Goal: Communication & Community: Answer question/provide support

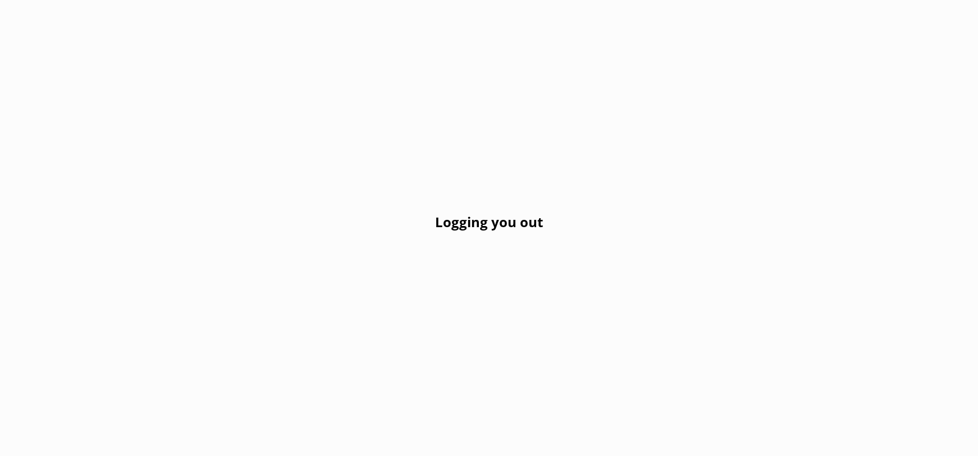
click at [518, 215] on h2 "Logging you out" at bounding box center [489, 221] width 108 height 21
click at [512, 222] on h2 "Logging you out" at bounding box center [489, 221] width 108 height 21
drag, startPoint x: 516, startPoint y: 228, endPoint x: 560, endPoint y: 210, distance: 48.1
click at [542, 228] on h2 "Logging you out" at bounding box center [489, 221] width 108 height 21
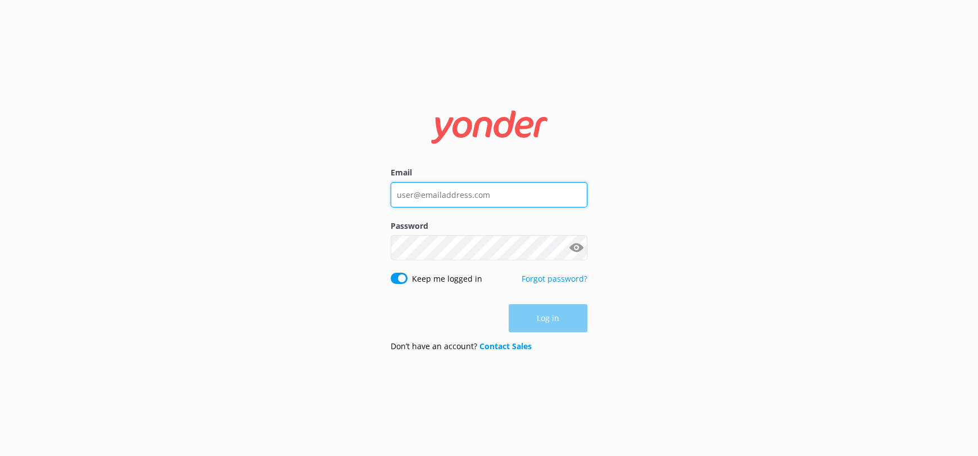
type input "[EMAIL_ADDRESS][DOMAIN_NAME]"
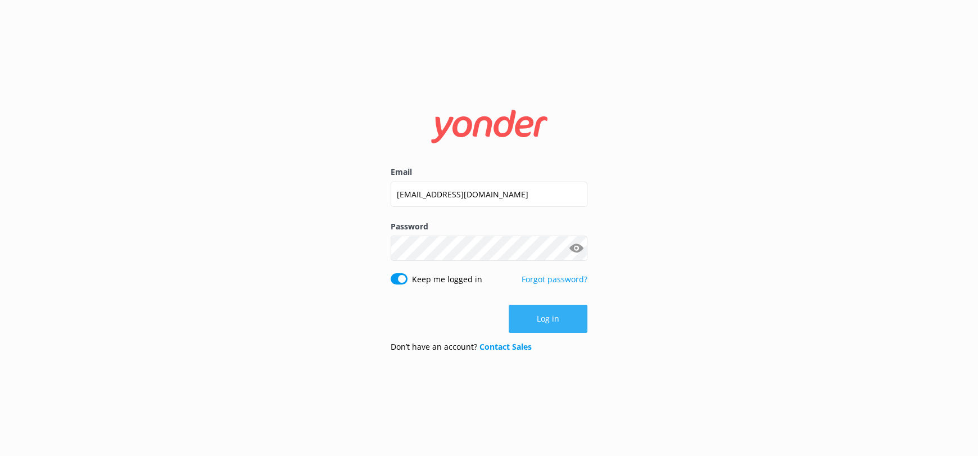
click at [559, 319] on div "Log in" at bounding box center [489, 319] width 197 height 28
click at [545, 314] on button "Log in" at bounding box center [548, 319] width 79 height 28
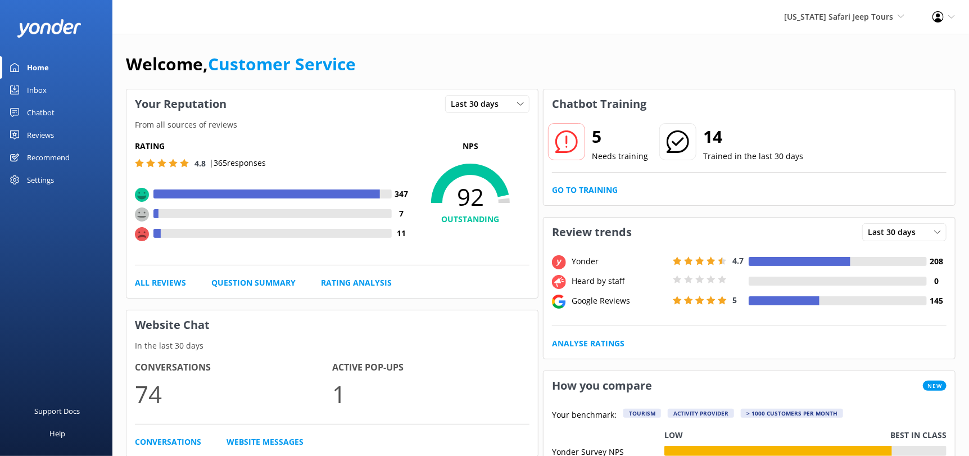
click at [39, 136] on div "Reviews" at bounding box center [40, 135] width 27 height 22
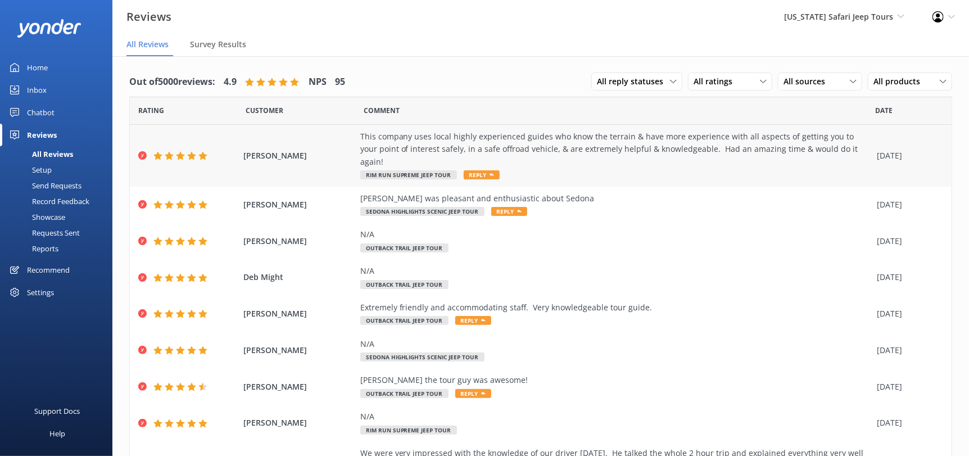
click at [476, 170] on span "Reply" at bounding box center [482, 174] width 36 height 9
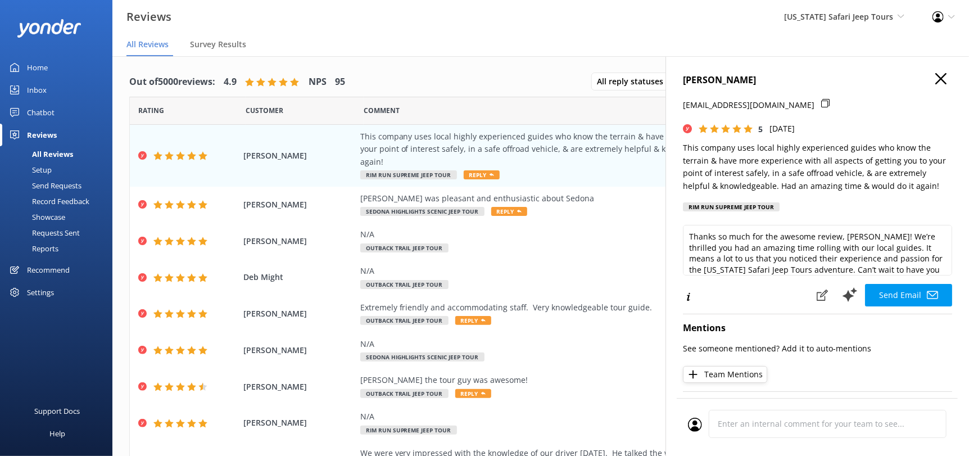
scroll to position [16, 0]
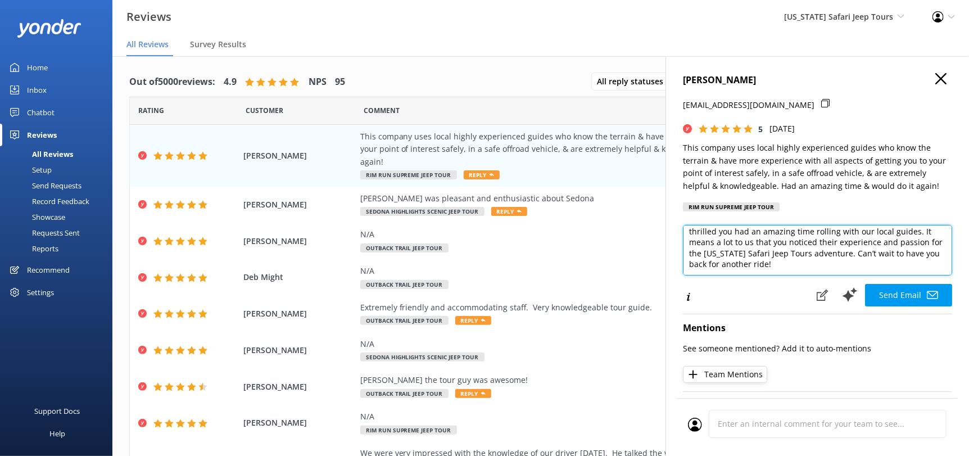
click at [824, 263] on textarea "Thanks so much for the awesome review, [PERSON_NAME]! We’re thrilled you had an…" at bounding box center [817, 250] width 269 height 51
drag, startPoint x: 828, startPoint y: 268, endPoint x: 749, endPoint y: 266, distance: 78.2
click at [749, 266] on textarea "Thanks so much for the awesome review, [PERSON_NAME]! We’re thrilled you had an…" at bounding box center [817, 250] width 269 height 51
type textarea "Thanks so much for the awesome review, [PERSON_NAME]! We’re thrilled you had an…"
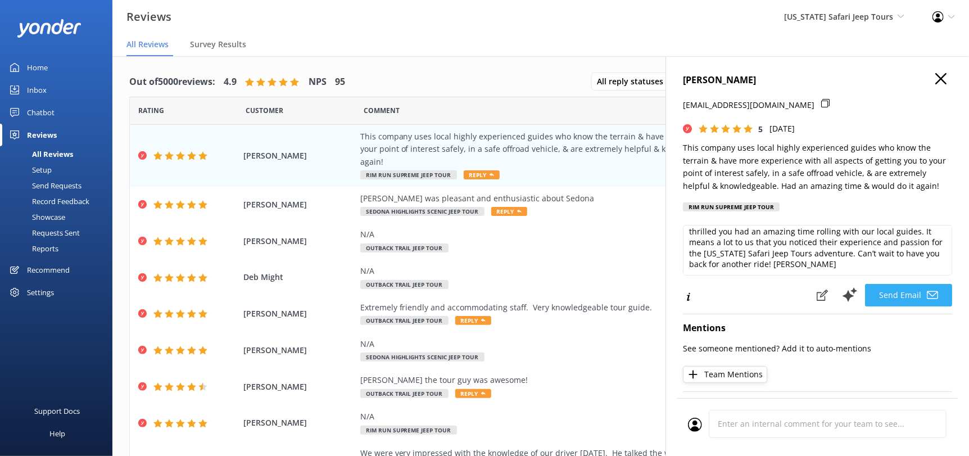
click at [915, 293] on button "Send Email" at bounding box center [908, 295] width 87 height 22
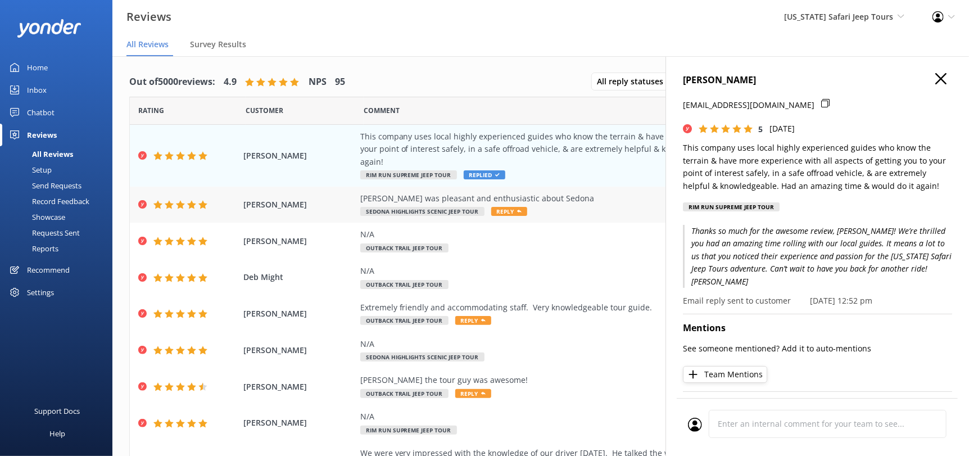
click at [508, 207] on span "Reply" at bounding box center [509, 211] width 36 height 9
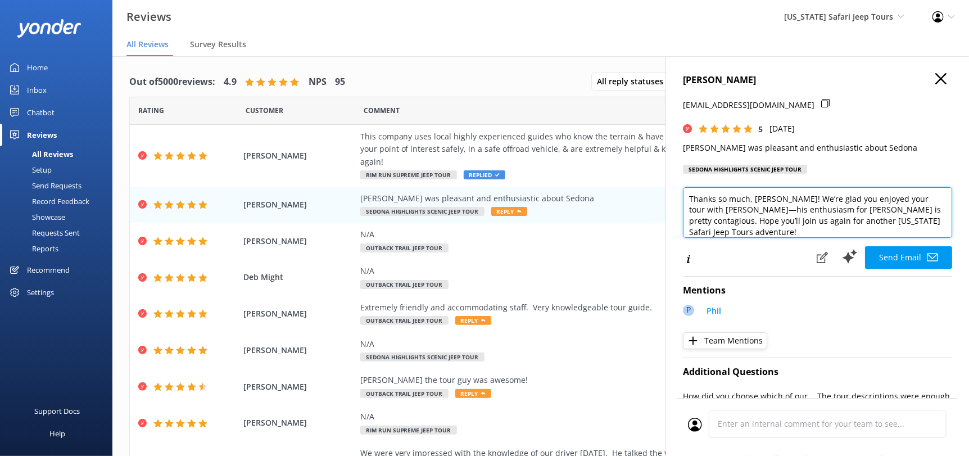
click at [918, 228] on textarea "Thanks so much, [PERSON_NAME]! We’re glad you enjoyed your tour with [PERSON_NA…" at bounding box center [817, 212] width 269 height 51
paste textarea "[PERSON_NAME][DEMOGRAPHIC_DATA]"
click at [915, 220] on textarea "Thanks so much, [PERSON_NAME]! We’re glad you enjoyed your tour with [PERSON_NA…" at bounding box center [817, 212] width 269 height 51
type textarea "Thanks so much, [PERSON_NAME]! We’re glad you enjoyed your tour with [PERSON_NA…"
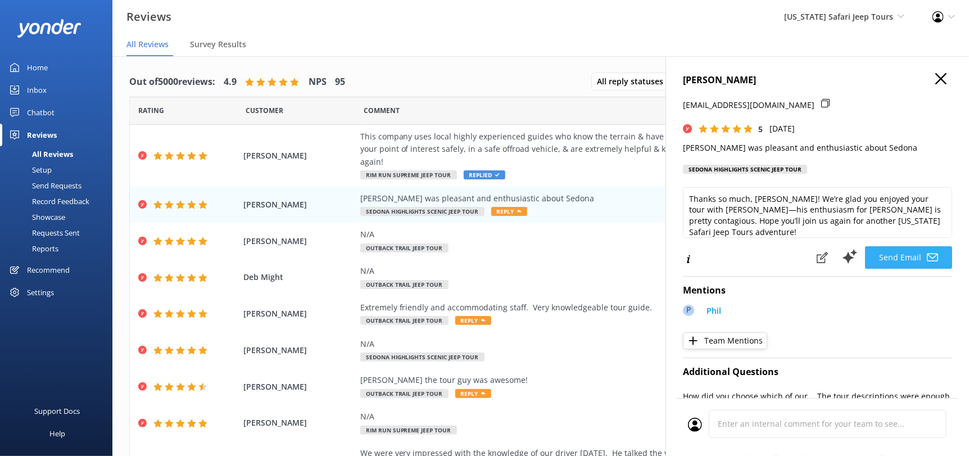
click at [917, 261] on button "Send Email" at bounding box center [908, 257] width 87 height 22
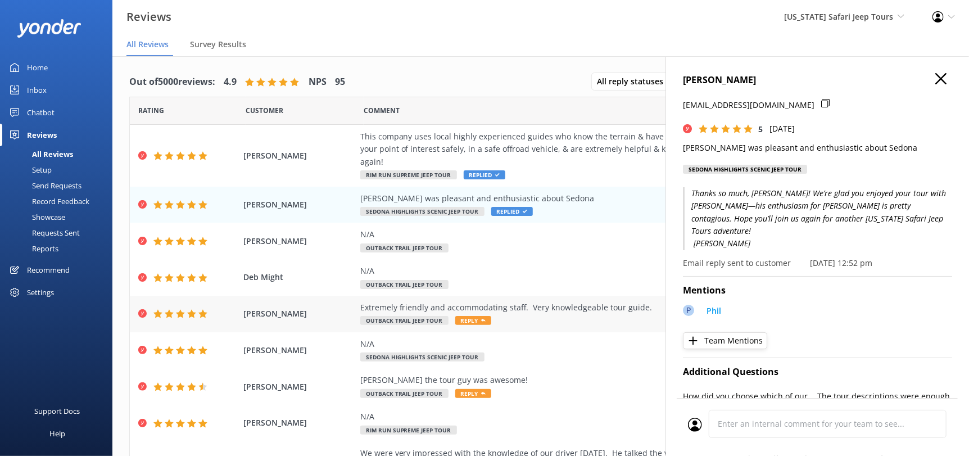
click at [470, 316] on span "Reply" at bounding box center [473, 320] width 36 height 9
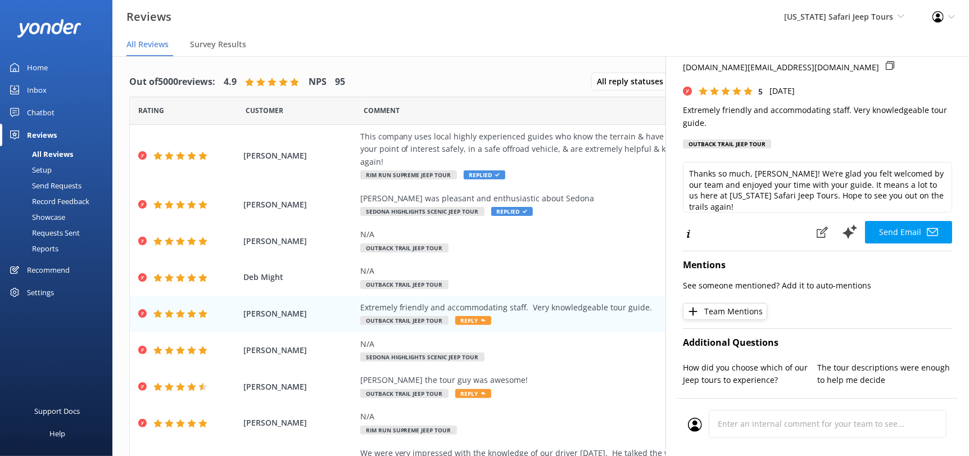
scroll to position [56, 0]
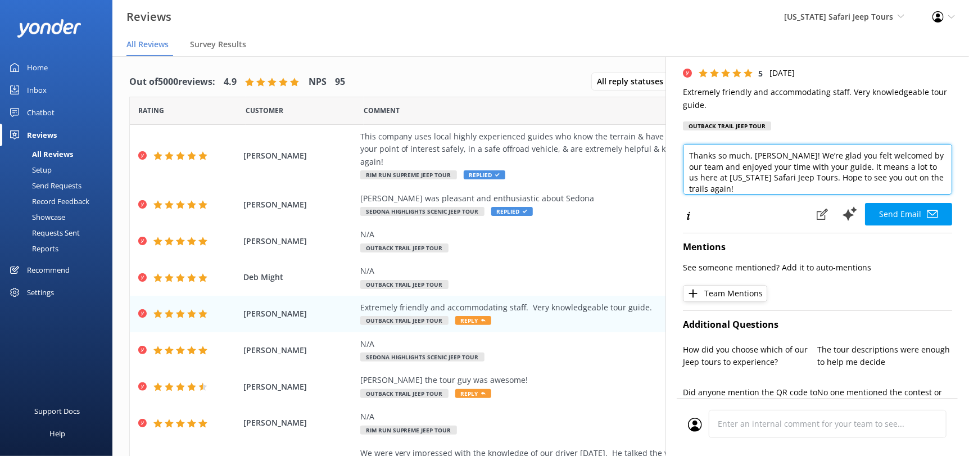
click at [836, 189] on textarea "Thanks so much, [PERSON_NAME]! We’re glad you felt welcomed by our team and enj…" at bounding box center [817, 169] width 269 height 51
click at [936, 182] on textarea "Thanks so much, [PERSON_NAME]! We’re glad you felt welcomed by our team and enj…" at bounding box center [817, 169] width 269 height 51
paste textarea "[PERSON_NAME][DEMOGRAPHIC_DATA]"
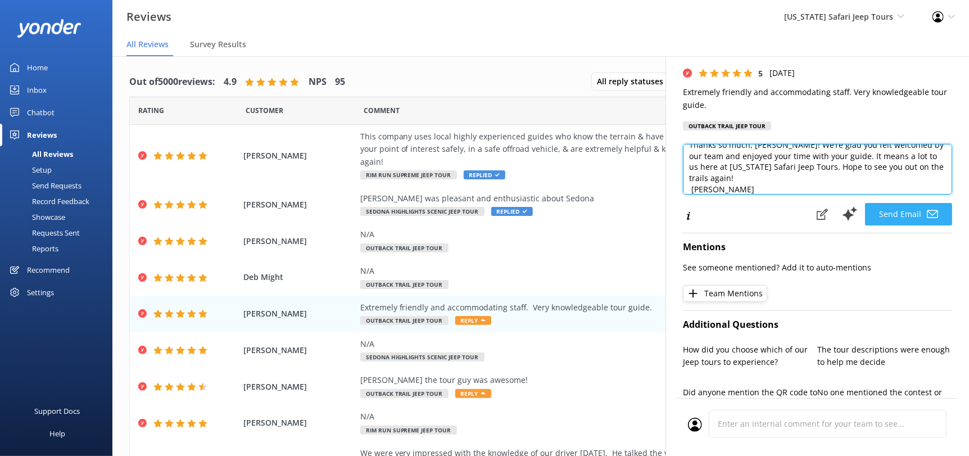
type textarea "Thanks so much, [PERSON_NAME]! We’re glad you felt welcomed by our team and enj…"
click at [901, 214] on button "Send Email" at bounding box center [908, 214] width 87 height 22
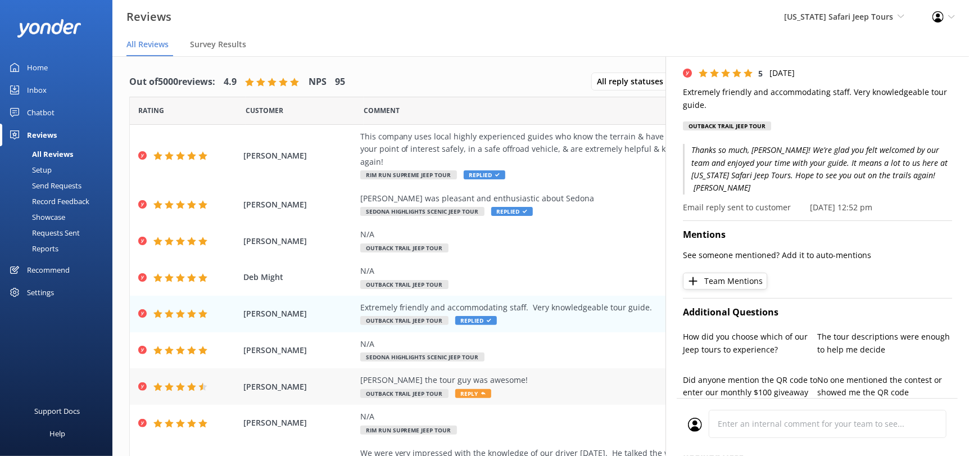
click at [481, 392] on use at bounding box center [483, 393] width 4 height 3
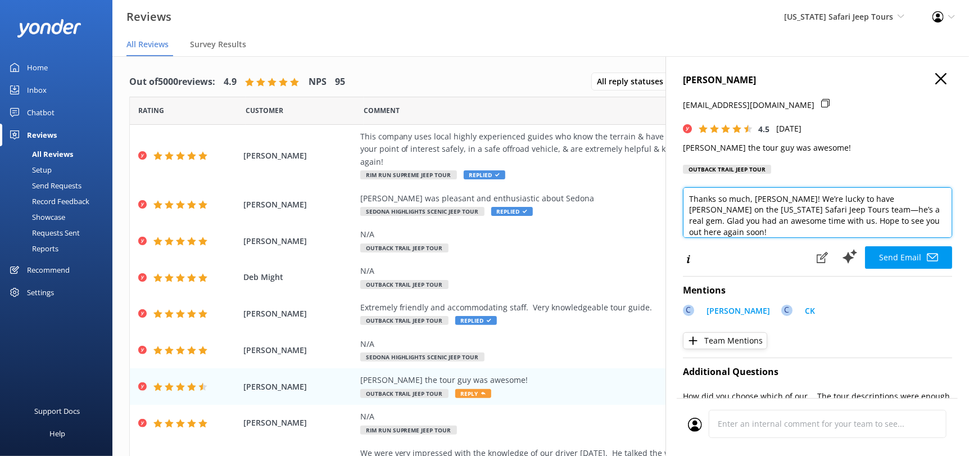
click at [901, 227] on textarea "Thanks so much, [PERSON_NAME]! We’re lucky to have [PERSON_NAME] on the [US_STA…" at bounding box center [817, 212] width 269 height 51
paste textarea "[PERSON_NAME][DEMOGRAPHIC_DATA]"
type textarea "Thanks so much, [PERSON_NAME]! We’re lucky to have [PERSON_NAME] on the [US_STA…"
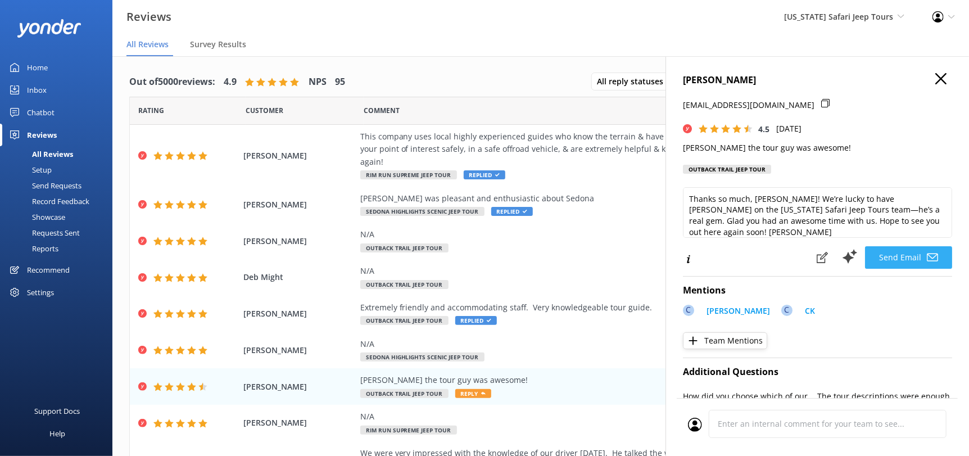
click at [912, 259] on button "Send Email" at bounding box center [908, 257] width 87 height 22
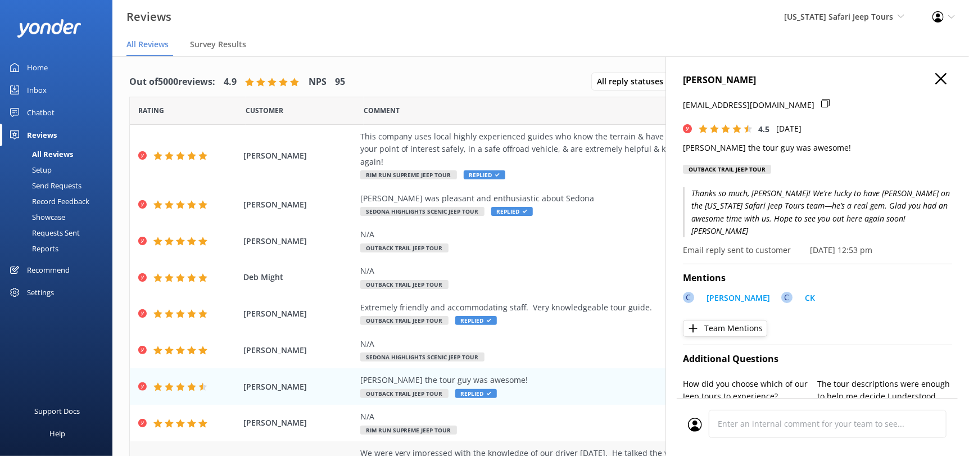
scroll to position [108, 0]
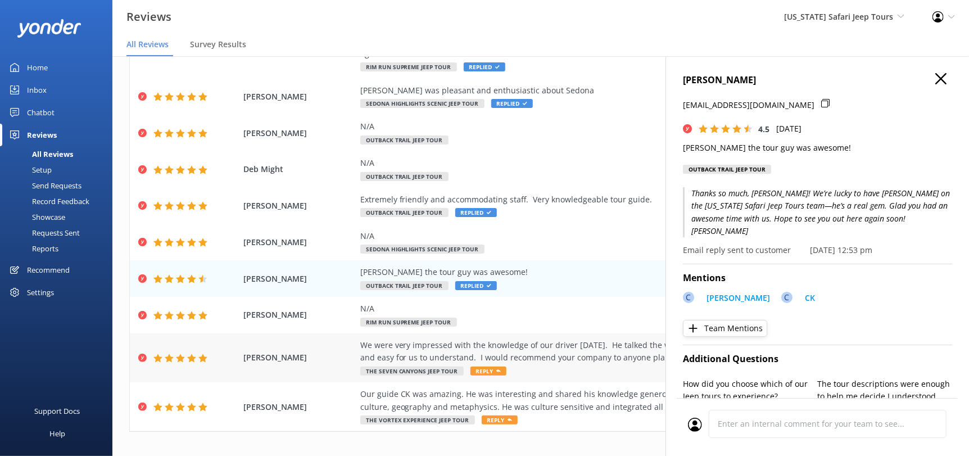
click at [496, 369] on use at bounding box center [498, 370] width 4 height 3
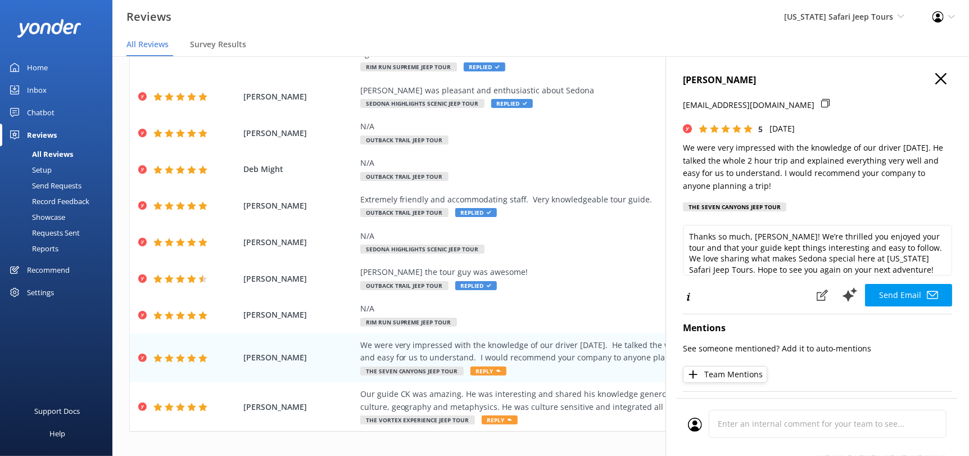
scroll to position [6, 0]
click at [922, 266] on textarea "Thanks so much, [PERSON_NAME]! We’re thrilled you enjoyed your tour and that yo…" at bounding box center [817, 250] width 269 height 51
paste textarea "[PERSON_NAME][DEMOGRAPHIC_DATA]"
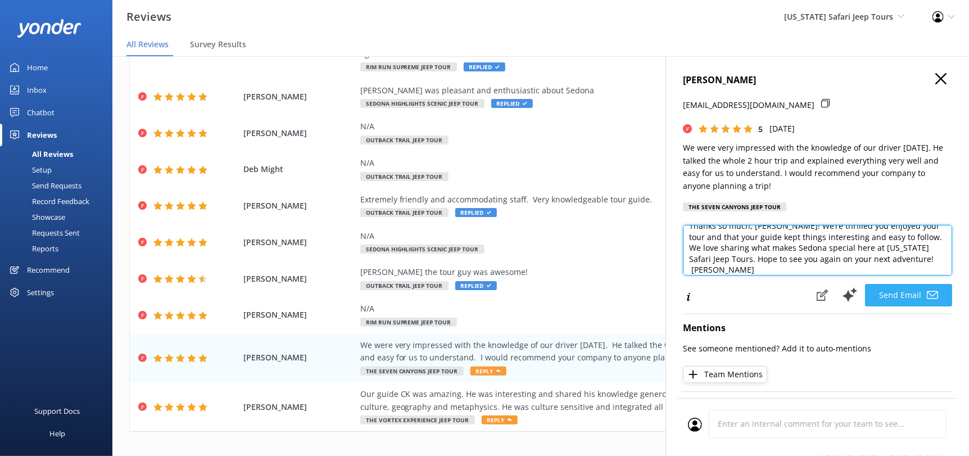
type textarea "Thanks so much, [PERSON_NAME]! We’re thrilled you enjoyed your tour and that yo…"
click at [903, 299] on button "Send Email" at bounding box center [908, 295] width 87 height 22
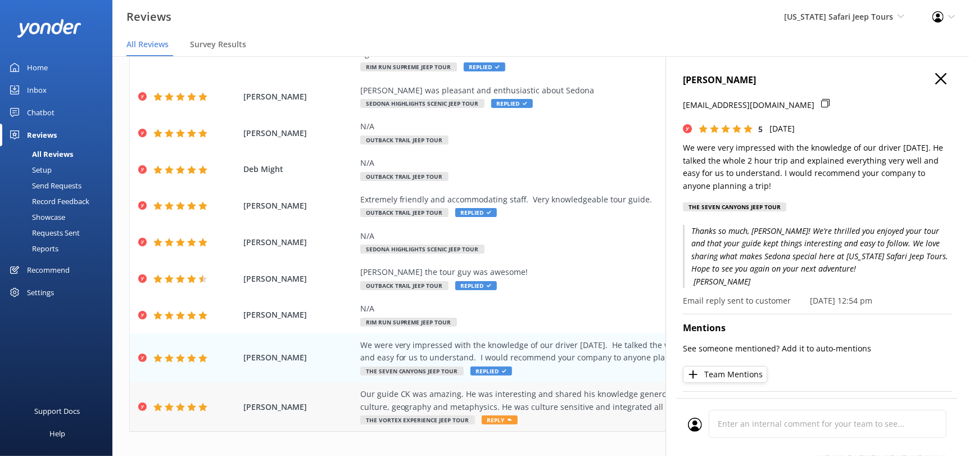
click at [491, 416] on span "Reply" at bounding box center [500, 420] width 36 height 9
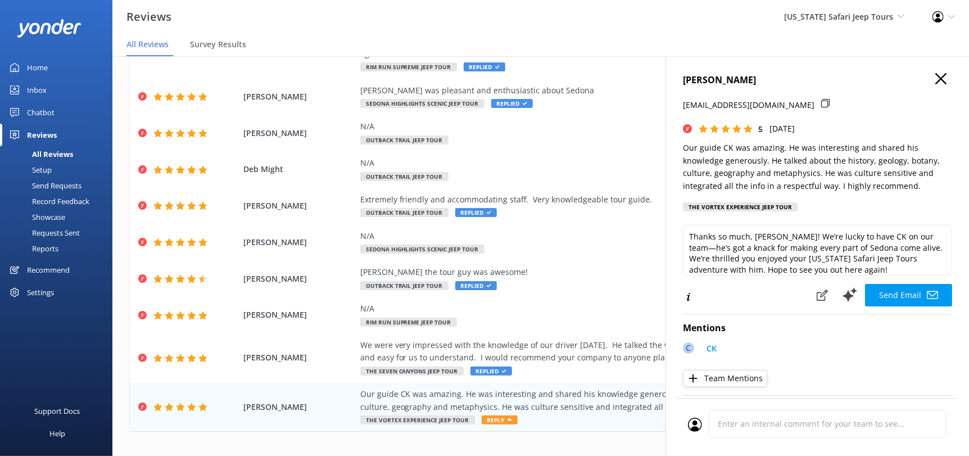
scroll to position [6, 0]
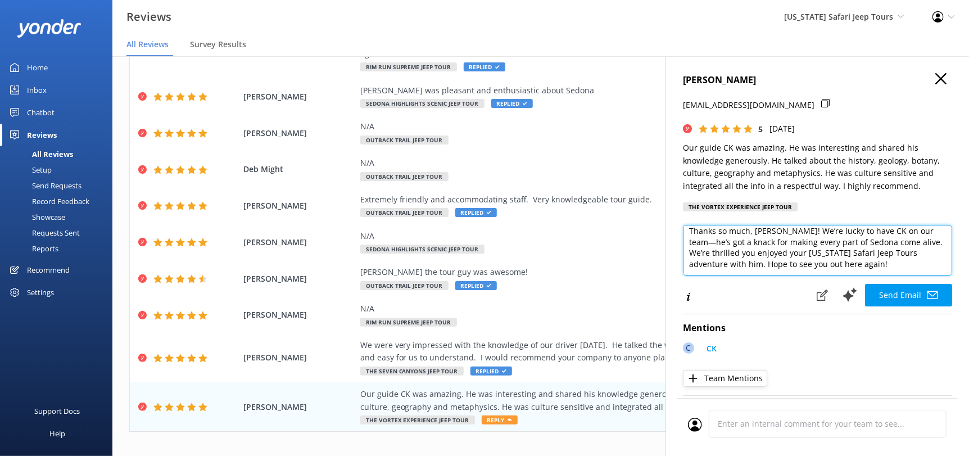
click at [893, 268] on textarea "Thanks so much, [PERSON_NAME]! We’re lucky to have CK on our team—he’s got a kn…" at bounding box center [817, 250] width 269 height 51
paste textarea "[PERSON_NAME][DEMOGRAPHIC_DATA]"
type textarea "Thanks so much, [PERSON_NAME]! We’re lucky to have CK on our team—he’s got a kn…"
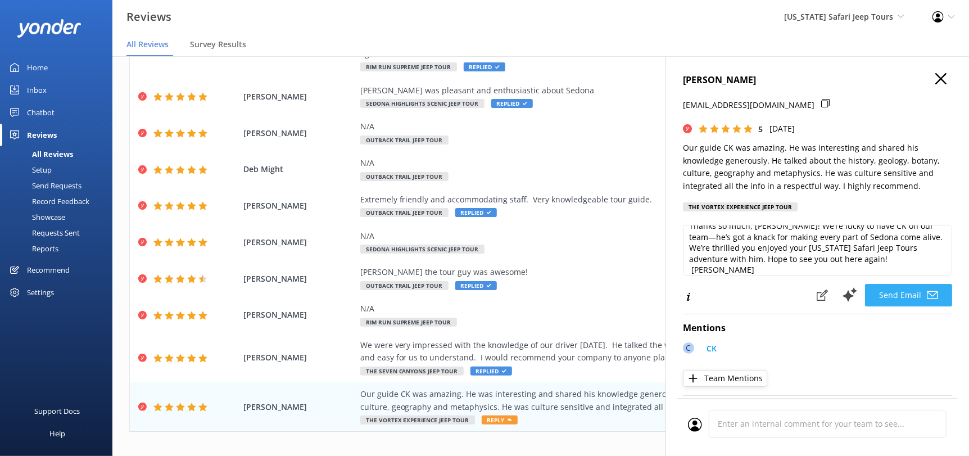
click at [898, 293] on button "Send Email" at bounding box center [908, 295] width 87 height 22
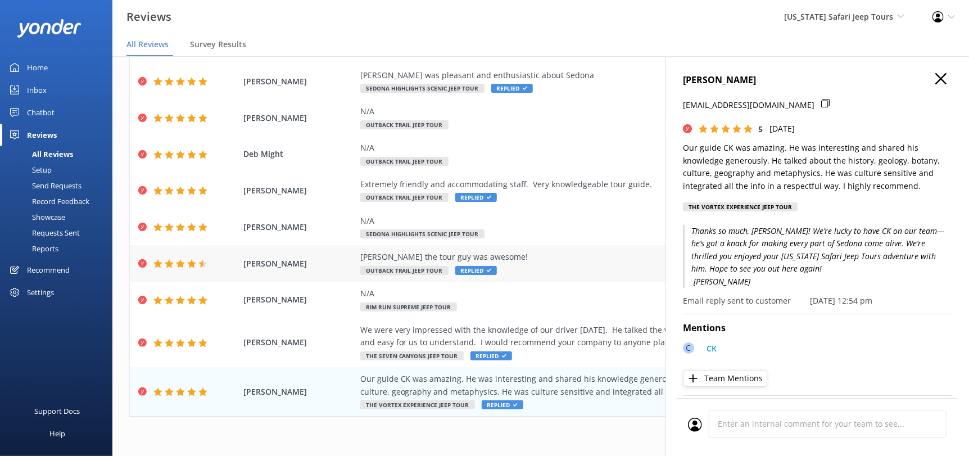
scroll to position [22, 0]
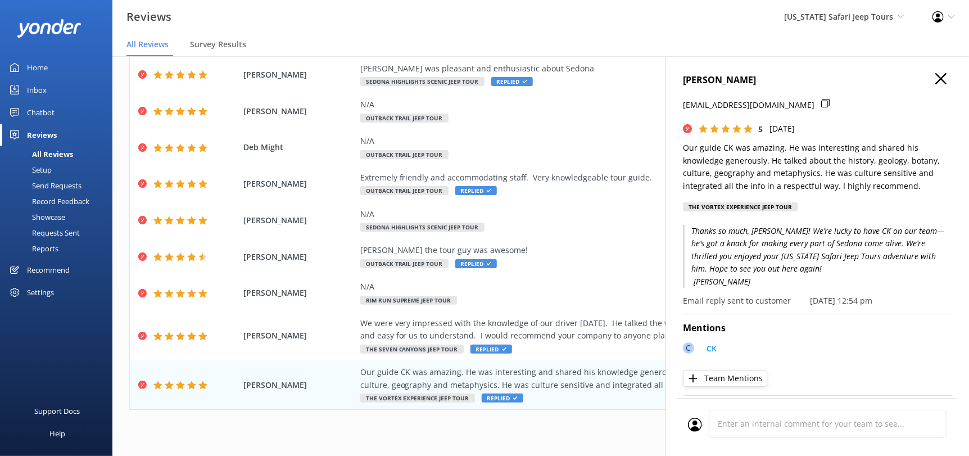
click at [938, 79] on icon "button" at bounding box center [941, 78] width 11 height 11
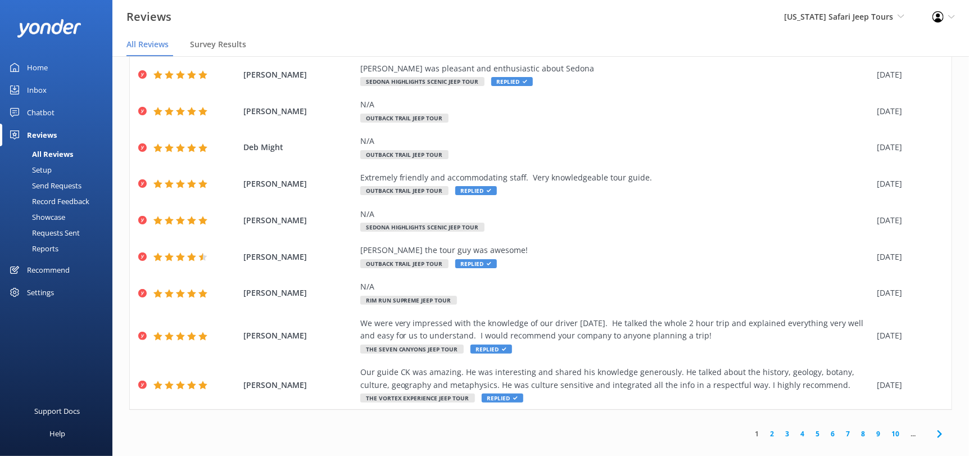
click at [933, 427] on icon at bounding box center [939, 433] width 13 height 13
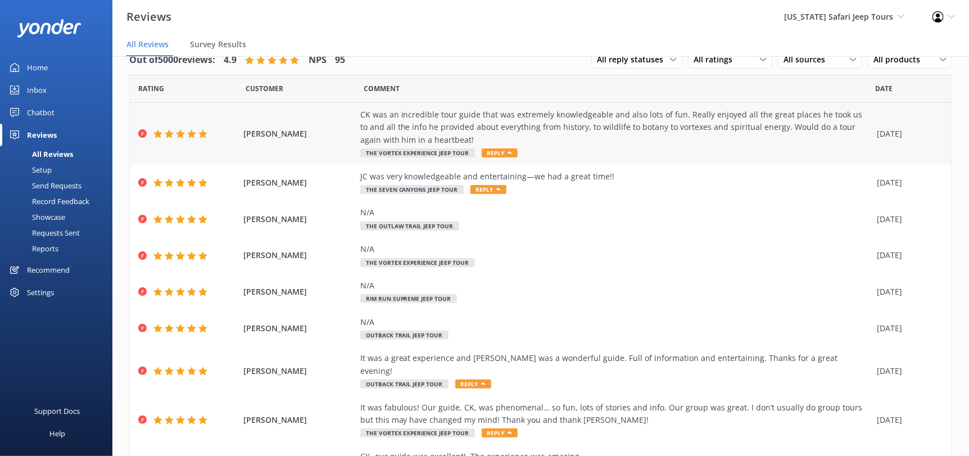
click at [496, 153] on span "Reply" at bounding box center [500, 152] width 36 height 9
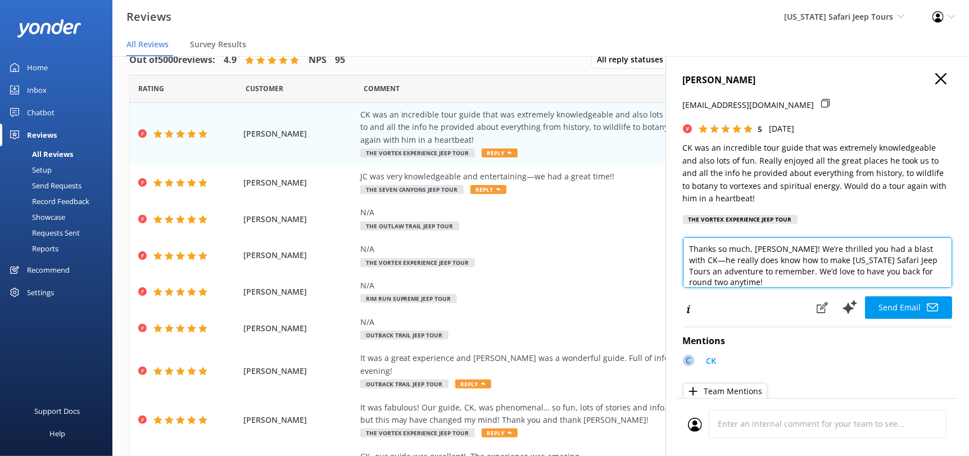
click at [753, 285] on textarea "Thanks so much, [PERSON_NAME]! We’re thrilled you had a blast with CK—he really…" at bounding box center [817, 262] width 269 height 51
paste textarea "[PERSON_NAME][DEMOGRAPHIC_DATA]"
type textarea "Thanks so much, [PERSON_NAME]! We’re thrilled you had a blast with CK—he really…"
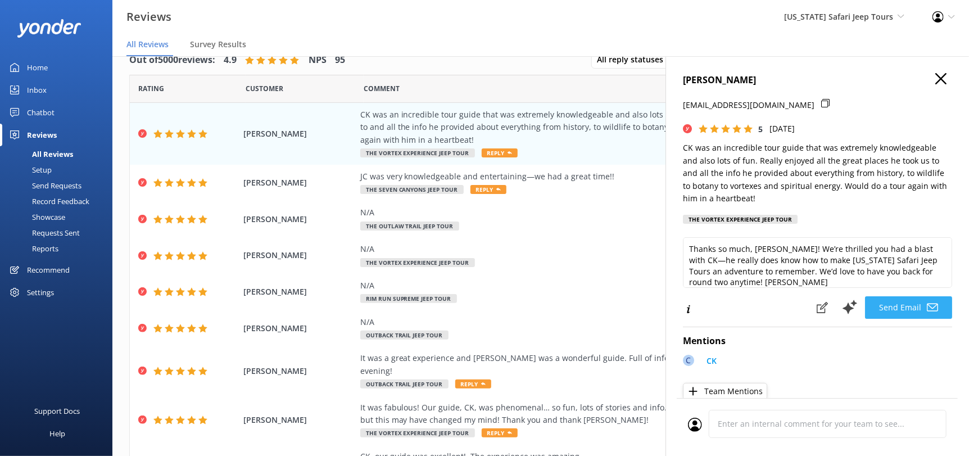
click at [896, 307] on button "Send Email" at bounding box center [908, 307] width 87 height 22
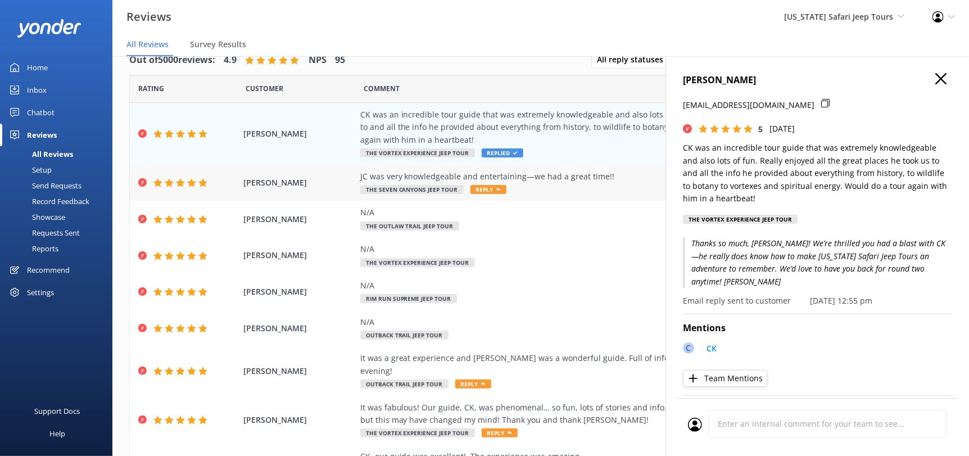
click at [492, 189] on span "Reply" at bounding box center [489, 189] width 36 height 9
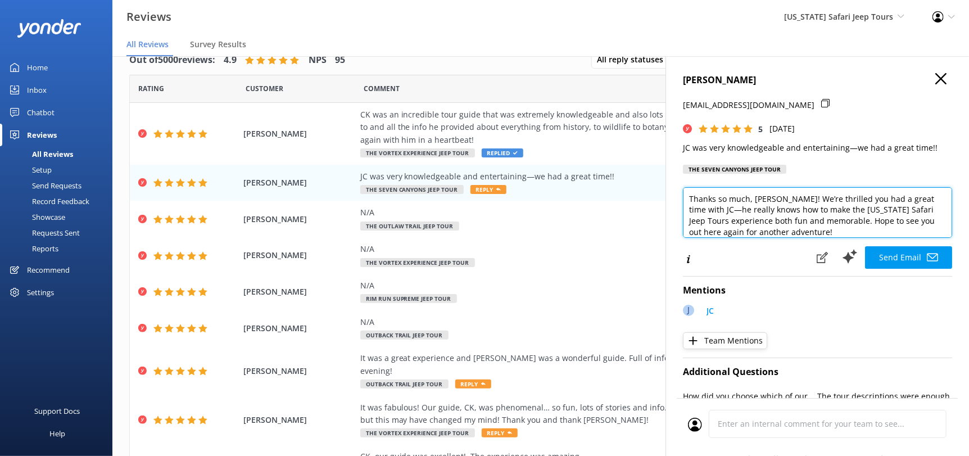
click at [822, 228] on textarea "Thanks so much, [PERSON_NAME]! We’re thrilled you had a great time with JC—he r…" at bounding box center [817, 212] width 269 height 51
paste textarea "[PERSON_NAME][DEMOGRAPHIC_DATA]"
type textarea "Thanks so much, [PERSON_NAME]! We’re thrilled you had a great time with JC—he r…"
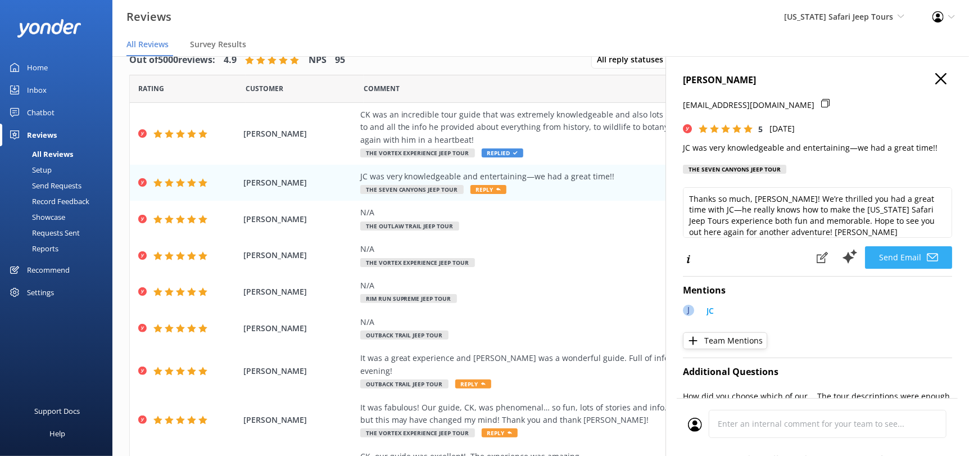
click at [892, 263] on button "Send Email" at bounding box center [908, 257] width 87 height 22
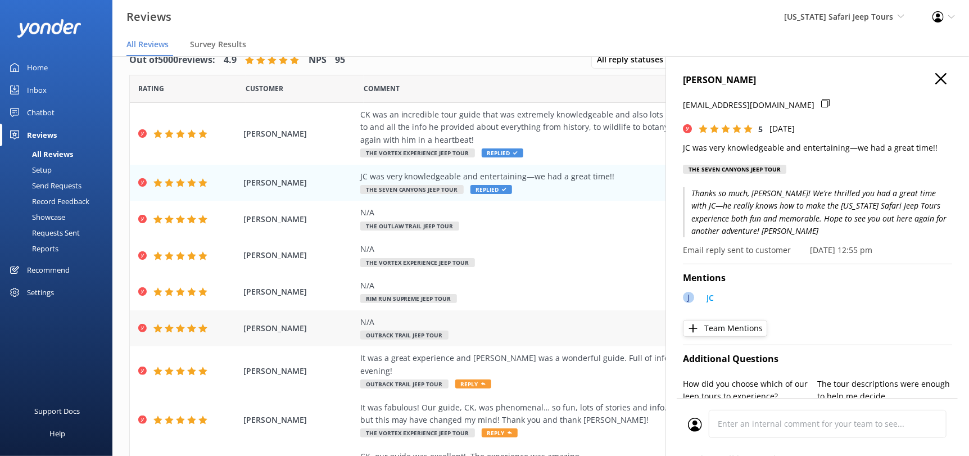
scroll to position [56, 0]
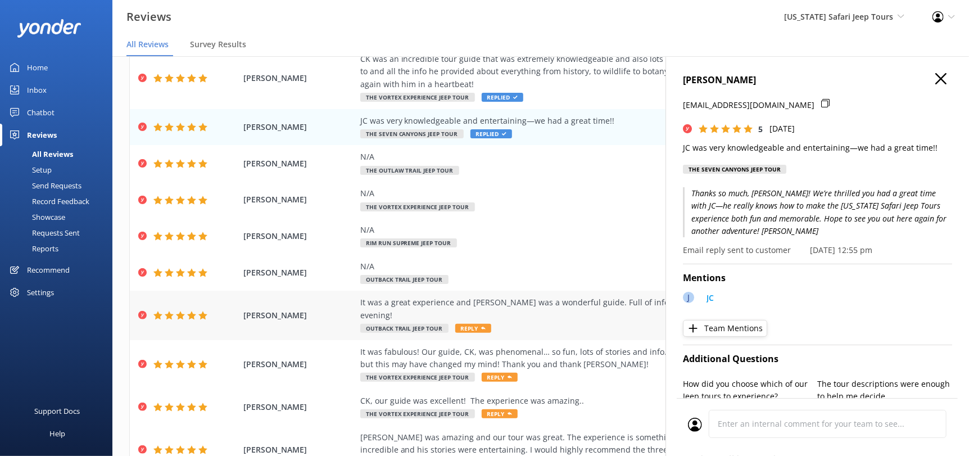
click at [481, 327] on use at bounding box center [483, 328] width 4 height 3
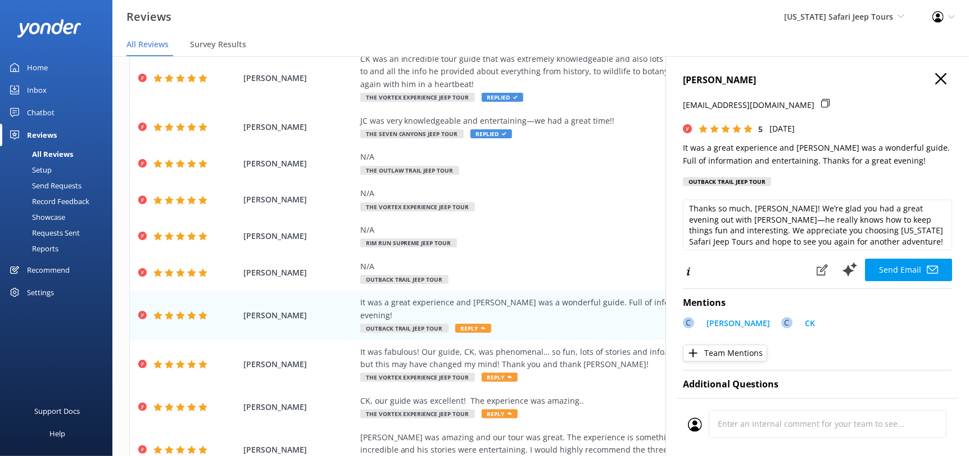
scroll to position [5, 0]
click at [907, 237] on textarea "Thanks so much, [PERSON_NAME]! We’re glad you had a great evening out with [PER…" at bounding box center [817, 225] width 269 height 51
paste textarea "[PERSON_NAME][DEMOGRAPHIC_DATA]"
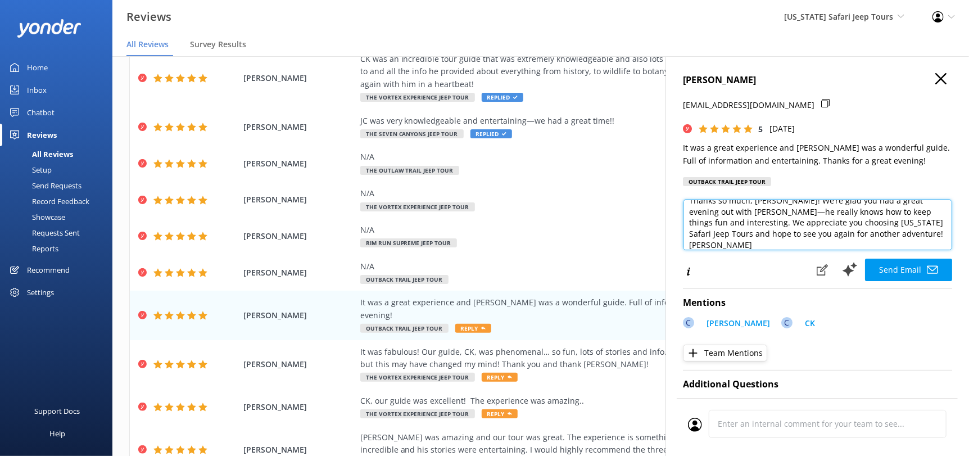
click at [894, 229] on textarea "Thanks so much, [PERSON_NAME]! We’re glad you had a great evening out with [PER…" at bounding box center [817, 225] width 269 height 51
type textarea "Thanks so much, [PERSON_NAME]! We’re glad you had a great evening out with [PER…"
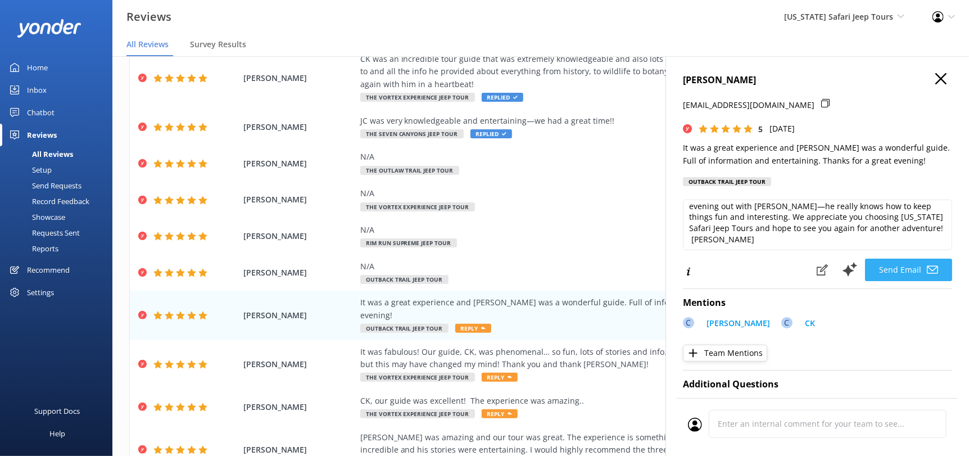
click at [896, 266] on button "Send Email" at bounding box center [908, 270] width 87 height 22
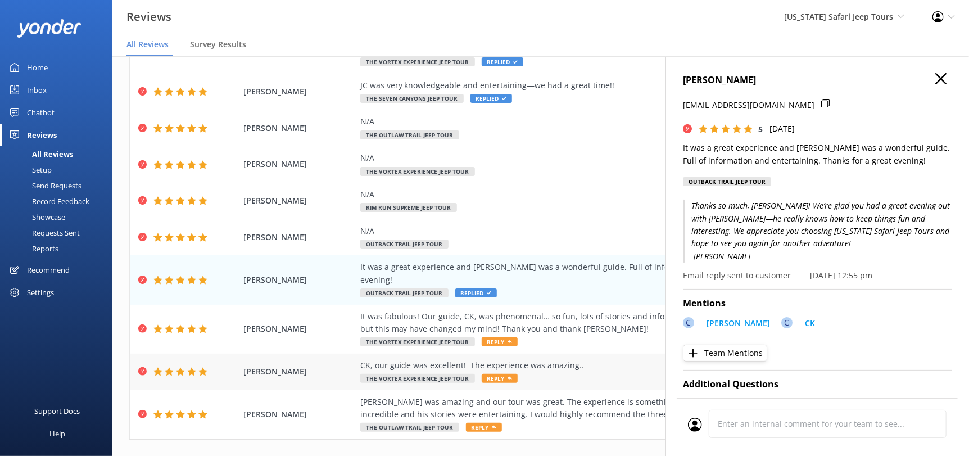
scroll to position [120, 0]
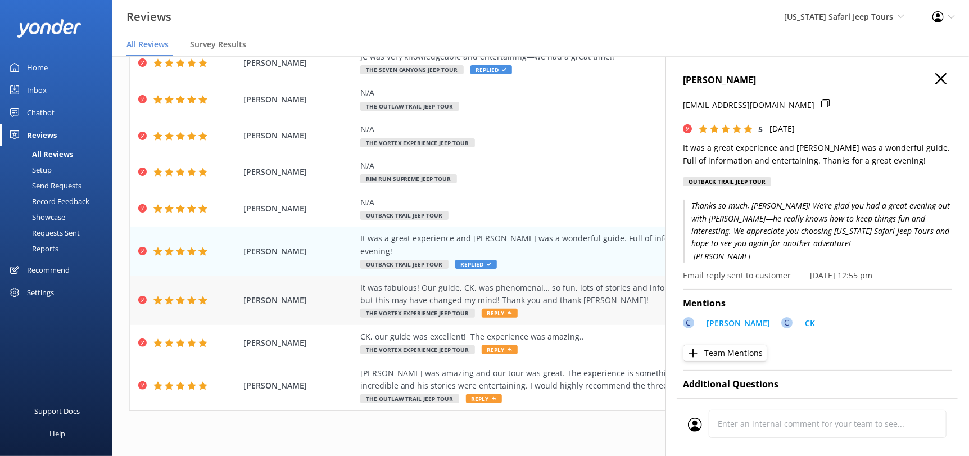
click at [494, 309] on span "Reply" at bounding box center [500, 313] width 36 height 9
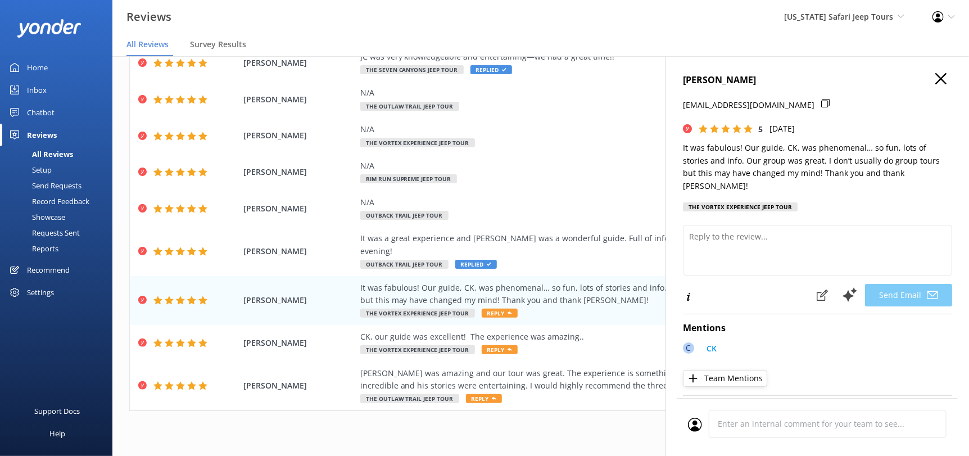
drag, startPoint x: 771, startPoint y: 242, endPoint x: 832, endPoint y: 328, distance: 104.8
click at [832, 328] on div "Mentions C CK Team Mentions" at bounding box center [817, 351] width 269 height 74
click at [936, 76] on use "button" at bounding box center [941, 78] width 11 height 11
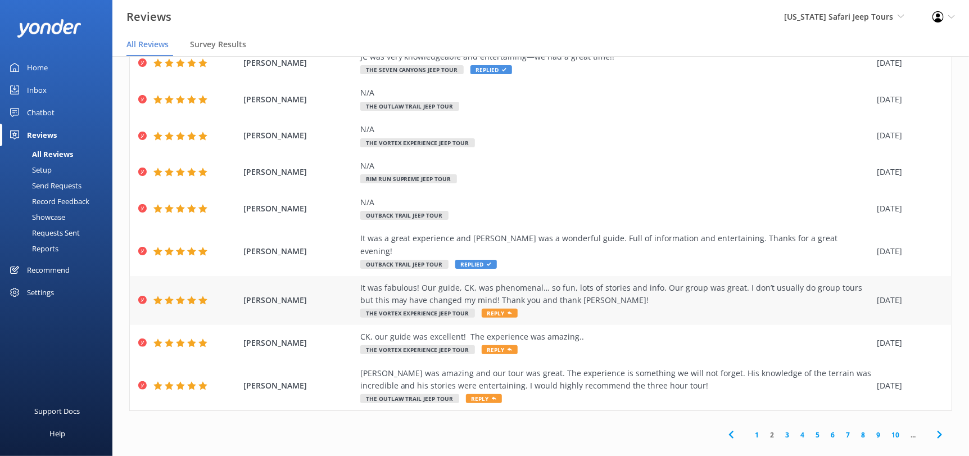
click at [493, 309] on span "Reply" at bounding box center [500, 313] width 36 height 9
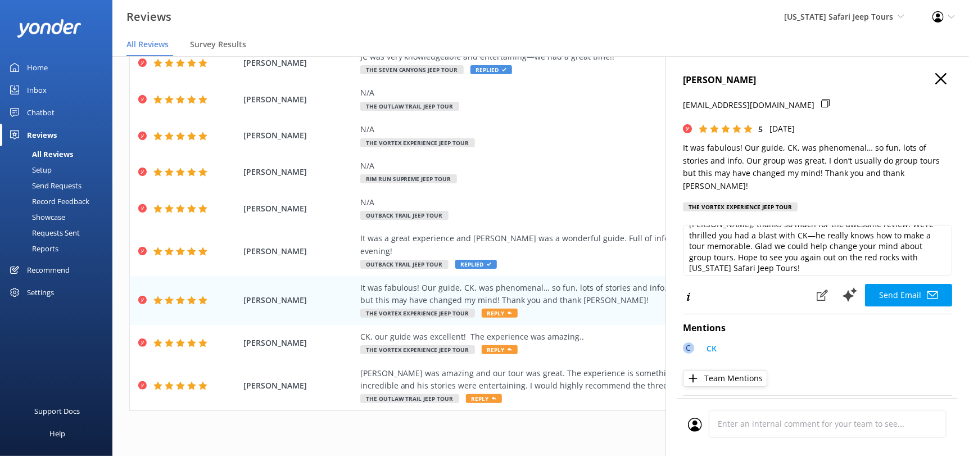
scroll to position [16, 0]
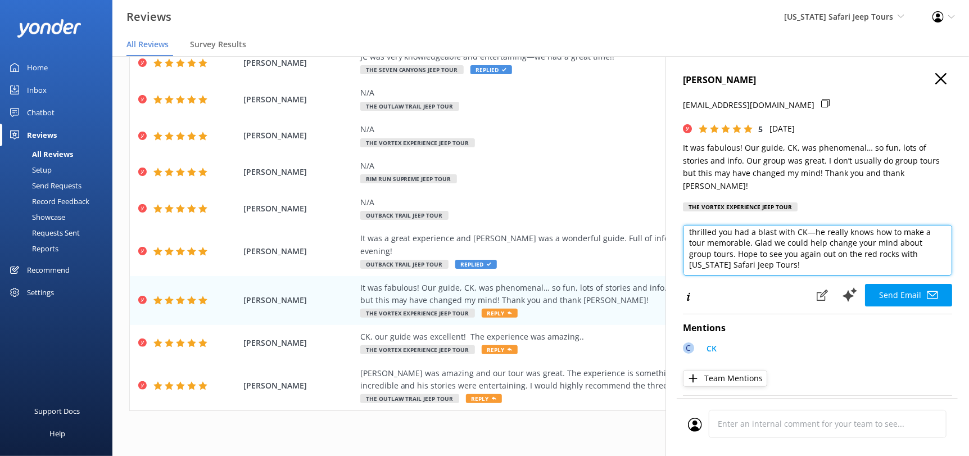
click at [791, 259] on textarea "[PERSON_NAME], thanks so much for the awesome review! We’re thrilled you had a …" at bounding box center [817, 250] width 269 height 51
paste textarea "[PERSON_NAME][DEMOGRAPHIC_DATA]"
type textarea "[PERSON_NAME], thanks so much for the awesome review! We’re thrilled you had a …"
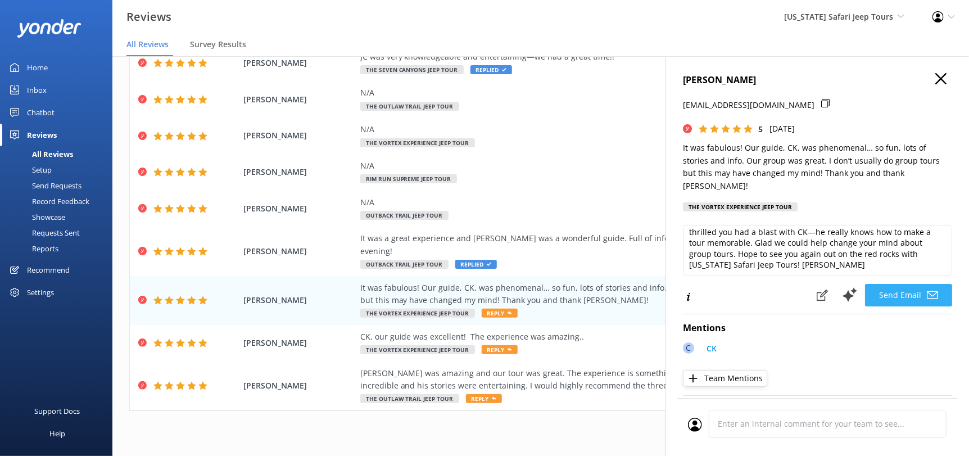
click at [886, 287] on button "Send Email" at bounding box center [908, 295] width 87 height 22
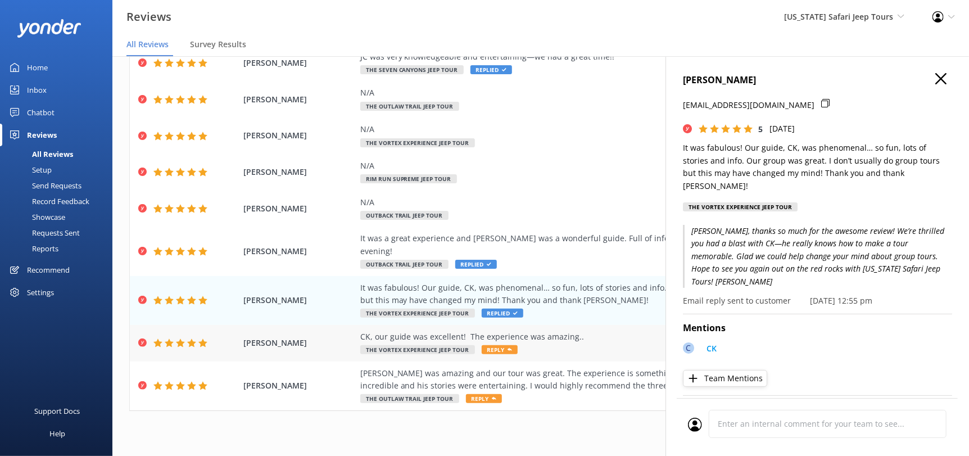
click at [493, 345] on span "Reply" at bounding box center [500, 349] width 36 height 9
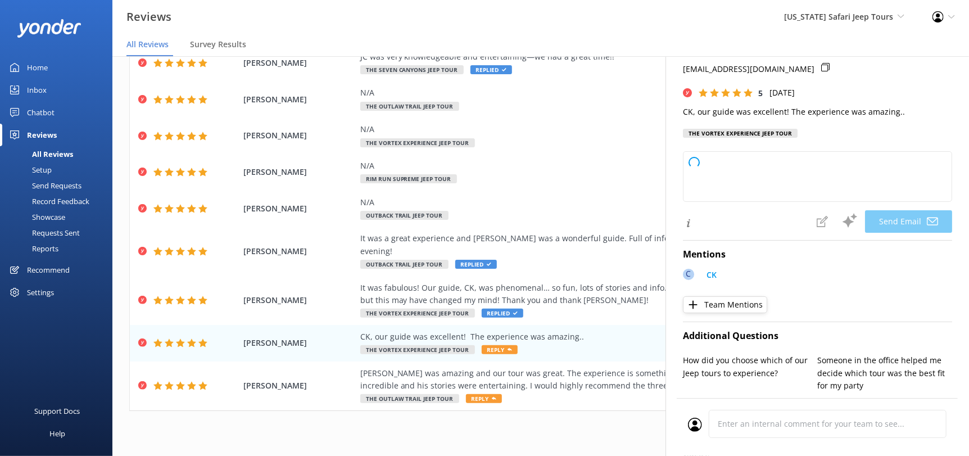
scroll to position [56, 0]
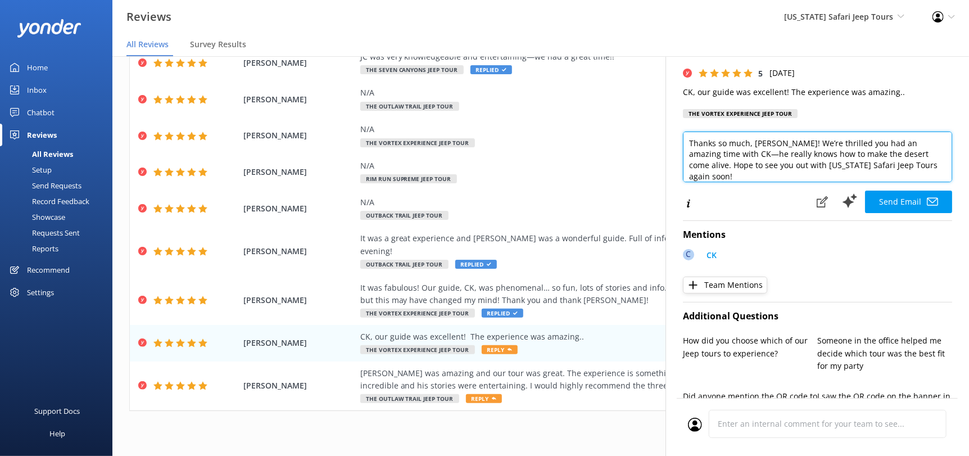
click at [901, 171] on textarea "Thanks so much, [PERSON_NAME]! We’re thrilled you had an amazing time with CK—h…" at bounding box center [817, 157] width 269 height 51
paste textarea "[PERSON_NAME][DEMOGRAPHIC_DATA]"
type textarea "Thanks so much, [PERSON_NAME]! We’re thrilled you had an amazing time with CK—h…"
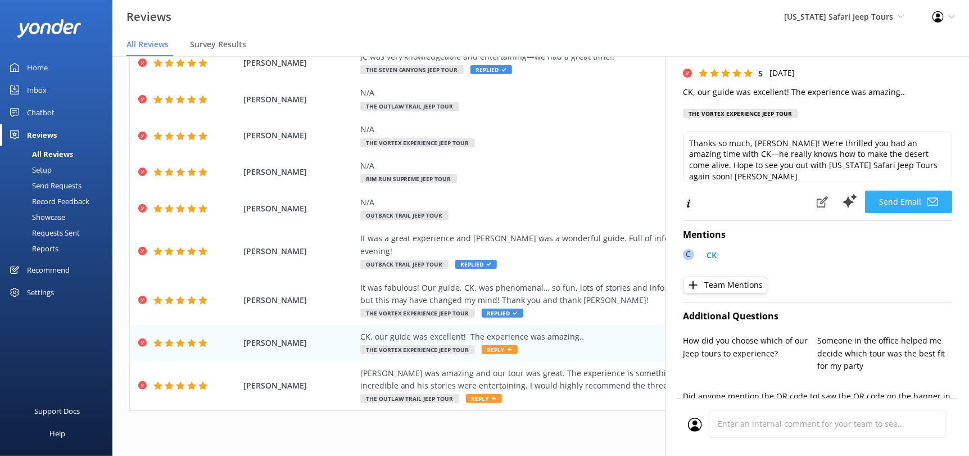
click at [901, 202] on button "Send Email" at bounding box center [908, 202] width 87 height 22
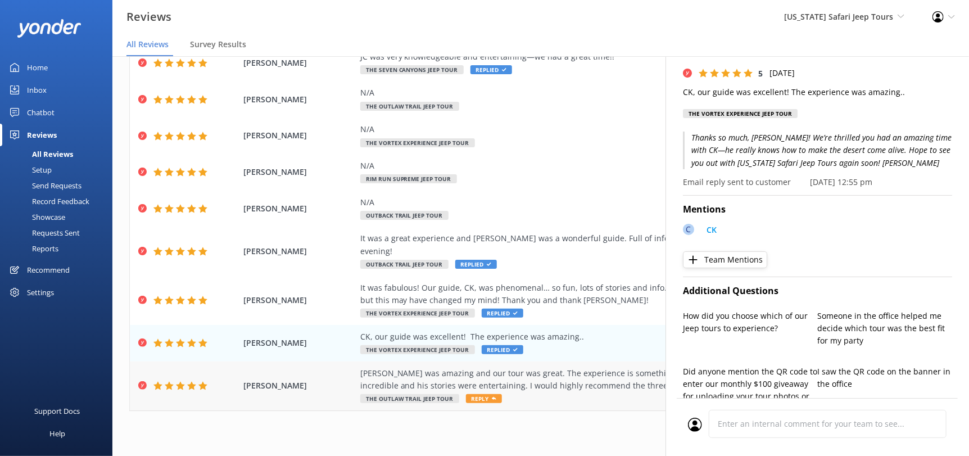
click at [469, 394] on span "Reply" at bounding box center [484, 398] width 36 height 9
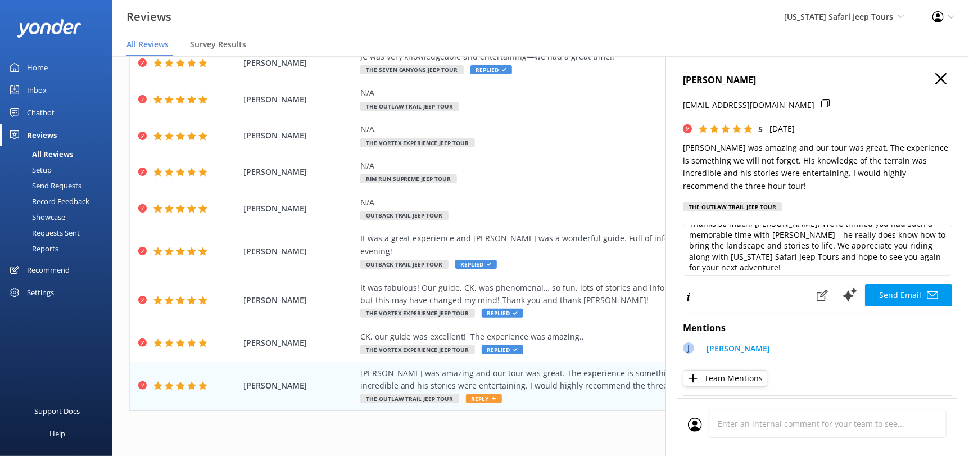
scroll to position [16, 0]
click at [775, 276] on textarea "Thanks so much, [PERSON_NAME]! We’re thrilled you had such a memorable time wit…" at bounding box center [817, 250] width 269 height 51
paste textarea "[PERSON_NAME][DEMOGRAPHIC_DATA]"
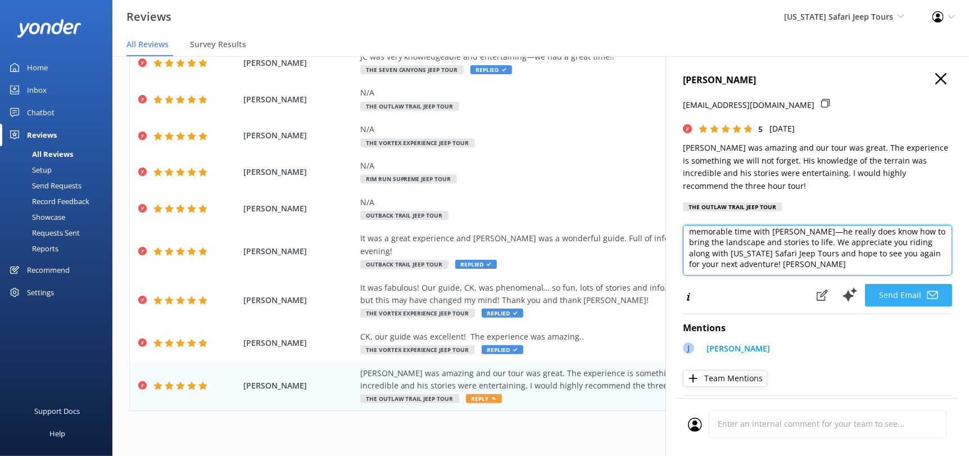
type textarea "Thanks so much, [PERSON_NAME]! We’re thrilled you had such a memorable time wit…"
click at [891, 306] on button "Send Email" at bounding box center [908, 295] width 87 height 22
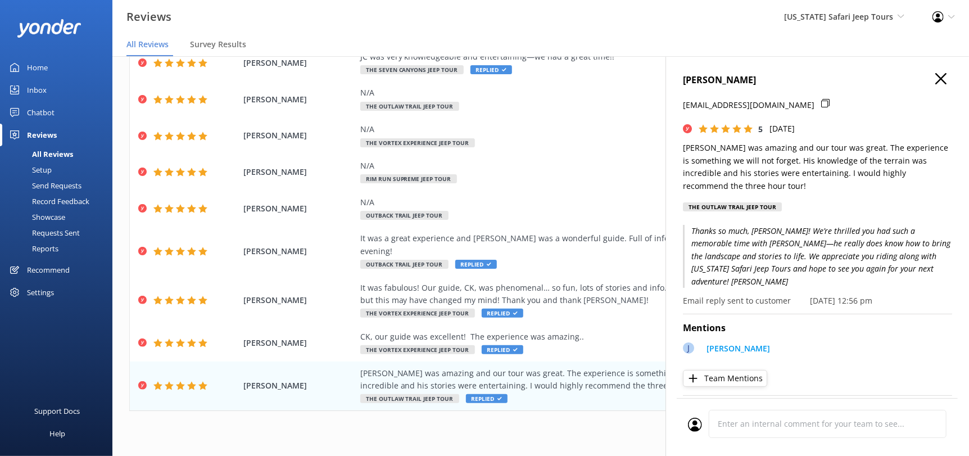
click at [936, 73] on icon "button" at bounding box center [941, 78] width 11 height 11
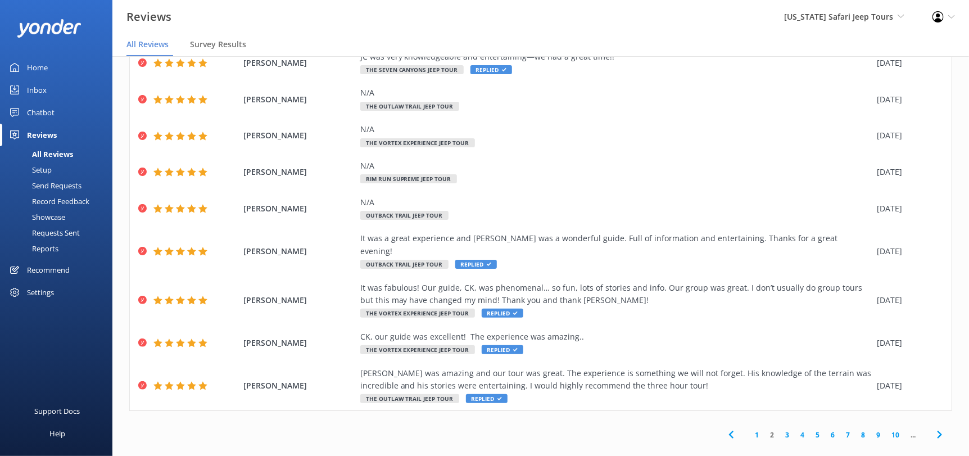
click at [933, 428] on icon at bounding box center [939, 434] width 13 height 13
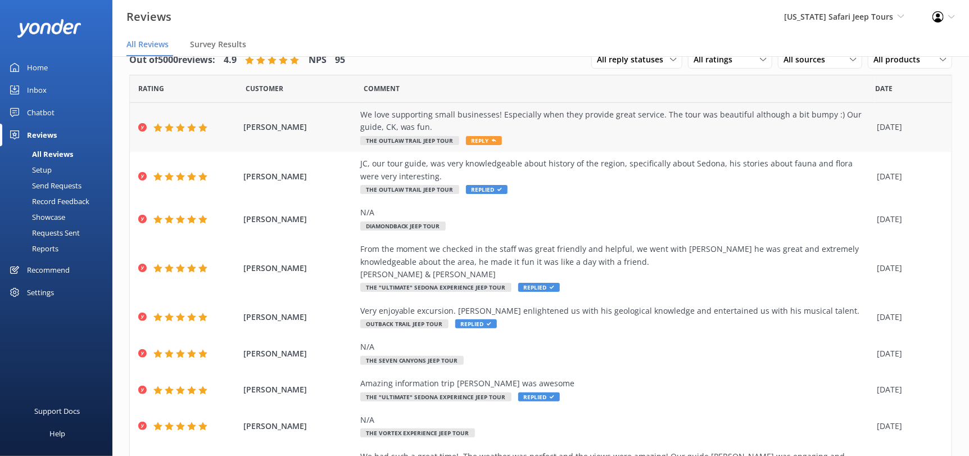
click at [479, 140] on span "Reply" at bounding box center [484, 140] width 36 height 9
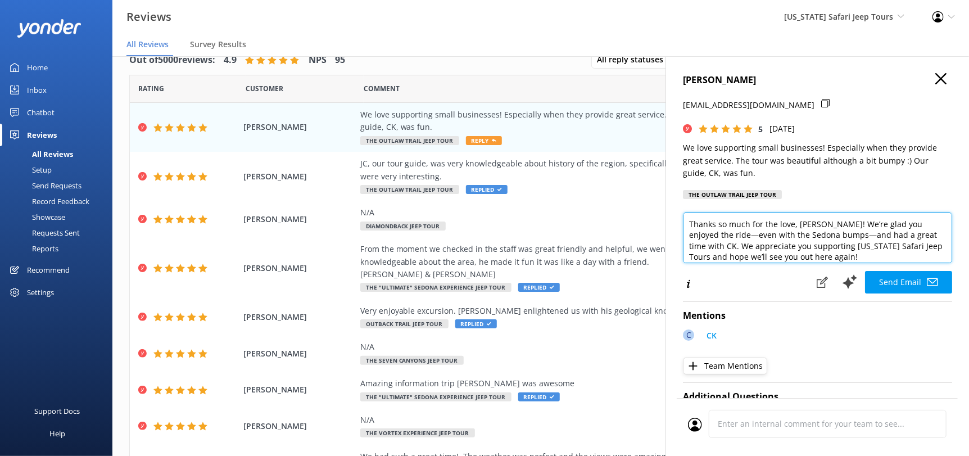
click at [824, 256] on textarea "Thanks so much for the love, [PERSON_NAME]! We’re glad you enjoyed the ride—eve…" at bounding box center [817, 238] width 269 height 51
paste textarea "[PERSON_NAME][DEMOGRAPHIC_DATA]"
type textarea "Thanks so much for the love, [PERSON_NAME]! We’re glad you enjoyed the ride—eve…"
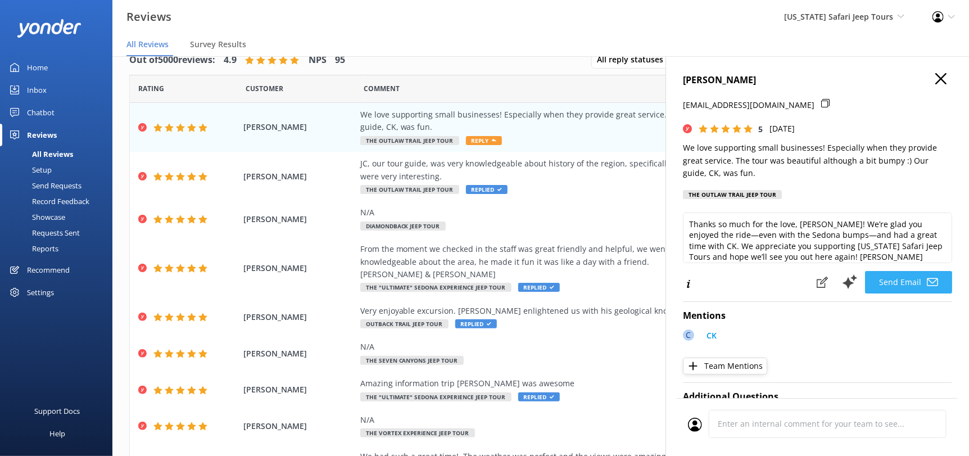
click at [927, 282] on use at bounding box center [932, 282] width 11 height 8
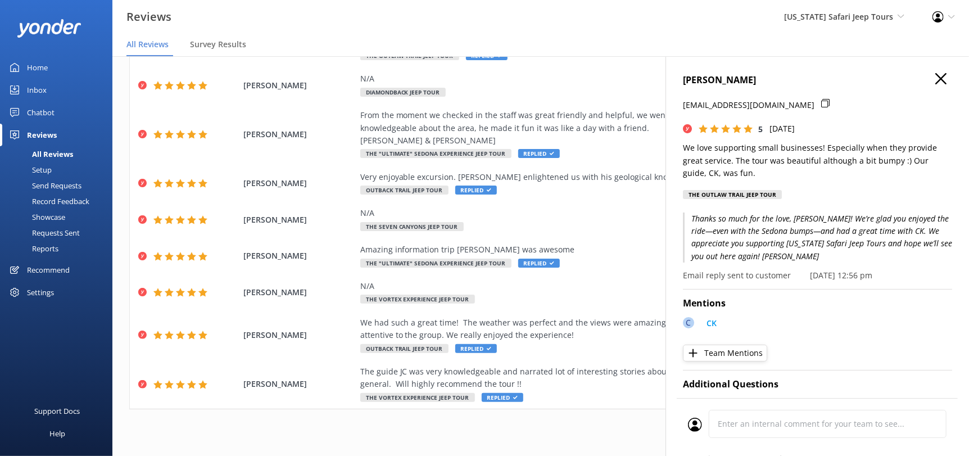
scroll to position [146, 0]
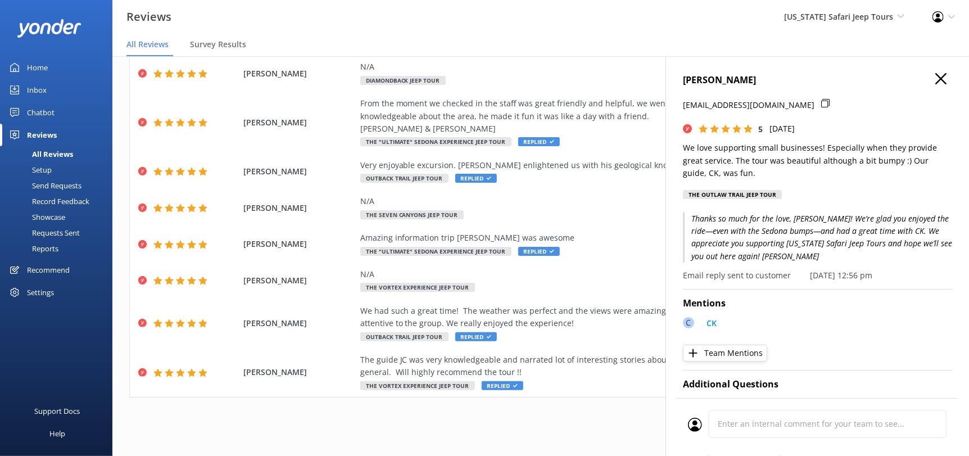
click at [936, 82] on icon "button" at bounding box center [941, 78] width 11 height 11
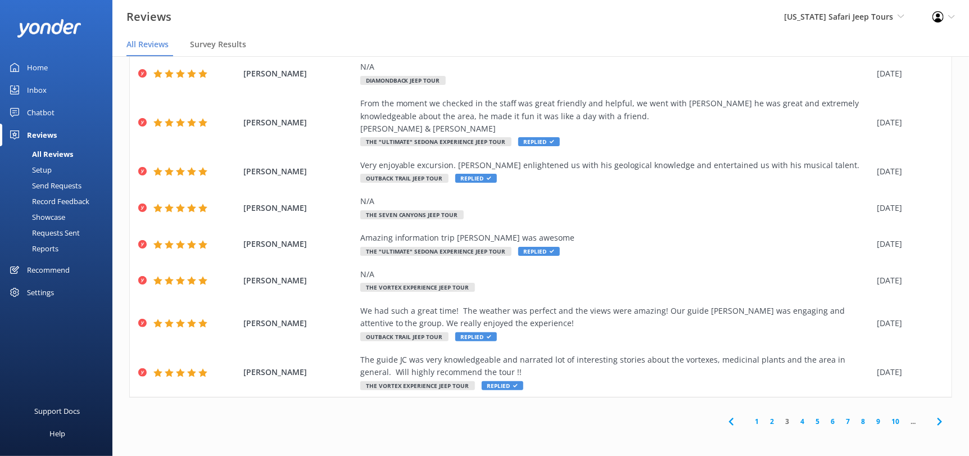
click at [933, 424] on icon at bounding box center [939, 421] width 13 height 13
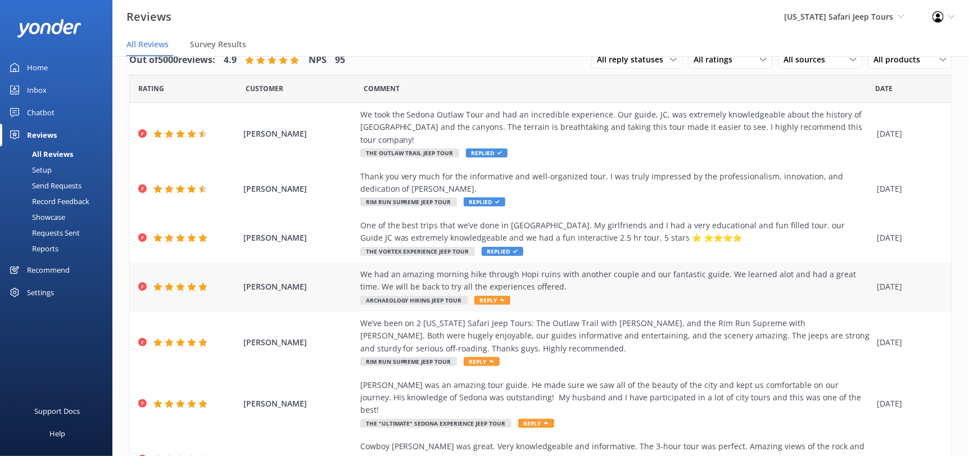
click at [485, 296] on span "Reply" at bounding box center [493, 300] width 36 height 9
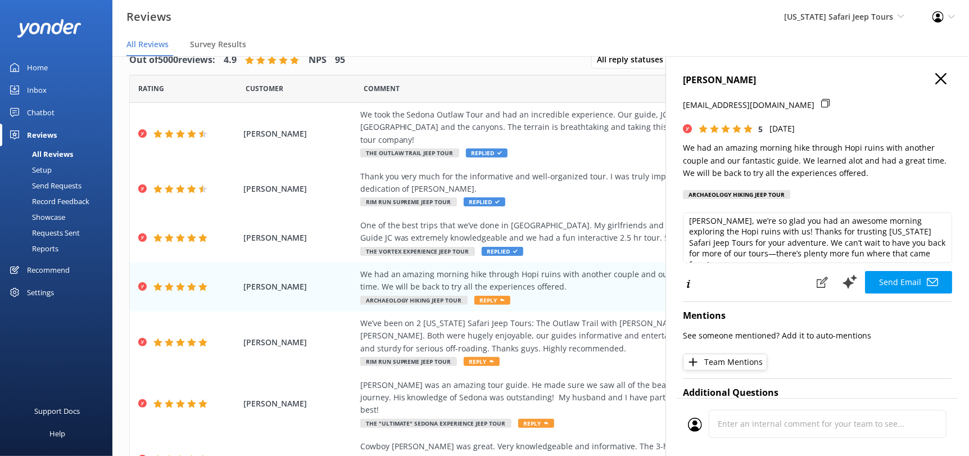
scroll to position [5, 0]
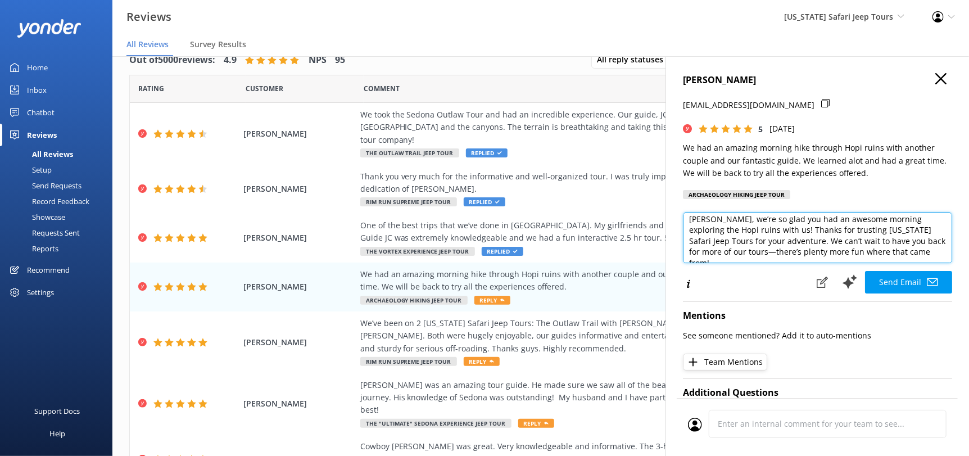
click at [916, 254] on textarea "[PERSON_NAME], we’re so glad you had an awesome morning exploring the Hopi ruin…" at bounding box center [817, 238] width 269 height 51
paste textarea "[PERSON_NAME][DEMOGRAPHIC_DATA]"
type textarea "[PERSON_NAME], we’re so glad you had an awesome morning exploring the Hopi ruin…"
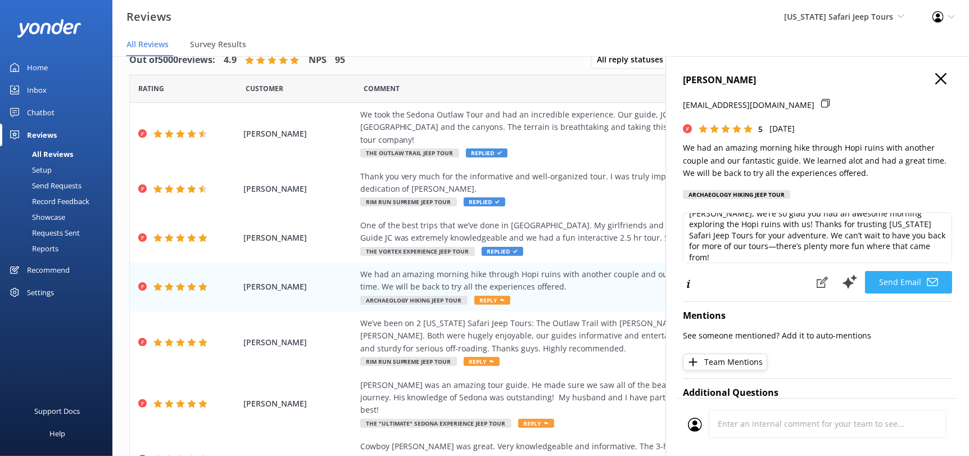
click at [891, 282] on button "Send Email" at bounding box center [908, 282] width 87 height 22
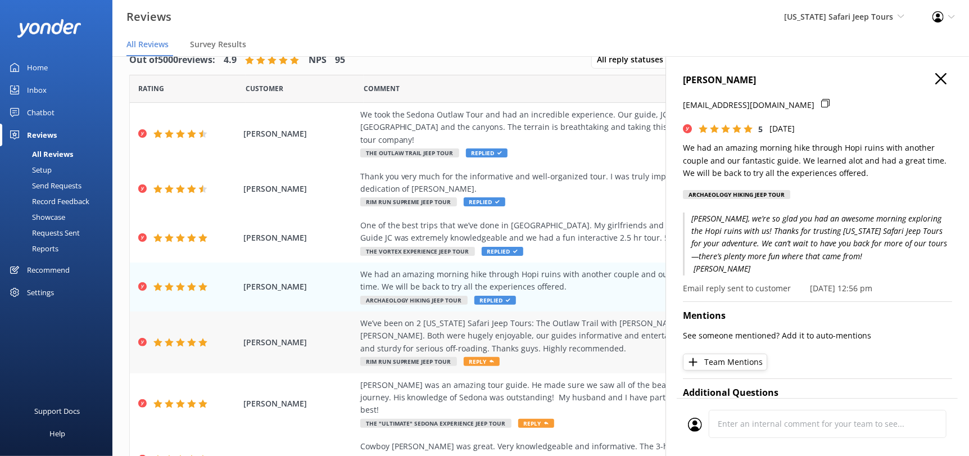
click at [468, 357] on span "Reply" at bounding box center [482, 361] width 36 height 9
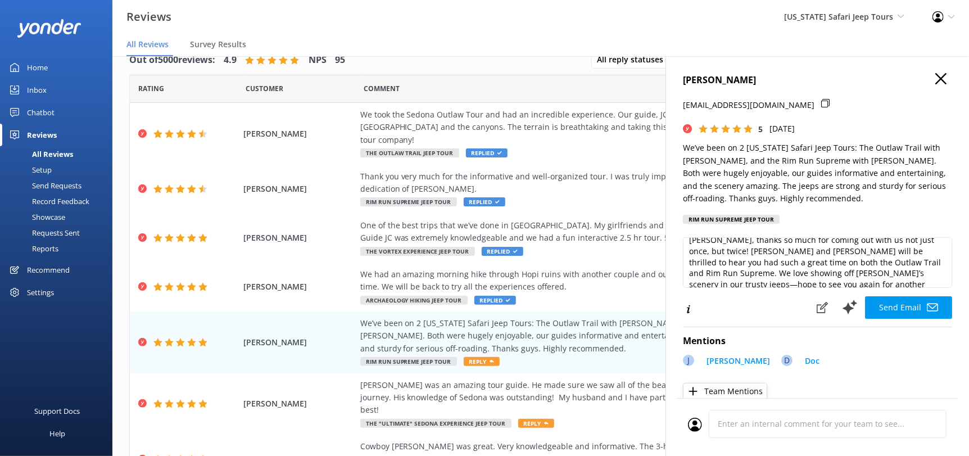
scroll to position [16, 0]
click at [923, 283] on textarea "[PERSON_NAME], thanks so much for coming out with us not just once, but twice! …" at bounding box center [817, 262] width 269 height 51
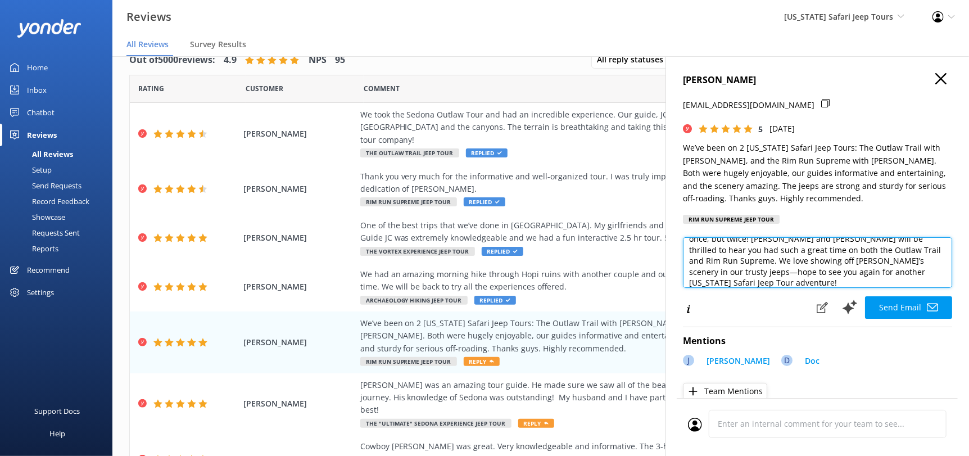
drag, startPoint x: 753, startPoint y: 277, endPoint x: 711, endPoint y: 284, distance: 43.4
paste textarea "[PERSON_NAME][DEMOGRAPHIC_DATA]"
type textarea "[PERSON_NAME], thanks so much for coming out with us not just once, but twice! …"
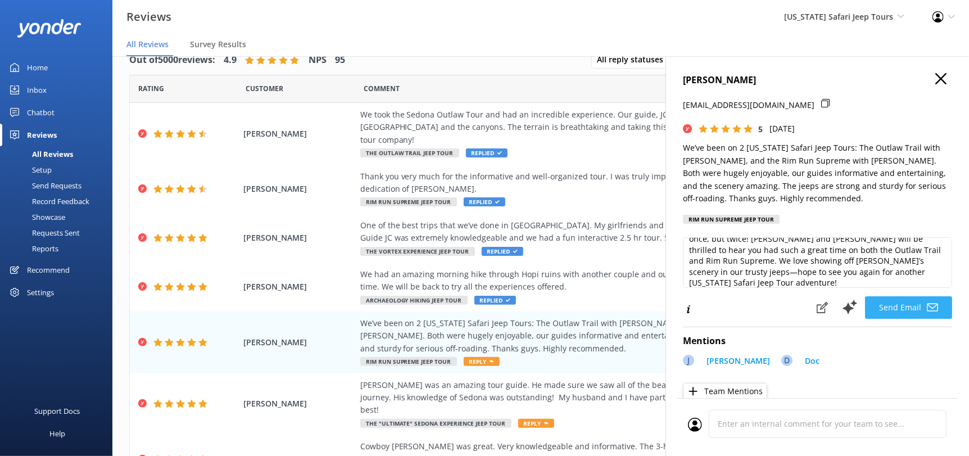
click at [891, 306] on button "Send Email" at bounding box center [908, 307] width 87 height 22
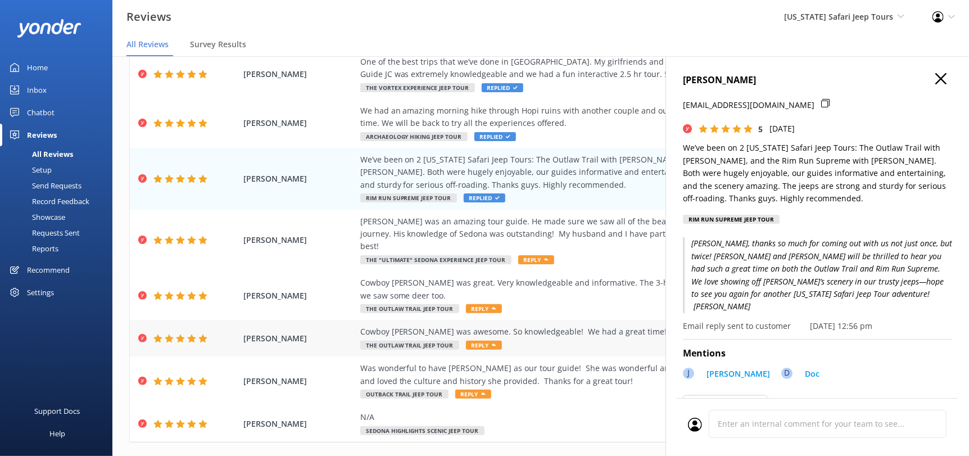
scroll to position [168, 0]
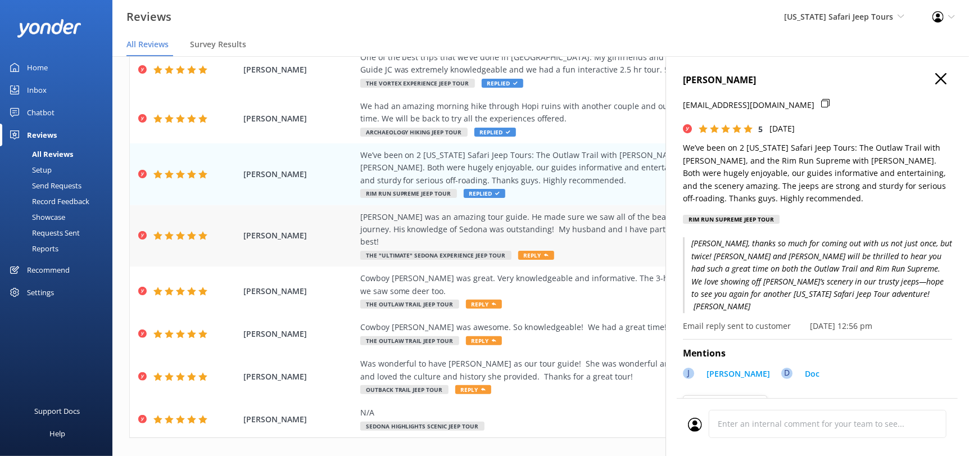
click at [544, 253] on icon at bounding box center [546, 255] width 4 height 4
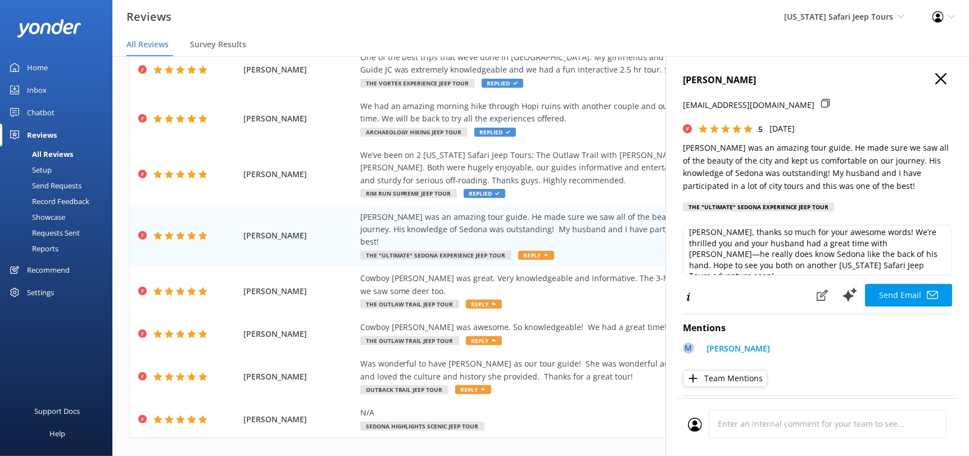
scroll to position [5, 0]
click at [918, 276] on textarea "[PERSON_NAME], thanks so much for your awesome words! We’re thrilled you and yo…" at bounding box center [817, 250] width 269 height 51
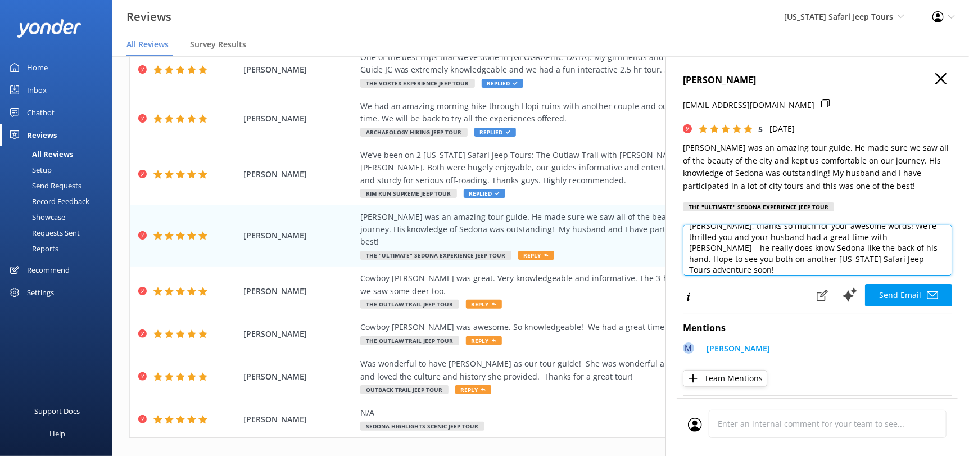
paste textarea "[PERSON_NAME][DEMOGRAPHIC_DATA]"
type textarea "[PERSON_NAME], thanks so much for your awesome words! We’re thrilled you and yo…"
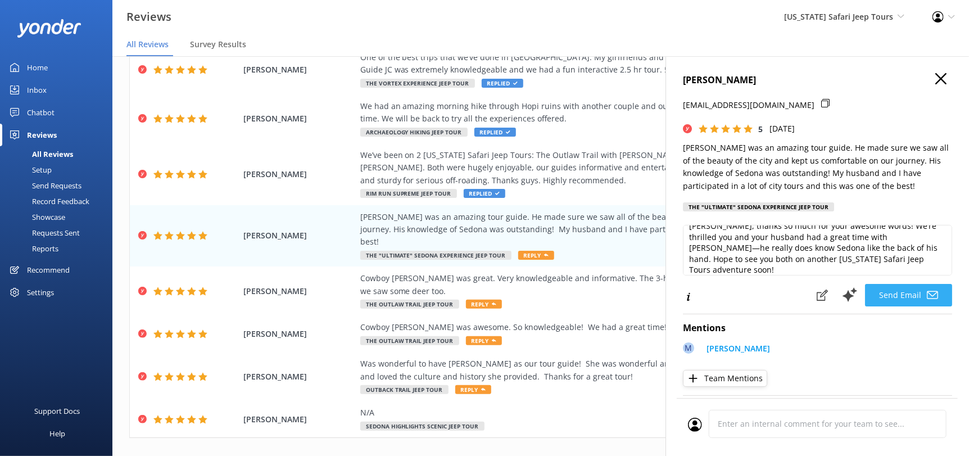
click at [901, 304] on button "Send Email" at bounding box center [908, 295] width 87 height 22
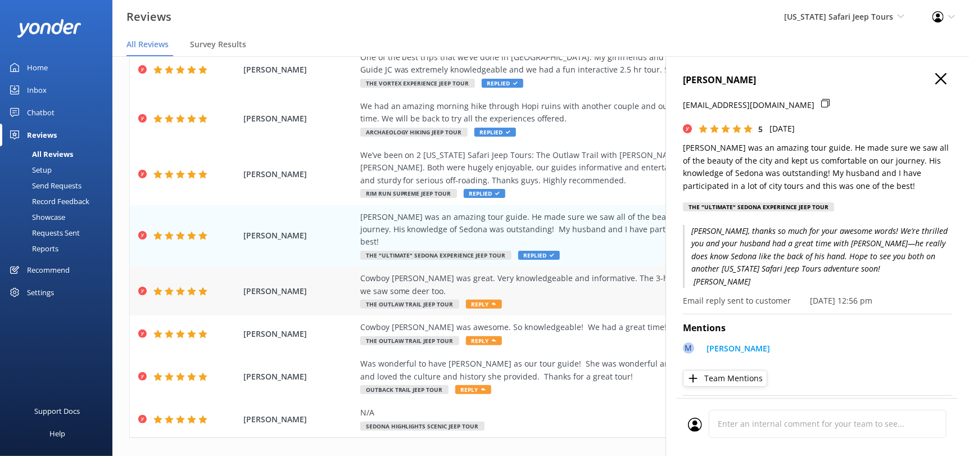
click at [466, 300] on span "Reply" at bounding box center [484, 304] width 36 height 9
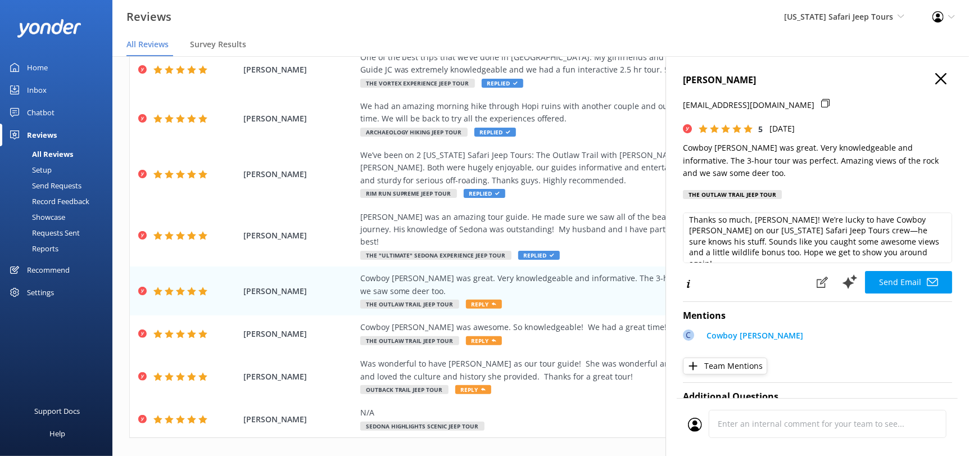
scroll to position [5, 0]
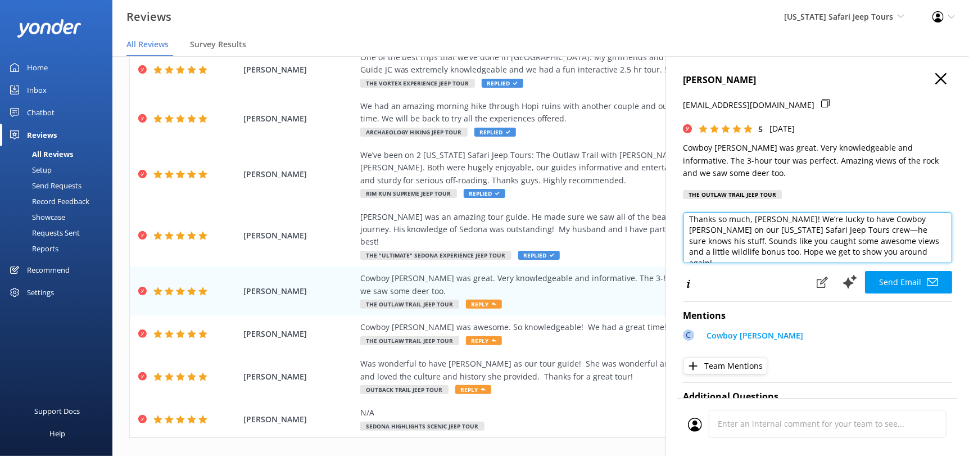
click at [880, 256] on textarea "Thanks so much, [PERSON_NAME]! We’re lucky to have Cowboy [PERSON_NAME] on our …" at bounding box center [817, 238] width 269 height 51
paste textarea "[PERSON_NAME][DEMOGRAPHIC_DATA]"
type textarea "Thanks so much, [PERSON_NAME]! We’re lucky to have Cowboy [PERSON_NAME] on our …"
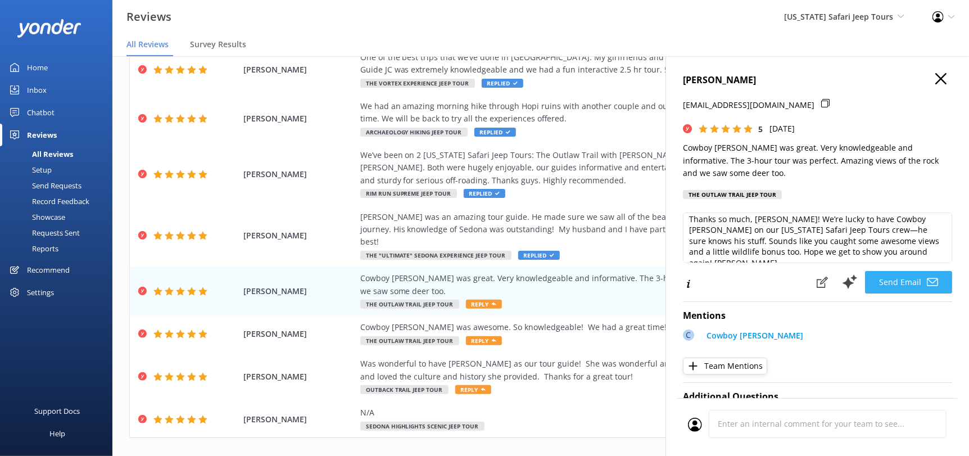
click at [891, 280] on button "Send Email" at bounding box center [908, 282] width 87 height 22
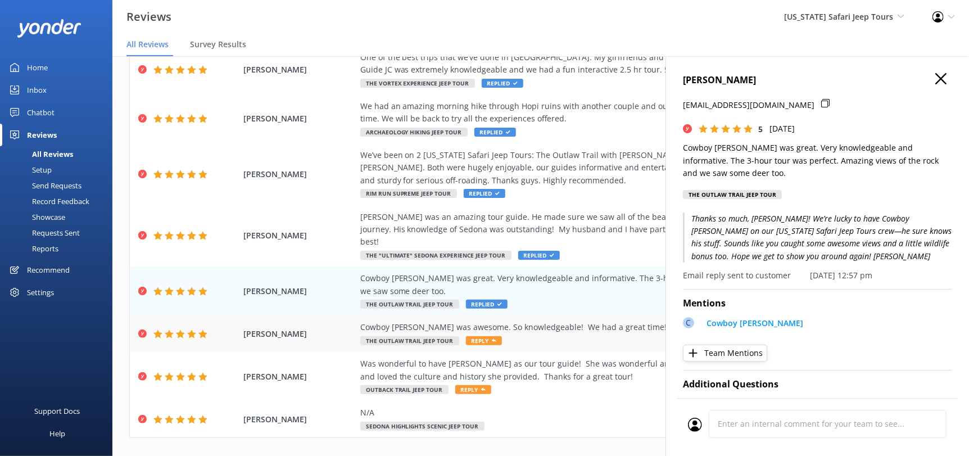
click at [469, 336] on span "Reply" at bounding box center [484, 340] width 36 height 9
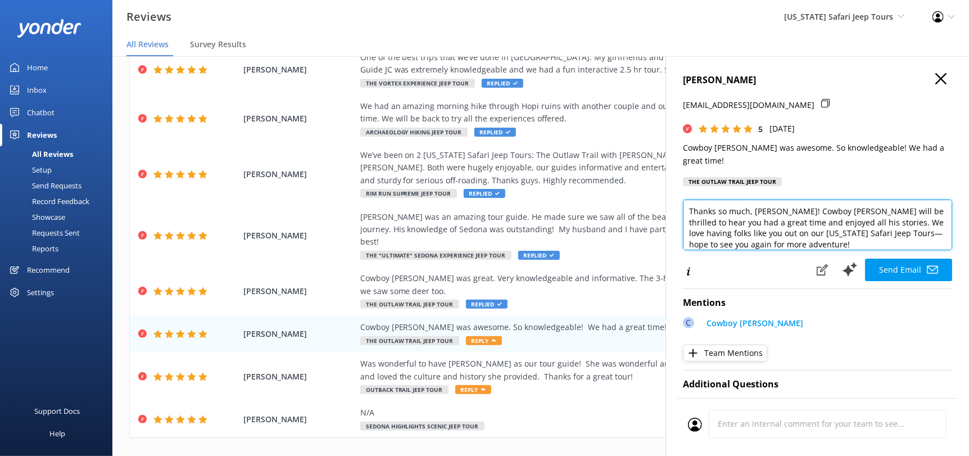
click at [814, 231] on textarea "Thanks so much, [PERSON_NAME]! Cowboy [PERSON_NAME] will be thrilled to hear yo…" at bounding box center [817, 225] width 269 height 51
paste textarea "[PERSON_NAME][DEMOGRAPHIC_DATA]"
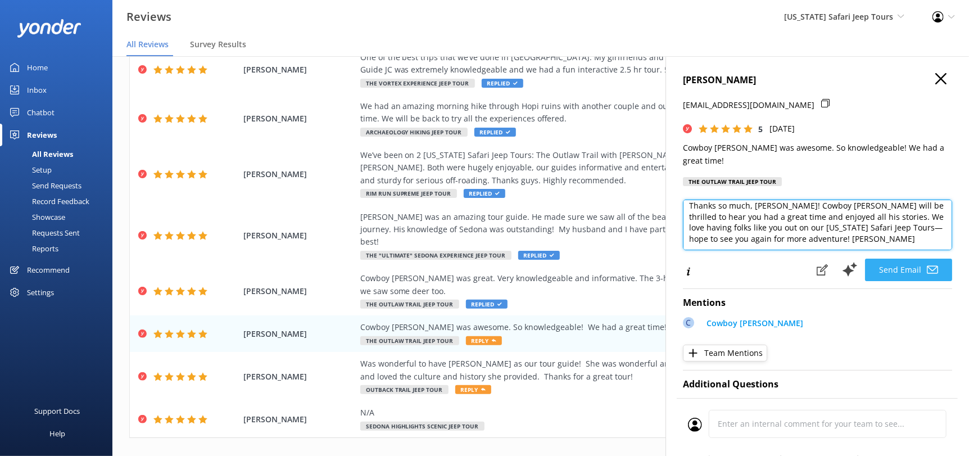
type textarea "Thanks so much, [PERSON_NAME]! Cowboy [PERSON_NAME] will be thrilled to hear yo…"
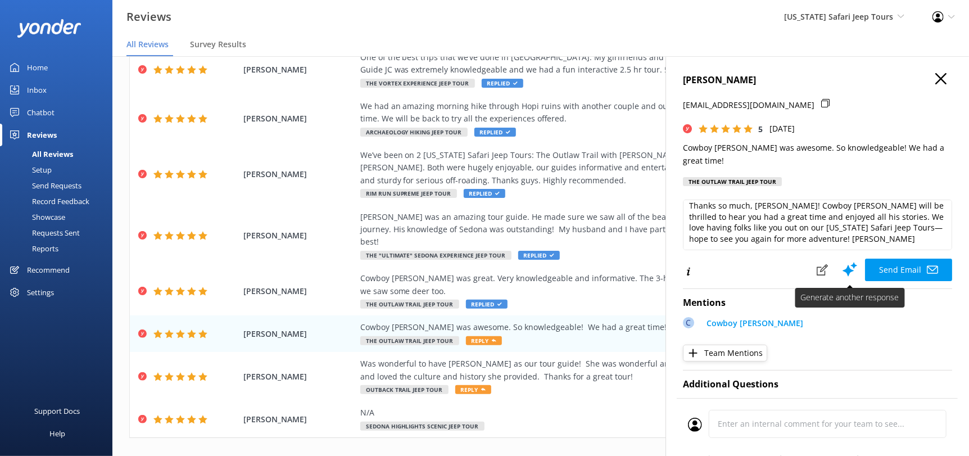
click at [894, 259] on button "Send Email" at bounding box center [908, 270] width 87 height 22
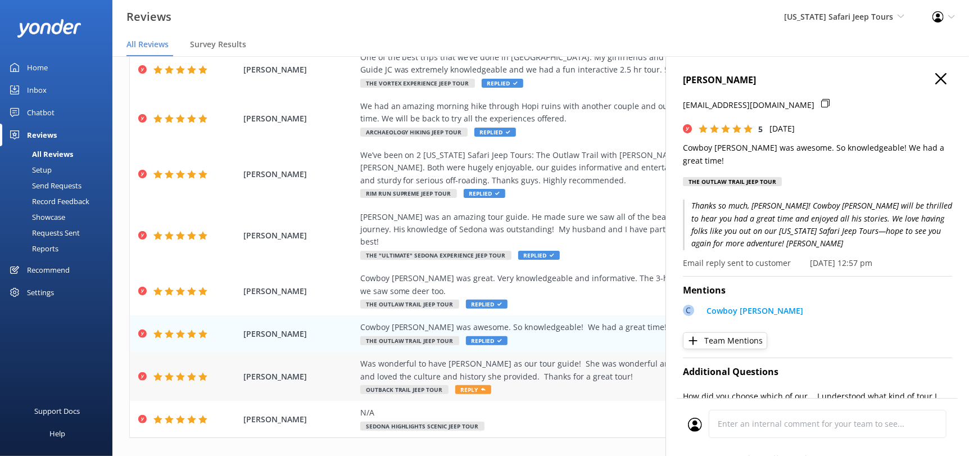
click at [460, 385] on span "Reply" at bounding box center [473, 389] width 36 height 9
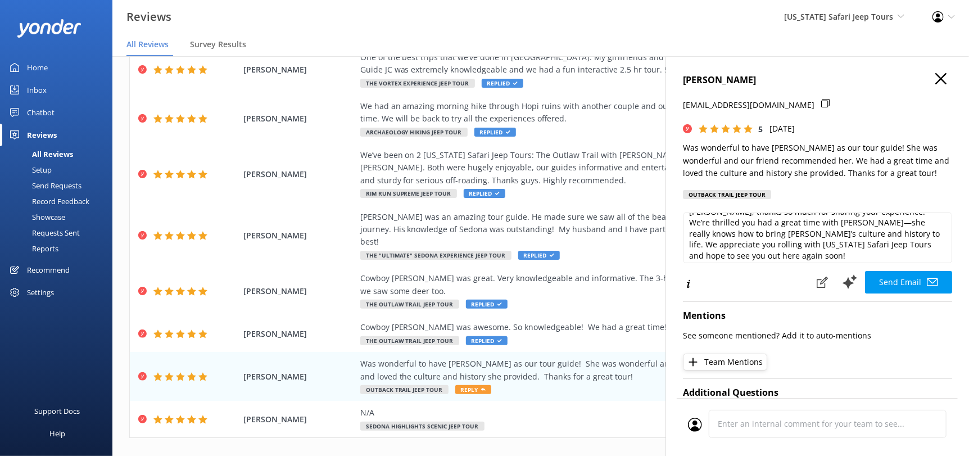
scroll to position [16, 0]
click at [766, 255] on textarea "[PERSON_NAME], thanks so much for sharing your experience! We’re thrilled you h…" at bounding box center [817, 238] width 269 height 51
paste textarea "[PERSON_NAME][DEMOGRAPHIC_DATA]"
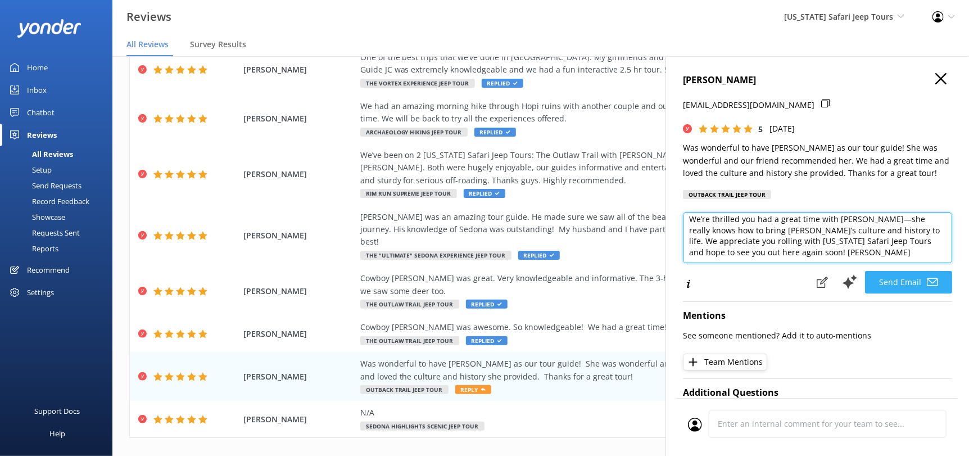
type textarea "[PERSON_NAME], thanks so much for sharing your experience! We’re thrilled you h…"
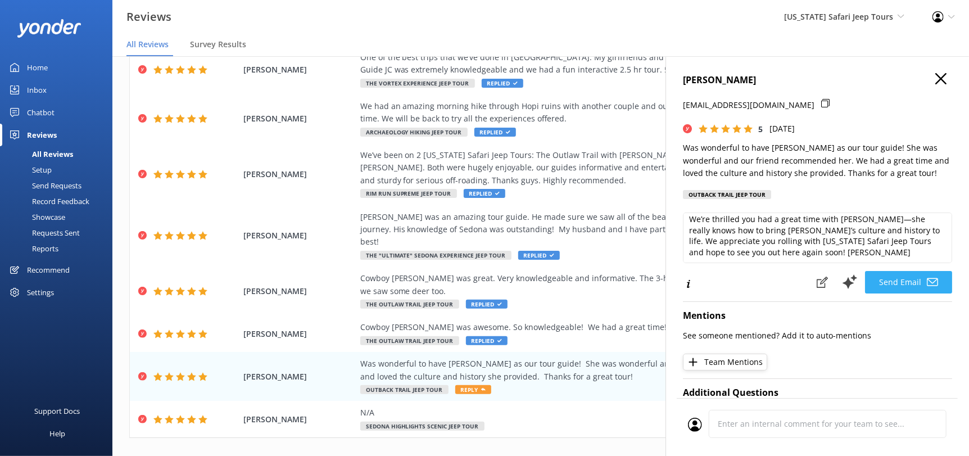
click at [892, 288] on button "Send Email" at bounding box center [908, 282] width 87 height 22
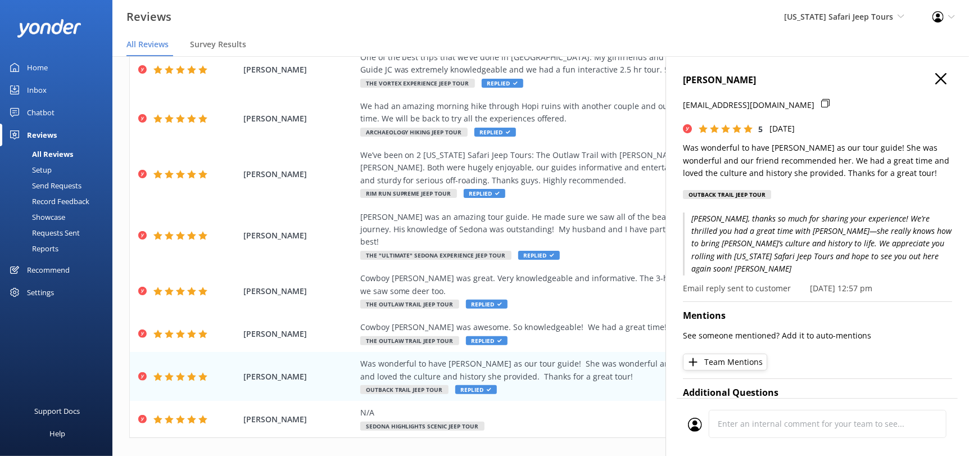
click at [925, 71] on div "[PERSON_NAME] [EMAIL_ADDRESS][DOMAIN_NAME] 5 [DATE] Was wonderful to have [PERS…" at bounding box center [818, 284] width 304 height 456
click at [936, 76] on use "button" at bounding box center [941, 78] width 11 height 11
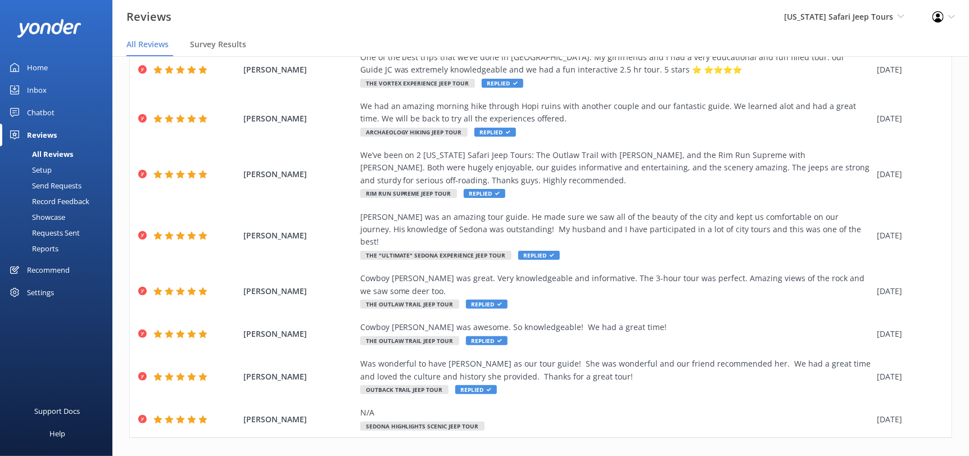
click at [933, 455] on icon at bounding box center [939, 461] width 13 height 13
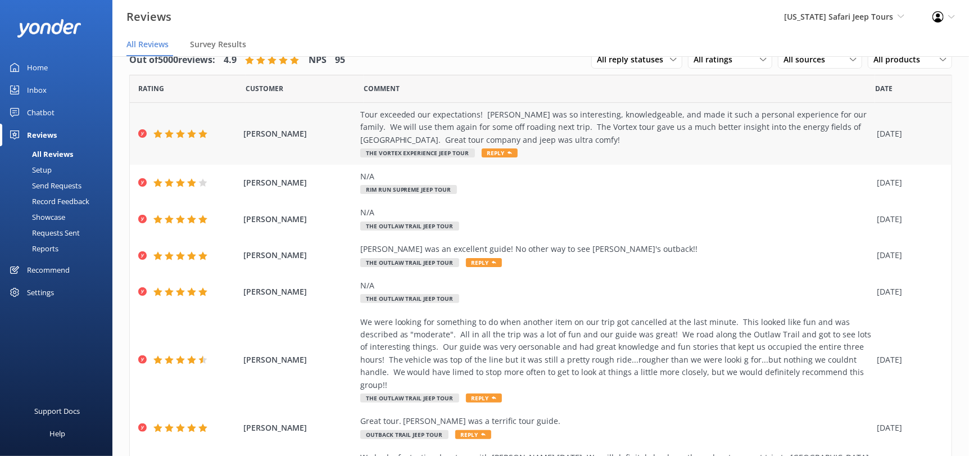
click at [503, 151] on span "Reply" at bounding box center [500, 152] width 36 height 9
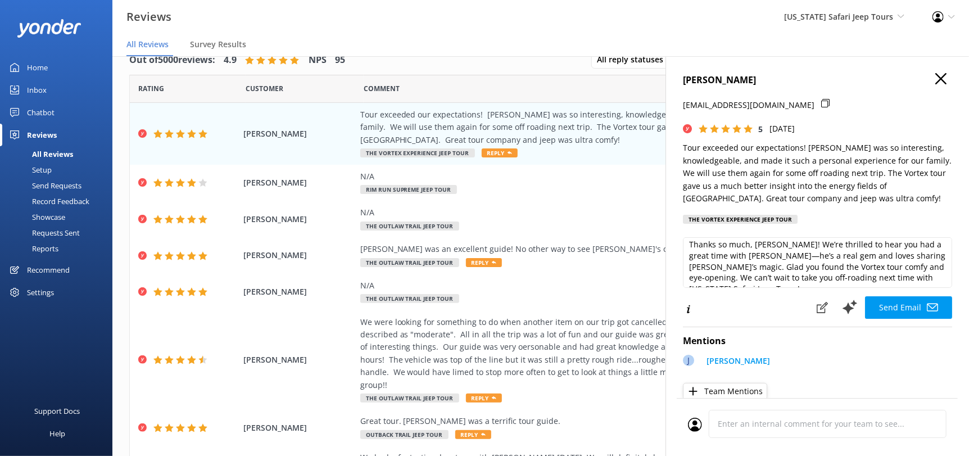
scroll to position [5, 0]
click at [931, 277] on textarea "Thanks so much, [PERSON_NAME]! We’re thrilled to hear you had a great time with…" at bounding box center [817, 262] width 269 height 51
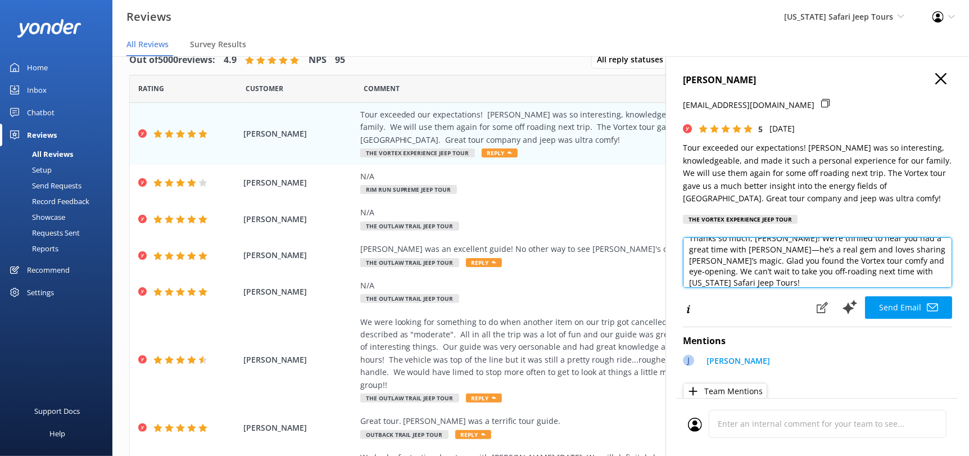
paste textarea "[PERSON_NAME][DEMOGRAPHIC_DATA]"
type textarea "Thanks so much, [PERSON_NAME]! We’re thrilled to hear you had a great time with…"
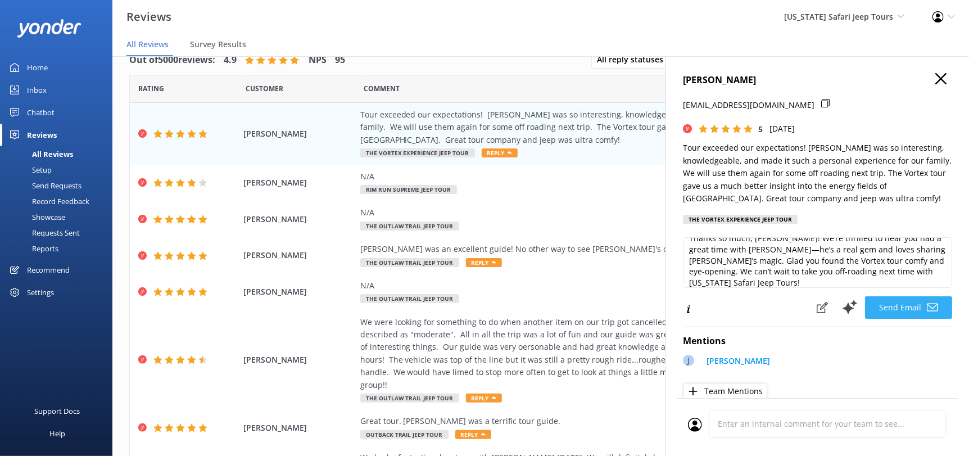
click at [897, 308] on button "Send Email" at bounding box center [908, 307] width 87 height 22
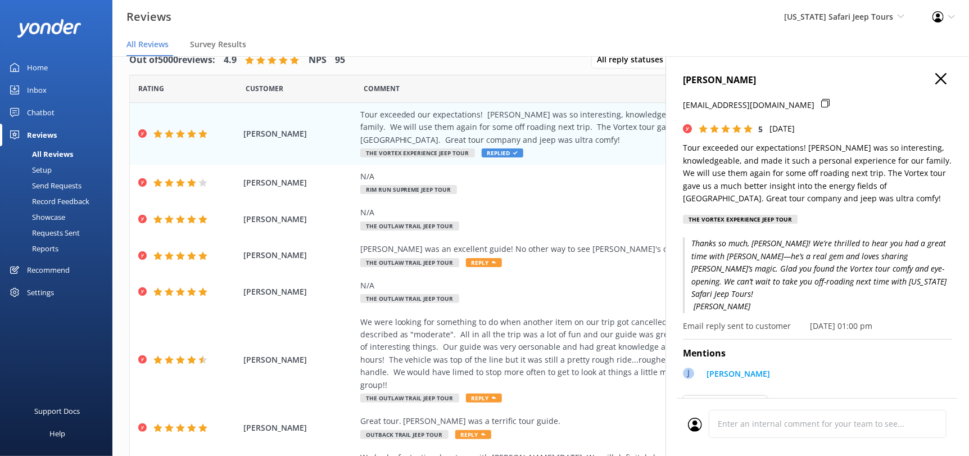
click at [936, 78] on icon "button" at bounding box center [941, 78] width 11 height 11
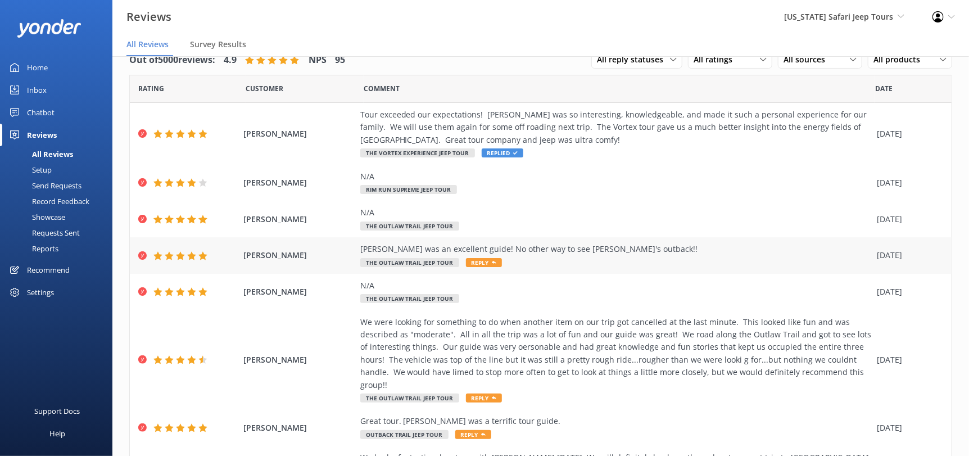
click at [475, 261] on span "Reply" at bounding box center [484, 262] width 36 height 9
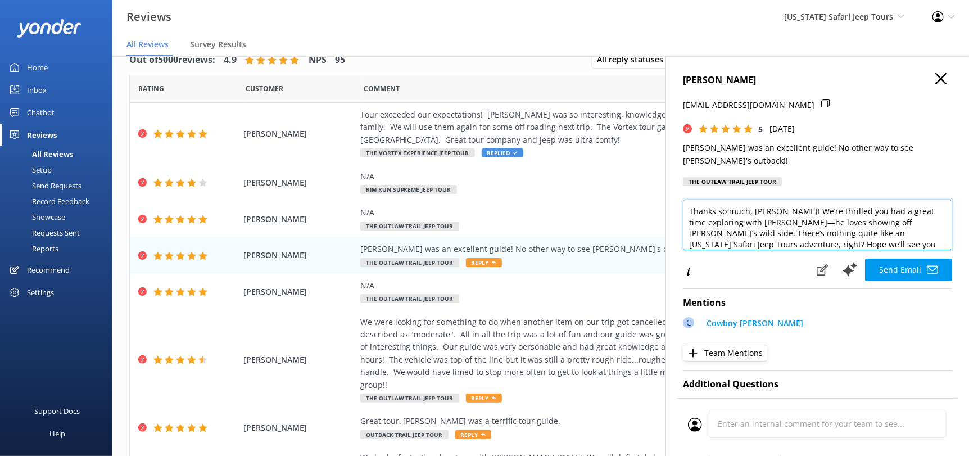
click at [914, 238] on textarea "Thanks so much, [PERSON_NAME]! We’re thrilled you had a great time exploring wi…" at bounding box center [817, 225] width 269 height 51
click at [889, 247] on textarea "Thanks so much, [PERSON_NAME]! We’re thrilled you had a great time exploring wi…" at bounding box center [817, 225] width 269 height 51
paste textarea "[PERSON_NAME][DEMOGRAPHIC_DATA]"
type textarea "Thanks so much, [PERSON_NAME]! We’re thrilled you had a great time exploring wi…"
click at [898, 270] on button "Send Email" at bounding box center [908, 270] width 87 height 22
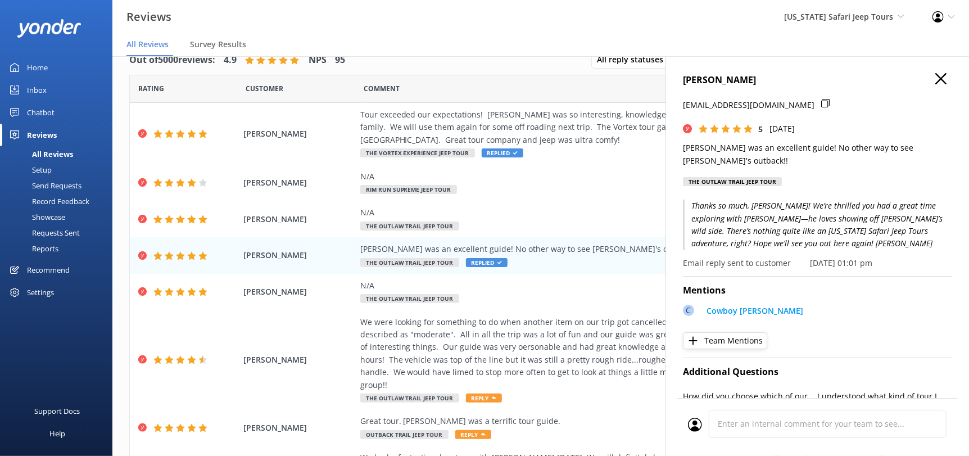
click at [936, 75] on use "button" at bounding box center [941, 78] width 11 height 11
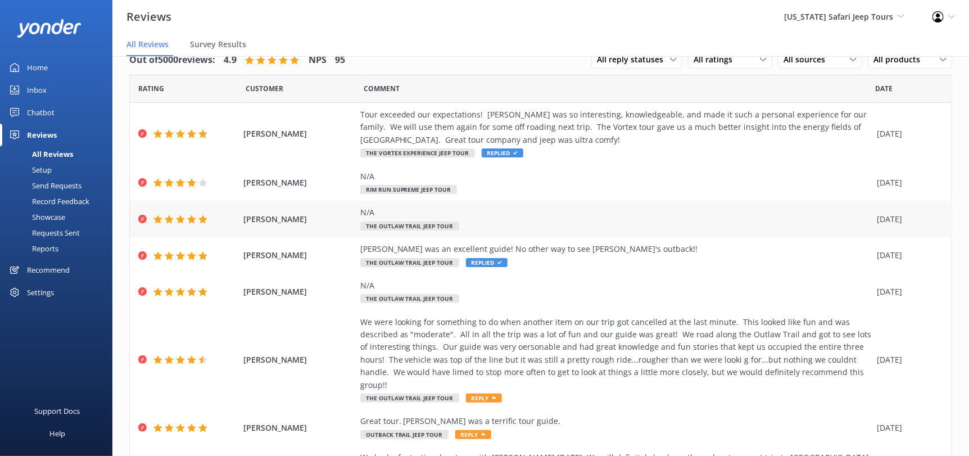
scroll to position [56, 0]
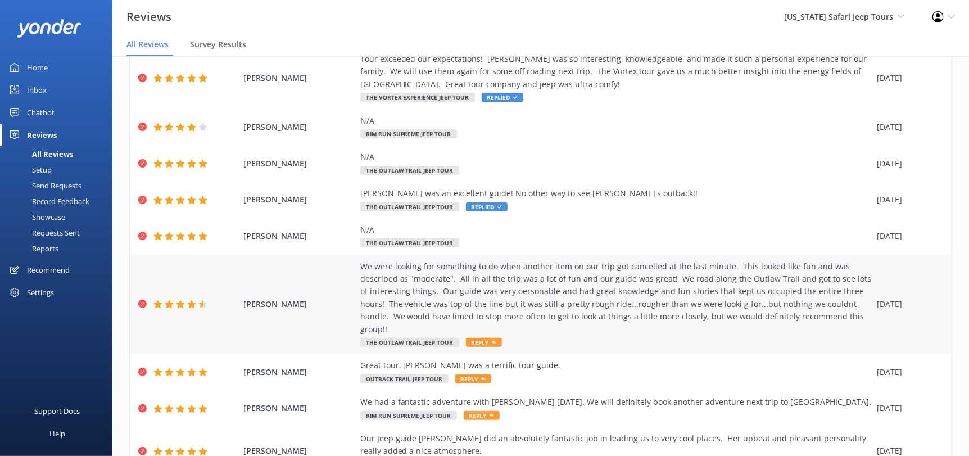
click at [472, 338] on span "Reply" at bounding box center [484, 342] width 36 height 9
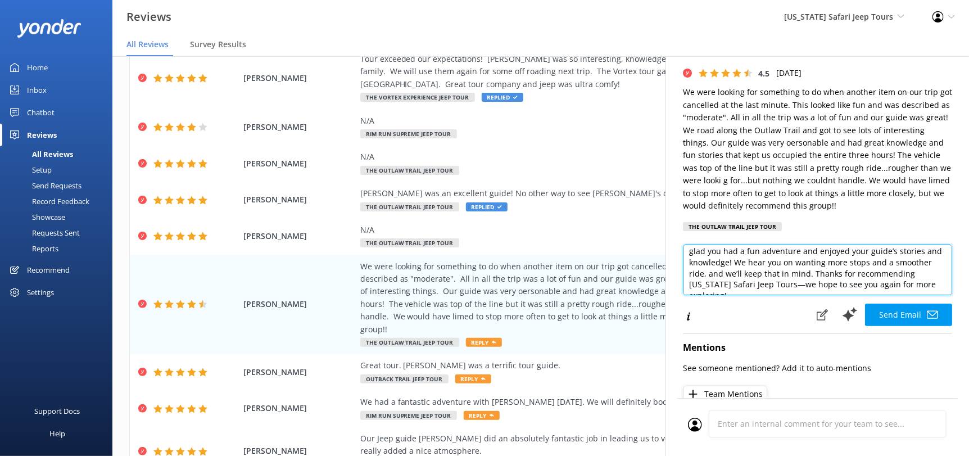
click at [906, 286] on textarea "Hey [PERSON_NAME], thanks so much for rolling with us on the Outlaw Trail, espe…" at bounding box center [817, 270] width 269 height 51
drag, startPoint x: 760, startPoint y: 281, endPoint x: 743, endPoint y: 286, distance: 18.0
click at [743, 286] on textarea "Hey [PERSON_NAME], thanks so much for rolling with us on the Outlaw Trail, espe…" at bounding box center [817, 270] width 269 height 51
paste textarea "[PERSON_NAME][DEMOGRAPHIC_DATA]"
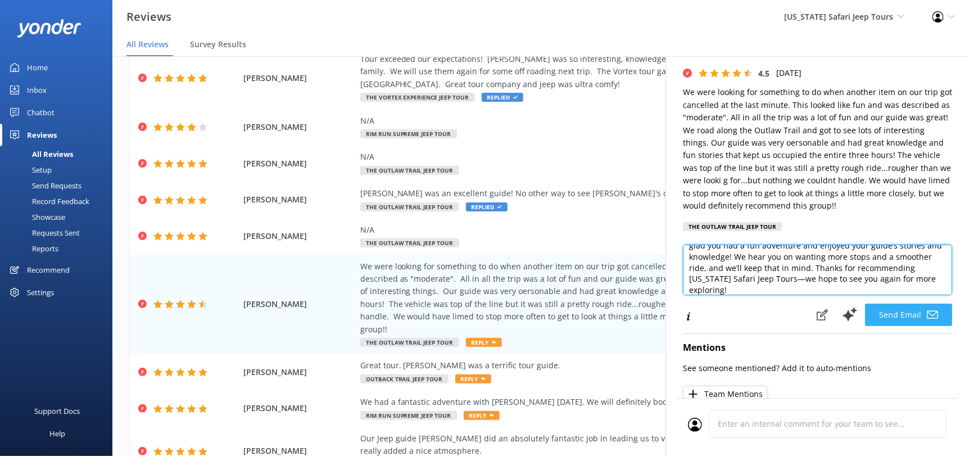
type textarea "Hey [PERSON_NAME], thanks so much for rolling with us on the Outlaw Trail, espe…"
click at [881, 316] on button "Send Email" at bounding box center [908, 315] width 87 height 22
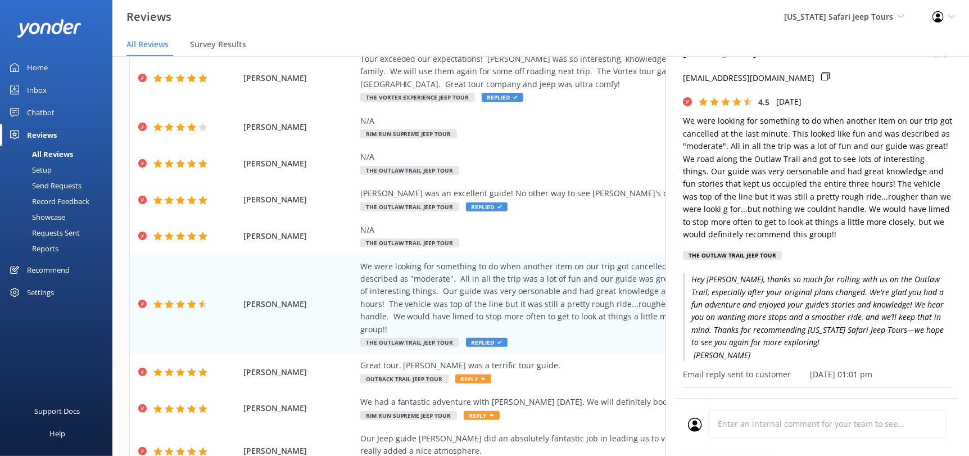
scroll to position [0, 0]
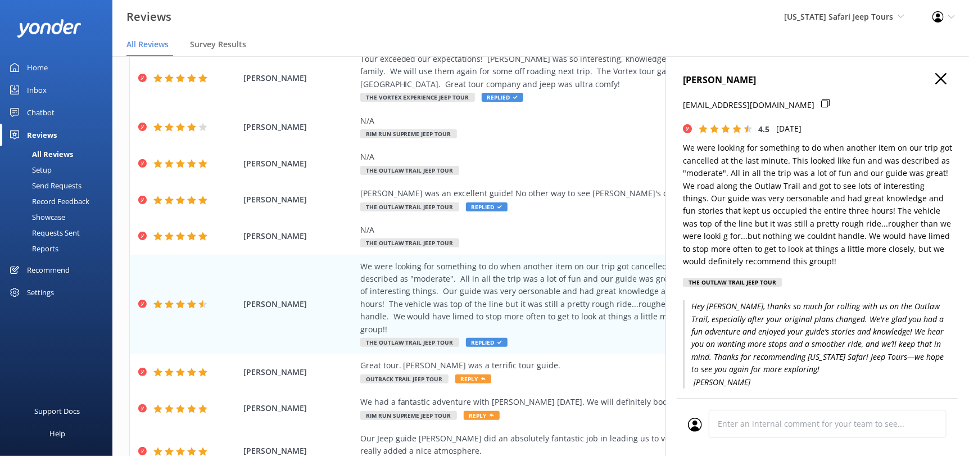
click at [936, 78] on use "button" at bounding box center [941, 78] width 11 height 11
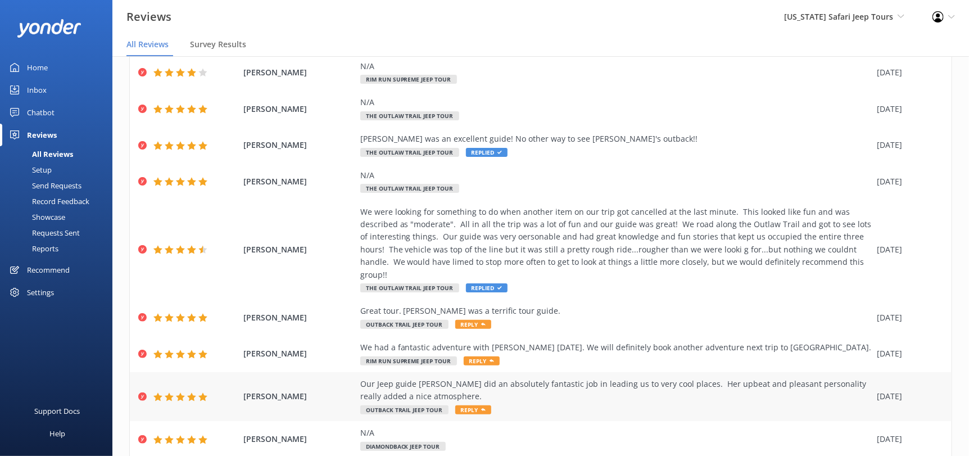
scroll to position [158, 0]
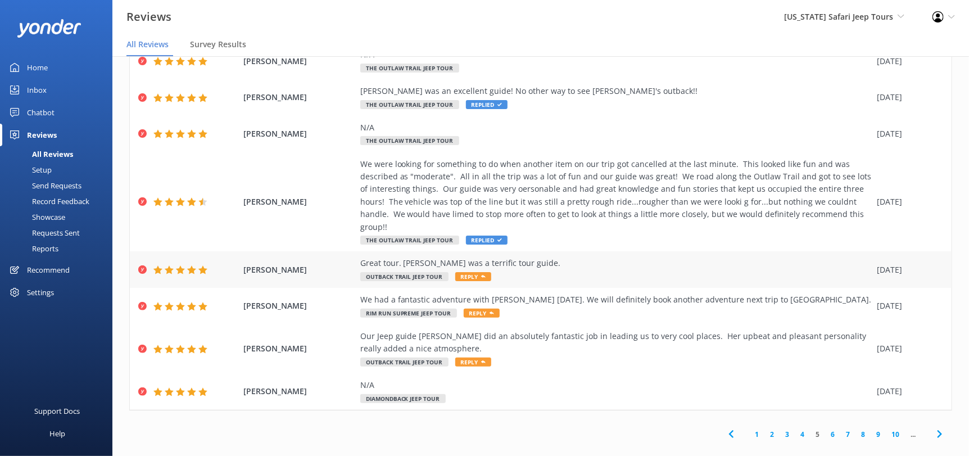
click at [481, 274] on icon at bounding box center [483, 276] width 4 height 4
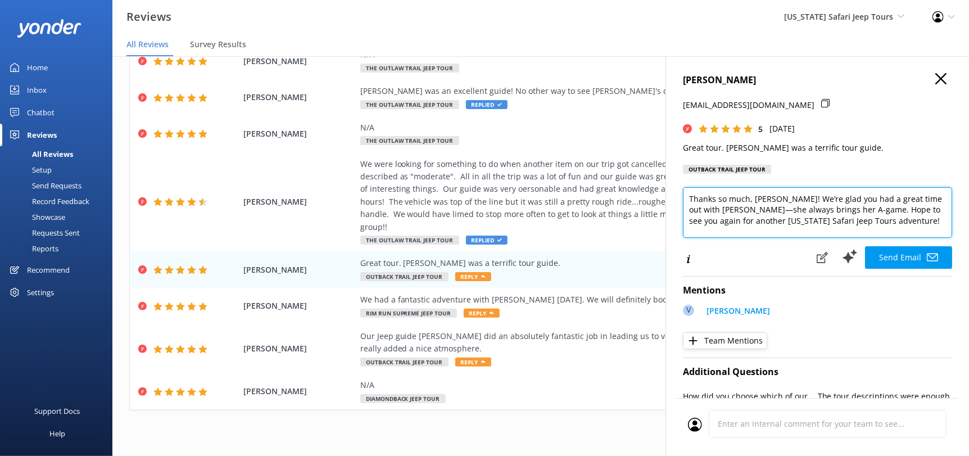
click at [879, 227] on textarea "Thanks so much, [PERSON_NAME]! We’re glad you had a great time out with [PERSON…" at bounding box center [817, 212] width 269 height 51
paste textarea "[PERSON_NAME][DEMOGRAPHIC_DATA]"
type textarea "Thanks so much, [PERSON_NAME]! We’re glad you had a great time out with [PERSON…"
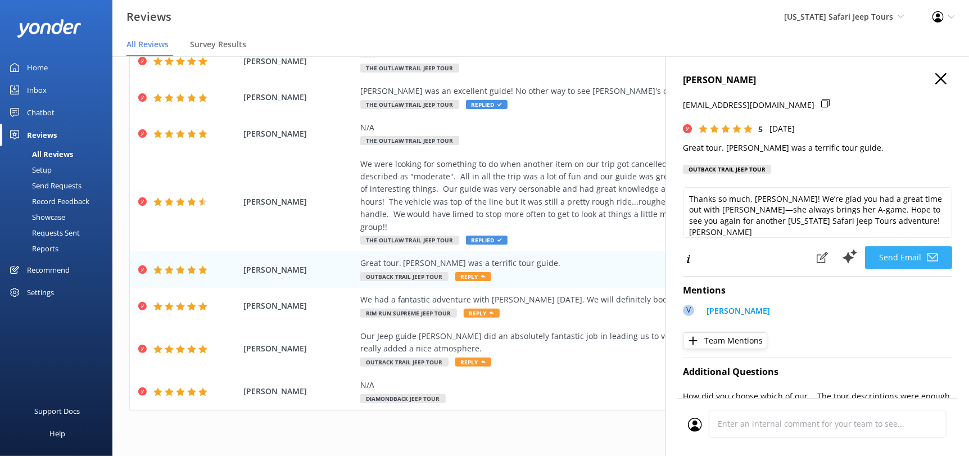
click at [893, 254] on button "Send Email" at bounding box center [908, 257] width 87 height 22
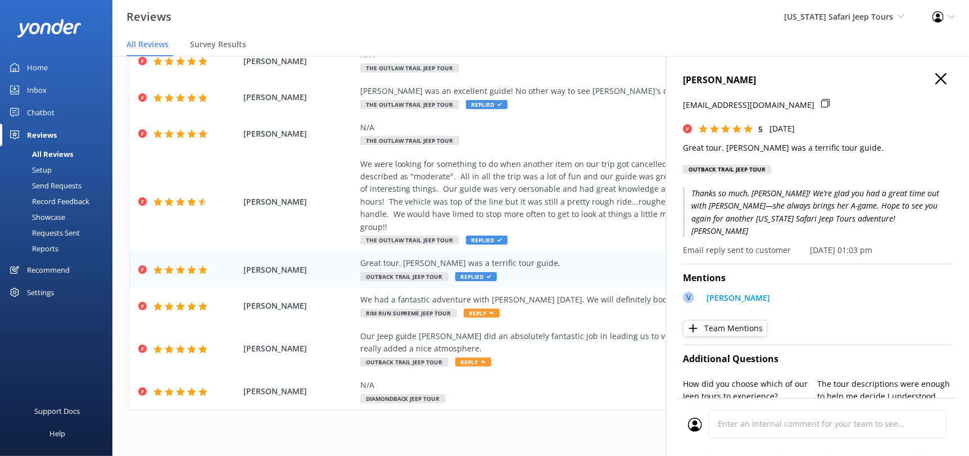
click at [936, 77] on icon "button" at bounding box center [941, 78] width 11 height 11
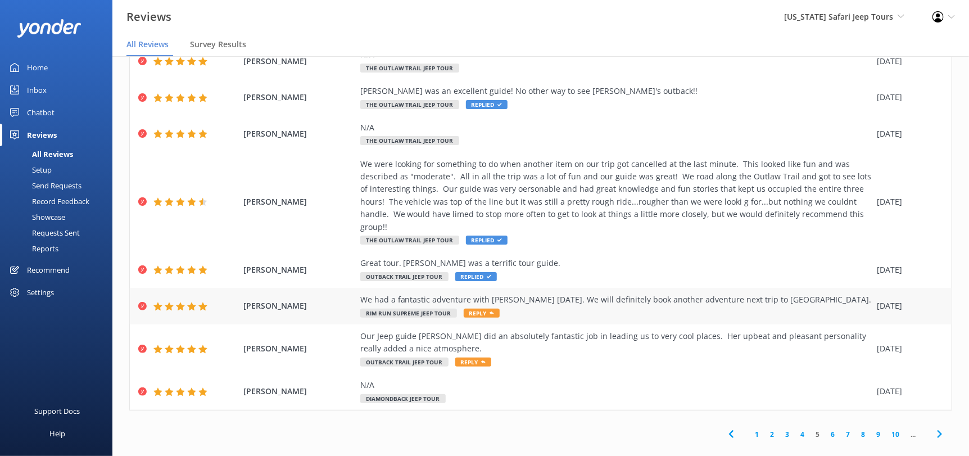
click at [478, 309] on span "Reply" at bounding box center [482, 313] width 36 height 9
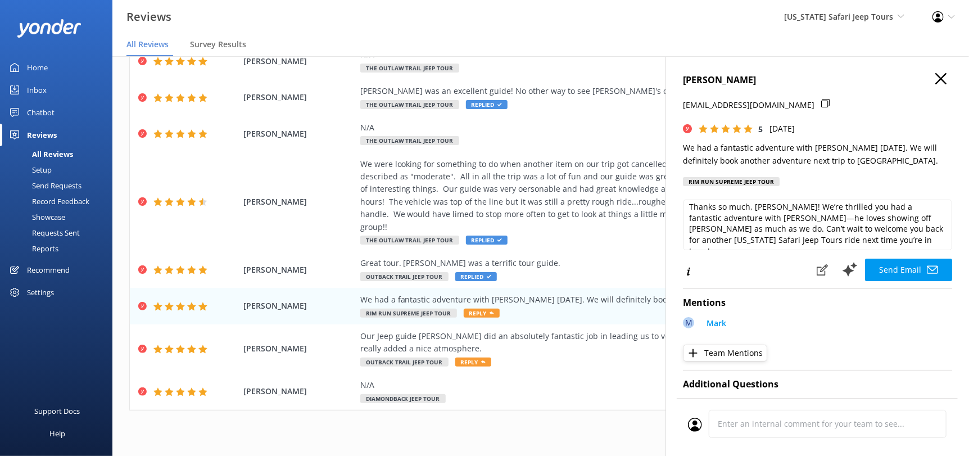
scroll to position [5, 0]
click at [847, 241] on textarea "Thanks so much, [PERSON_NAME]! We’re thrilled you had a fantastic adventure wit…" at bounding box center [817, 225] width 269 height 51
paste textarea "[PERSON_NAME][DEMOGRAPHIC_DATA]"
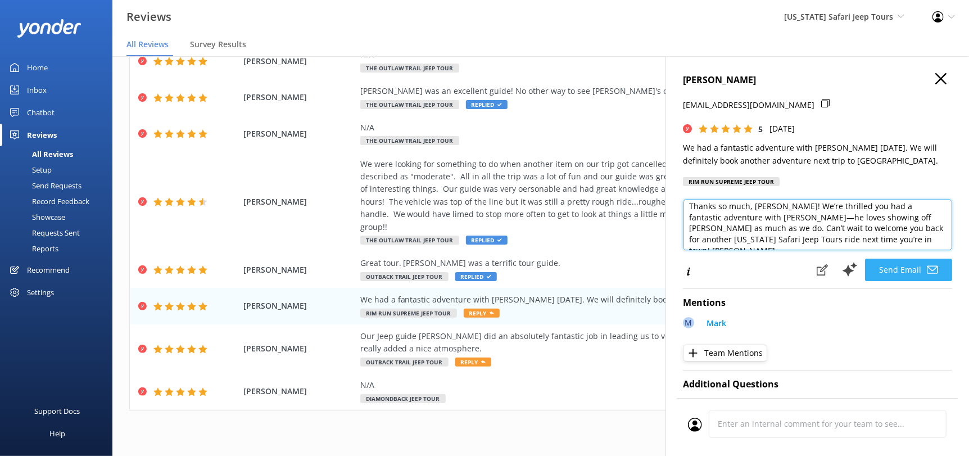
type textarea "Thanks so much, [PERSON_NAME]! We’re thrilled you had a fantastic adventure wit…"
click at [885, 265] on button "Send Email" at bounding box center [908, 270] width 87 height 22
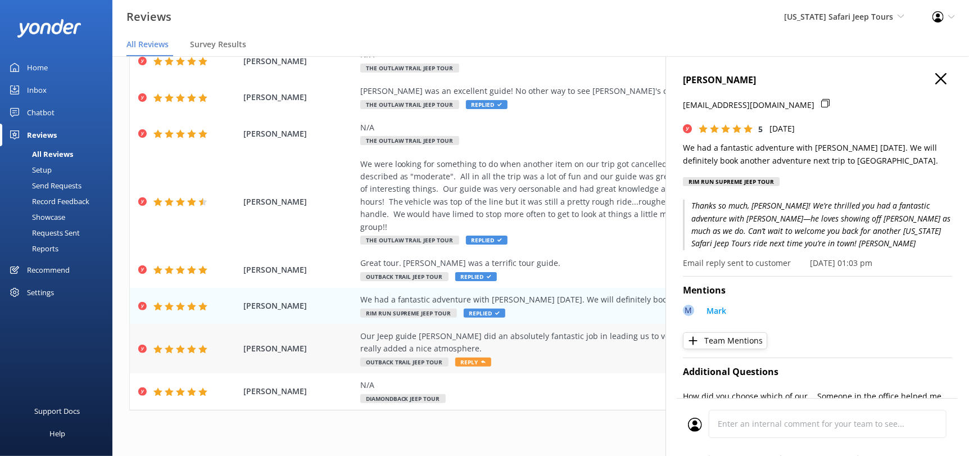
click at [469, 358] on span "Reply" at bounding box center [473, 362] width 36 height 9
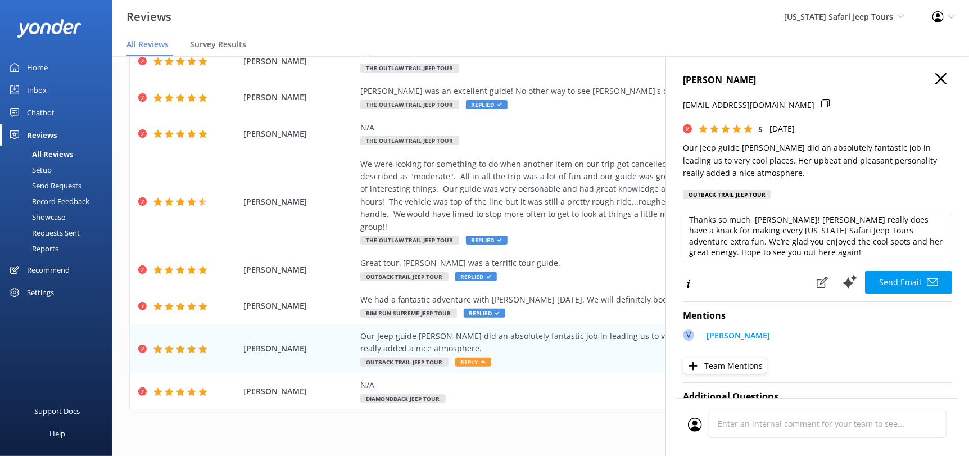
scroll to position [6, 0]
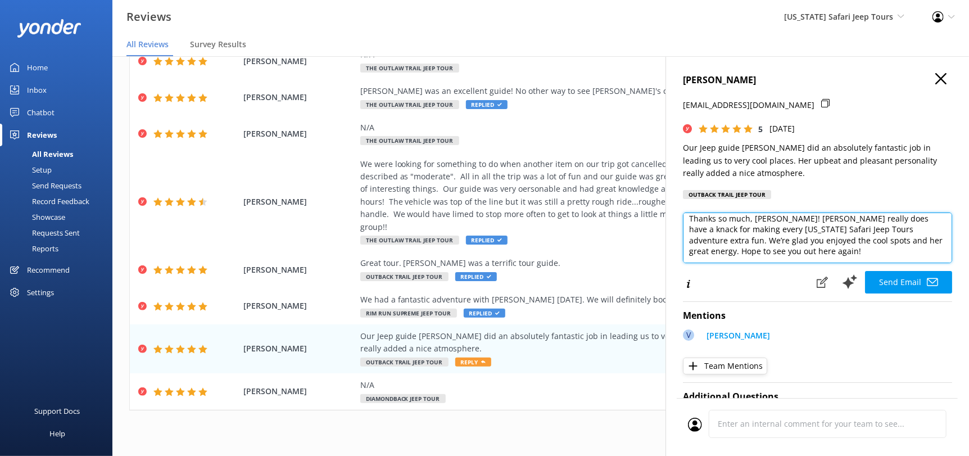
click at [833, 263] on textarea "Thanks so much, [PERSON_NAME]! [PERSON_NAME] really does have a knack for makin…" at bounding box center [817, 238] width 269 height 51
paste textarea "[PERSON_NAME][DEMOGRAPHIC_DATA]"
type textarea "Thanks so much, [PERSON_NAME]! [PERSON_NAME] really does have a knack for makin…"
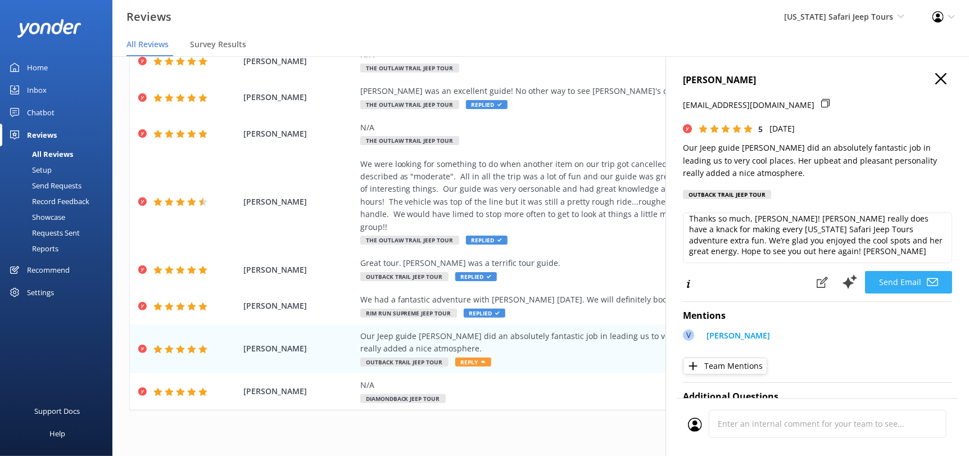
click at [900, 293] on button "Send Email" at bounding box center [908, 282] width 87 height 22
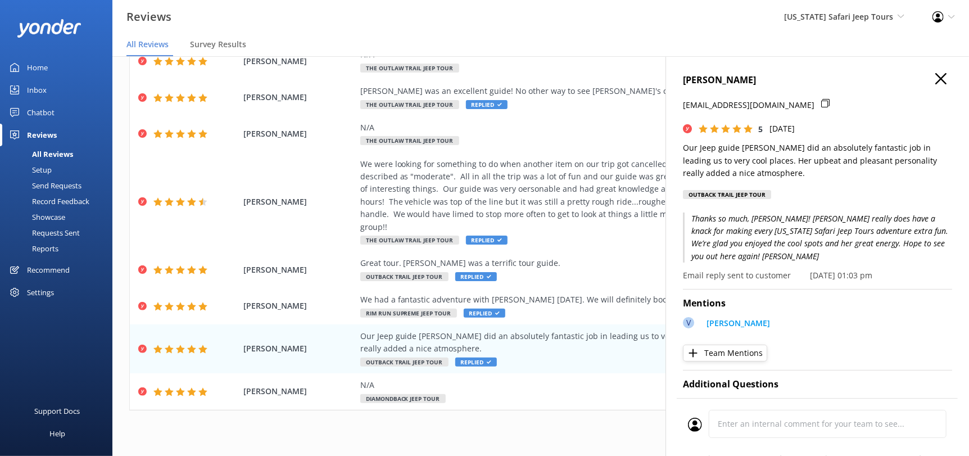
click at [936, 77] on icon "button" at bounding box center [941, 78] width 11 height 11
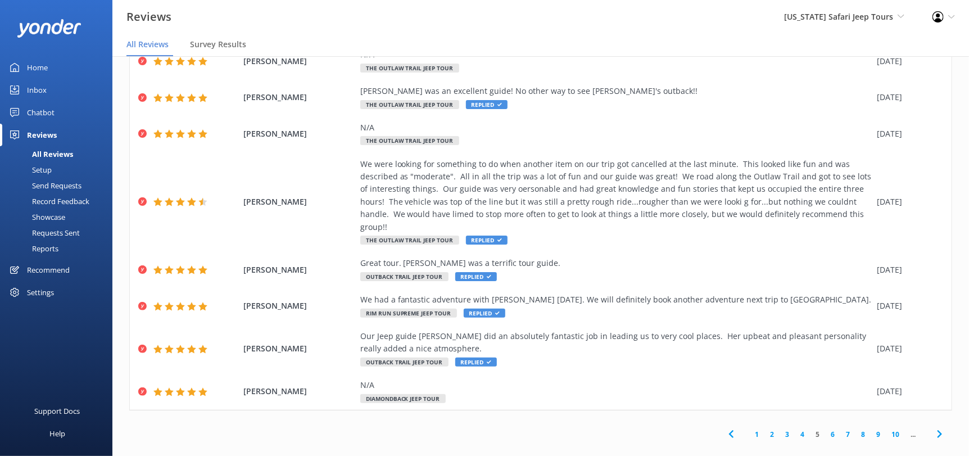
click at [937, 431] on use at bounding box center [939, 434] width 4 height 7
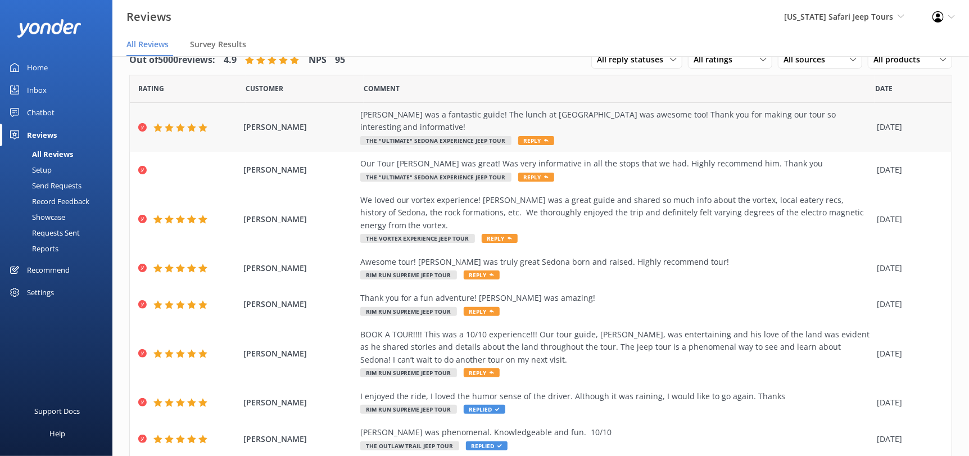
click at [534, 122] on div "[PERSON_NAME] was a fantastic guide! The lunch at [GEOGRAPHIC_DATA] was awesome…" at bounding box center [616, 128] width 512 height 38
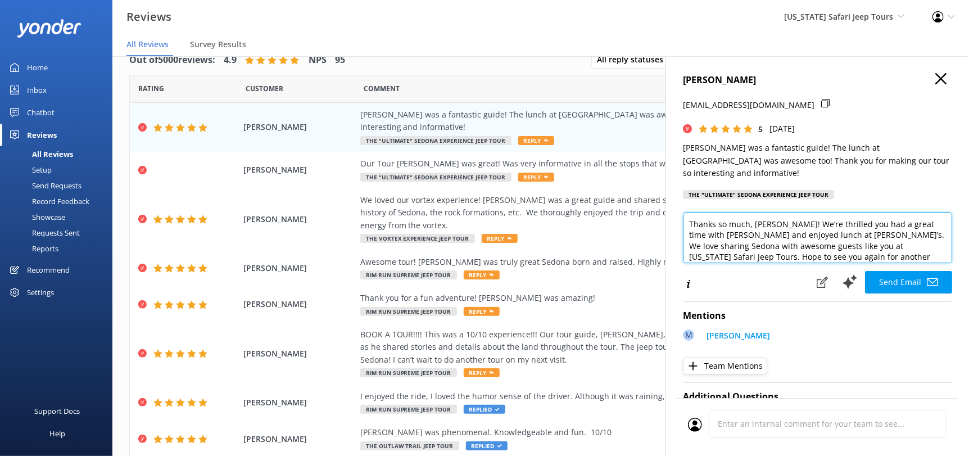
click at [847, 245] on textarea "Thanks so much, [PERSON_NAME]! We’re thrilled you had a great time with [PERSON…" at bounding box center [817, 238] width 269 height 51
paste textarea "[PERSON_NAME][DEMOGRAPHIC_DATA]"
type textarea "Thanks so much, [PERSON_NAME]! We’re thrilled you had a great time with [PERSON…"
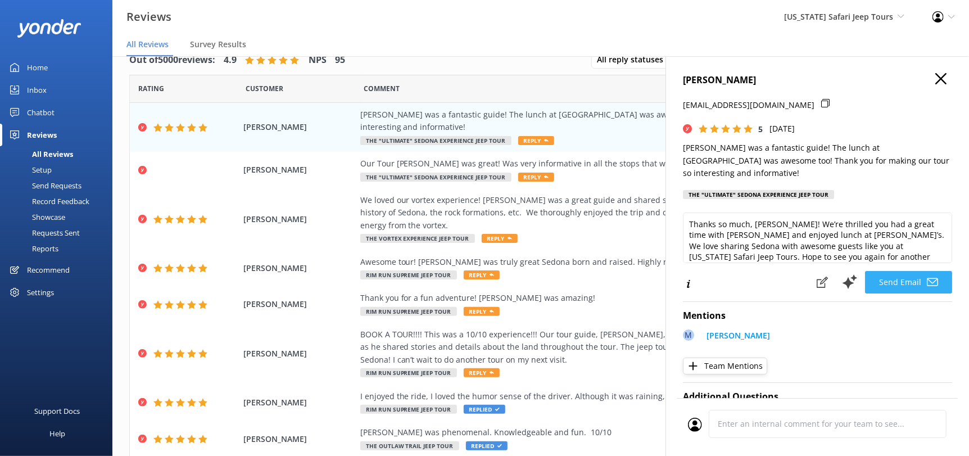
click at [887, 271] on button "Send Email" at bounding box center [908, 282] width 87 height 22
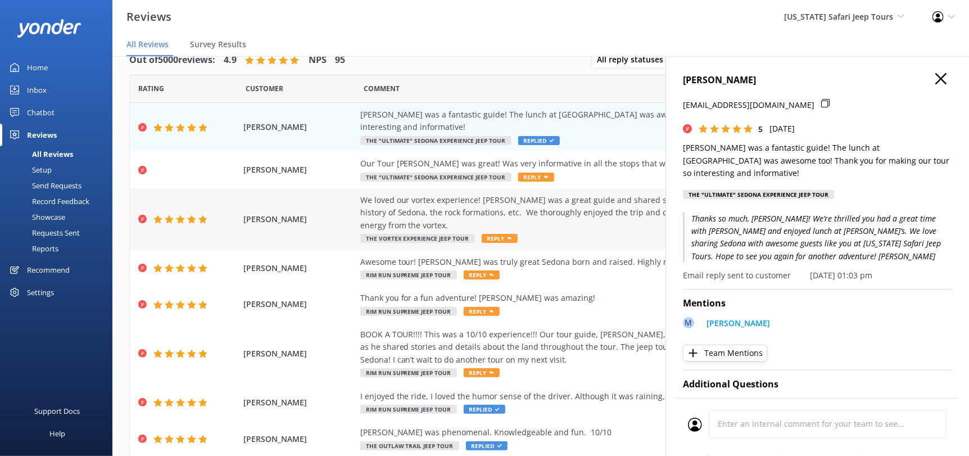
click at [494, 234] on span "Reply" at bounding box center [500, 238] width 36 height 9
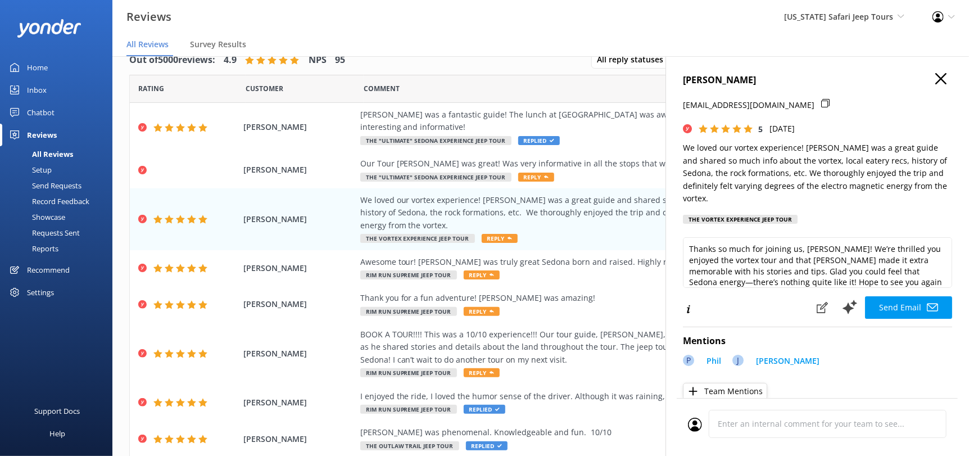
scroll to position [16, 0]
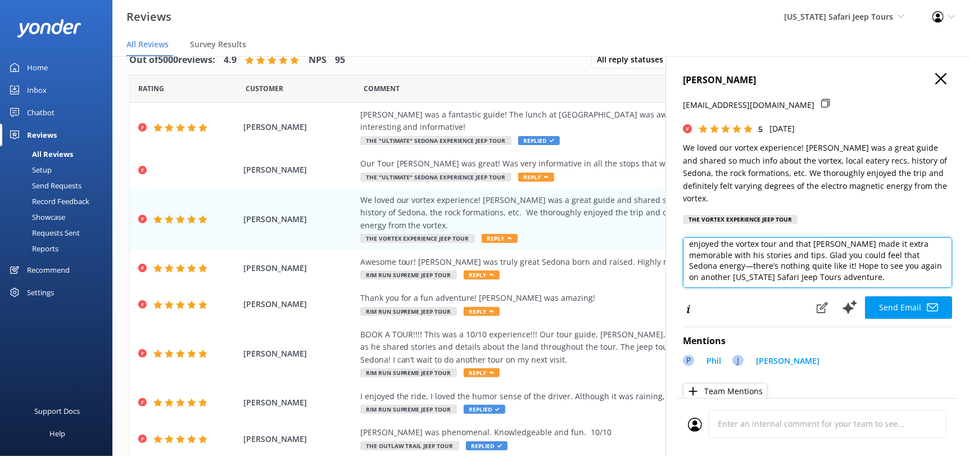
click at [905, 283] on textarea "Thanks so much for joining us, [PERSON_NAME]! We’re thrilled you enjoyed the vo…" at bounding box center [817, 262] width 269 height 51
paste textarea "[PERSON_NAME][DEMOGRAPHIC_DATA]"
click at [887, 271] on textarea "Thanks so much for joining us, [PERSON_NAME]! We’re thrilled you enjoyed the vo…" at bounding box center [817, 262] width 269 height 51
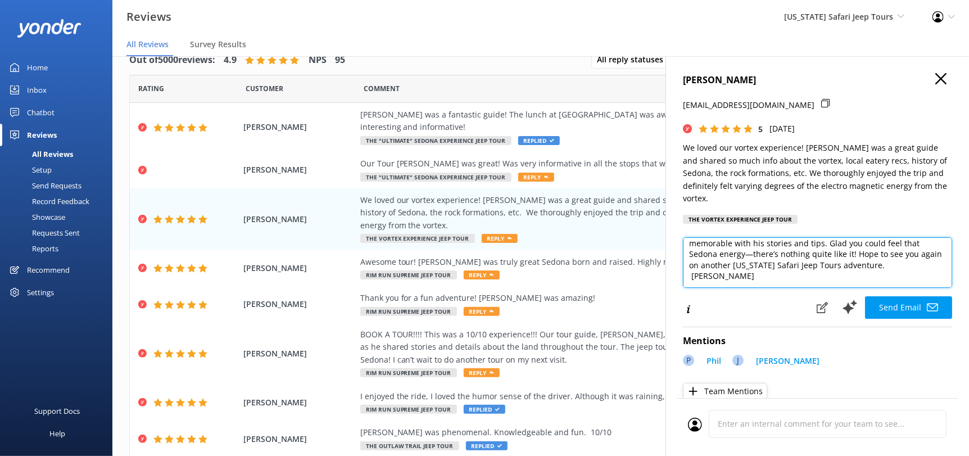
click at [710, 284] on textarea "Thanks so much for joining us, [PERSON_NAME]! We’re thrilled you enjoyed the vo…" at bounding box center [817, 262] width 269 height 51
type textarea "Thanks so much for joining us, [PERSON_NAME]! We’re thrilled you enjoyed the vo…"
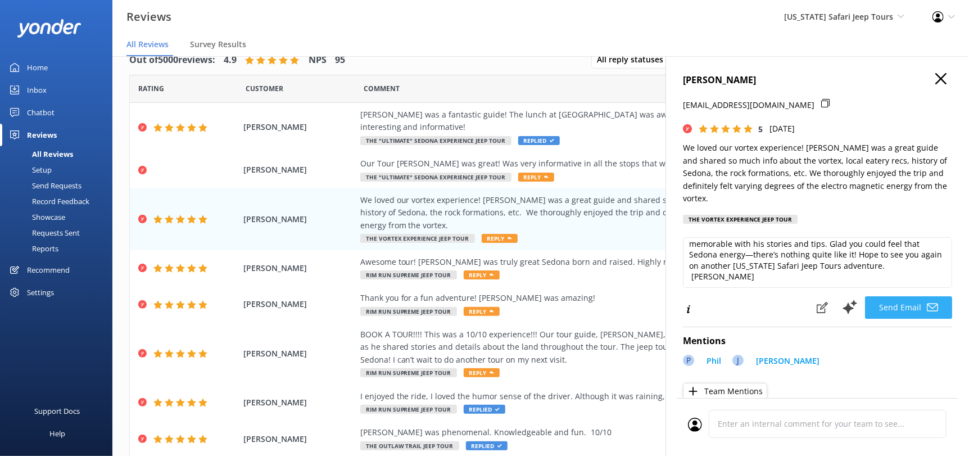
click at [865, 297] on button "Send Email" at bounding box center [908, 307] width 87 height 22
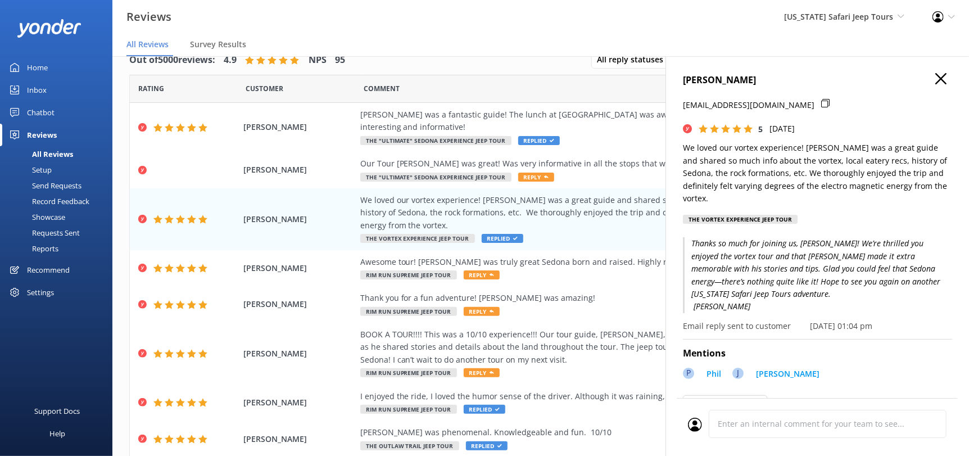
click at [936, 75] on icon "button" at bounding box center [941, 78] width 11 height 11
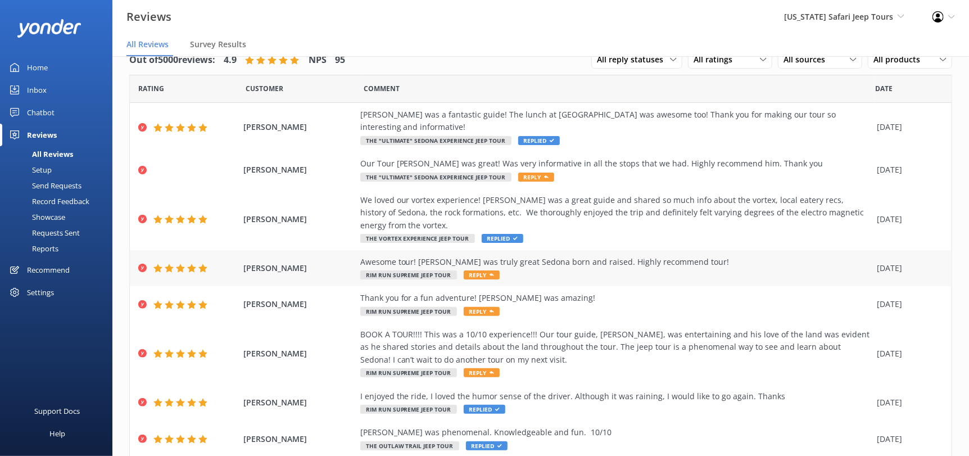
click at [490, 273] on icon at bounding box center [492, 275] width 4 height 4
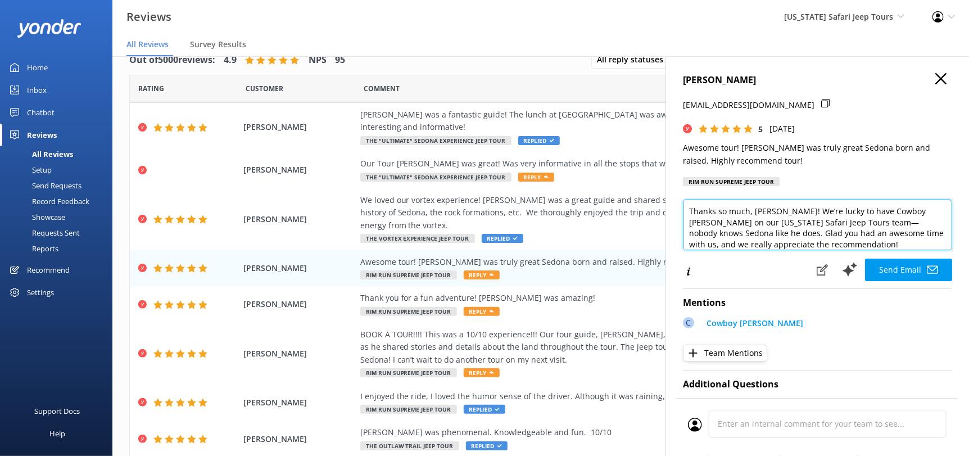
click at [823, 250] on textarea "Thanks so much, [PERSON_NAME]! We’re lucky to have Cowboy [PERSON_NAME] on our …" at bounding box center [817, 225] width 269 height 51
paste textarea "[PERSON_NAME][DEMOGRAPHIC_DATA]"
type textarea "Thanks so much, [PERSON_NAME]! We’re lucky to have Cowboy [PERSON_NAME] on our …"
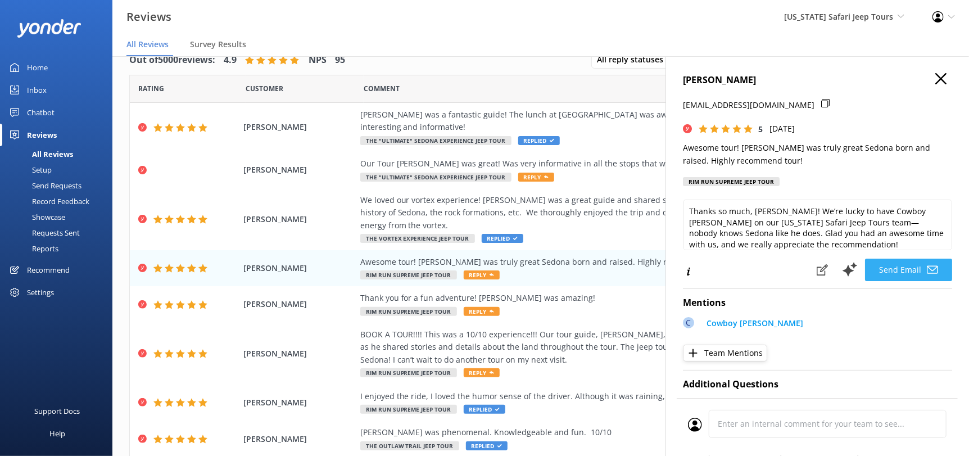
click at [898, 272] on button "Send Email" at bounding box center [908, 270] width 87 height 22
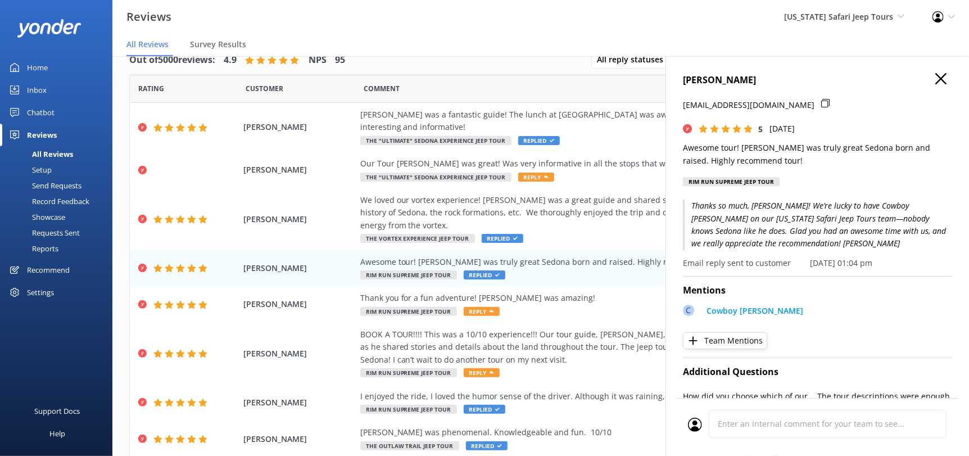
click at [939, 76] on h4 "[PERSON_NAME]" at bounding box center [817, 80] width 269 height 15
click at [936, 76] on icon "button" at bounding box center [941, 78] width 11 height 11
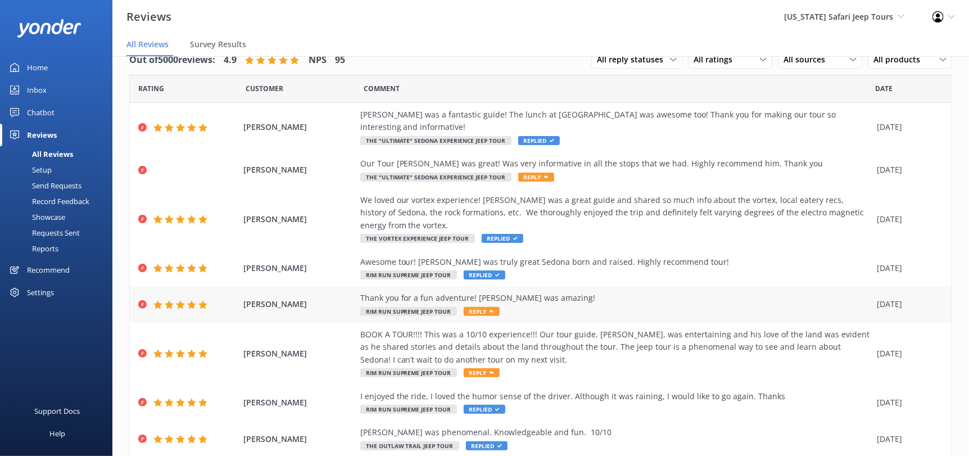
click at [473, 307] on span "Reply" at bounding box center [482, 311] width 36 height 9
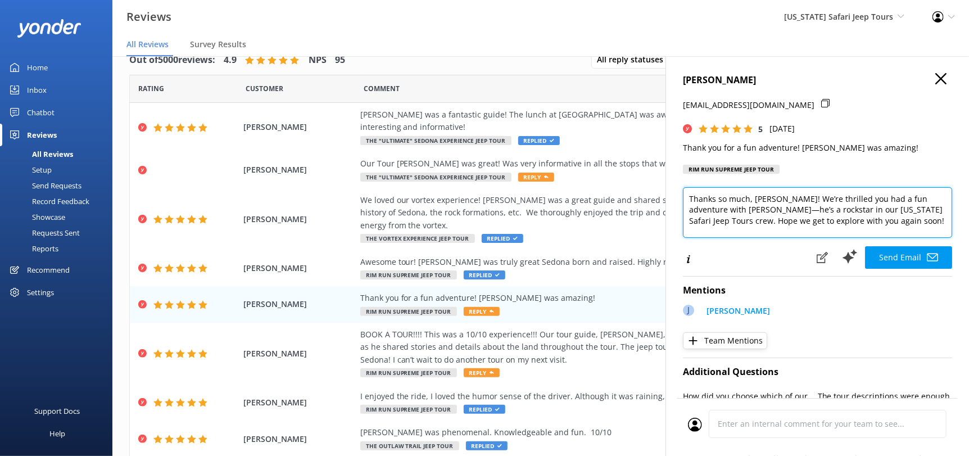
click at [897, 222] on textarea "Thanks so much, [PERSON_NAME]! We’re thrilled you had a fun adventure with [PER…" at bounding box center [817, 212] width 269 height 51
paste textarea "[PERSON_NAME][DEMOGRAPHIC_DATA]"
type textarea "Thanks so much, [PERSON_NAME]! We’re thrilled you had a fun adventure with [PER…"
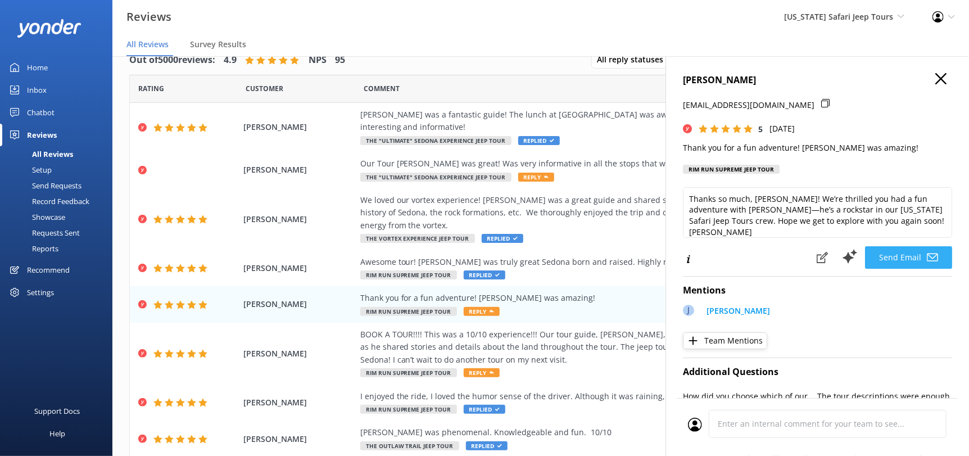
click at [887, 252] on button "Send Email" at bounding box center [908, 257] width 87 height 22
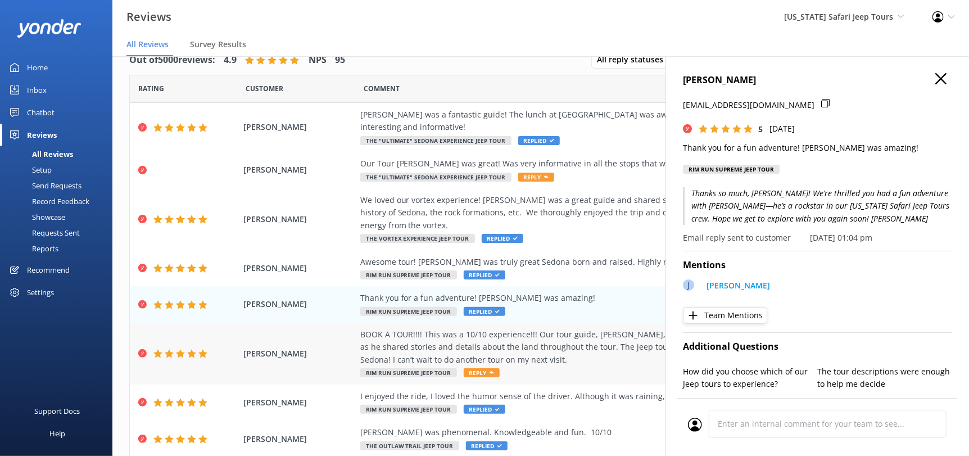
click at [472, 368] on span "Reply" at bounding box center [482, 372] width 36 height 9
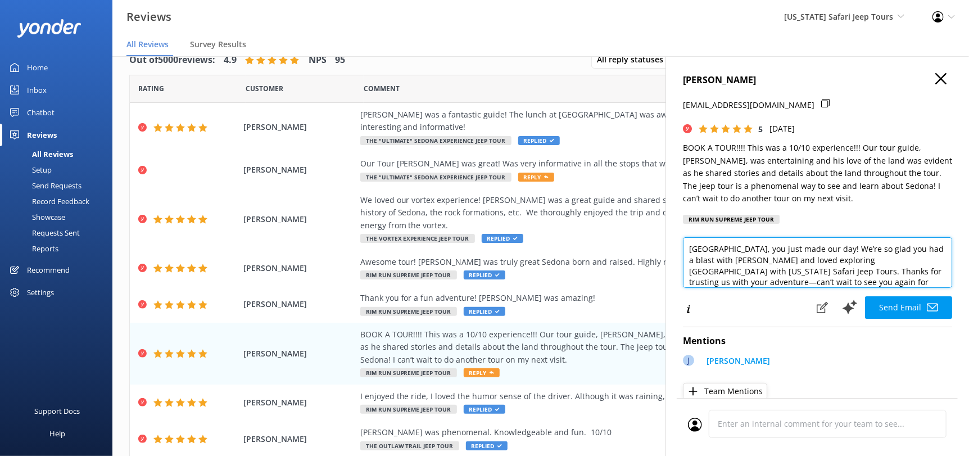
click at [820, 279] on textarea "[GEOGRAPHIC_DATA], you just made our day! We’re so glad you had a blast with [P…" at bounding box center [817, 262] width 269 height 51
paste textarea "[PERSON_NAME][DEMOGRAPHIC_DATA]"
type textarea "[GEOGRAPHIC_DATA], you just made our day! We’re so glad you had a blast with [P…"
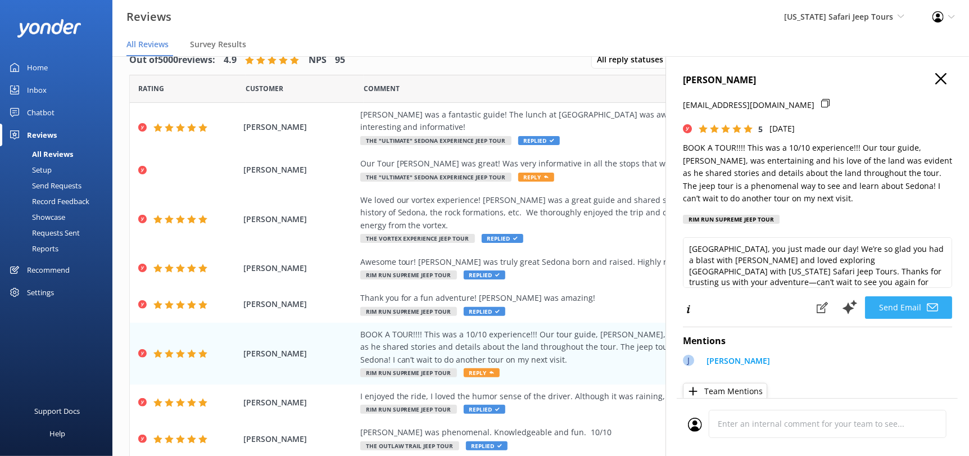
click at [906, 307] on button "Send Email" at bounding box center [908, 307] width 87 height 22
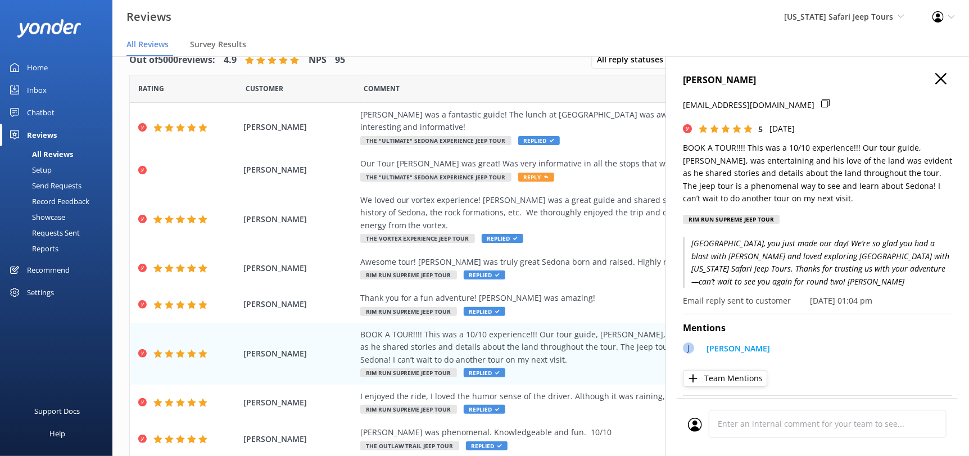
click at [936, 78] on use "button" at bounding box center [941, 78] width 11 height 11
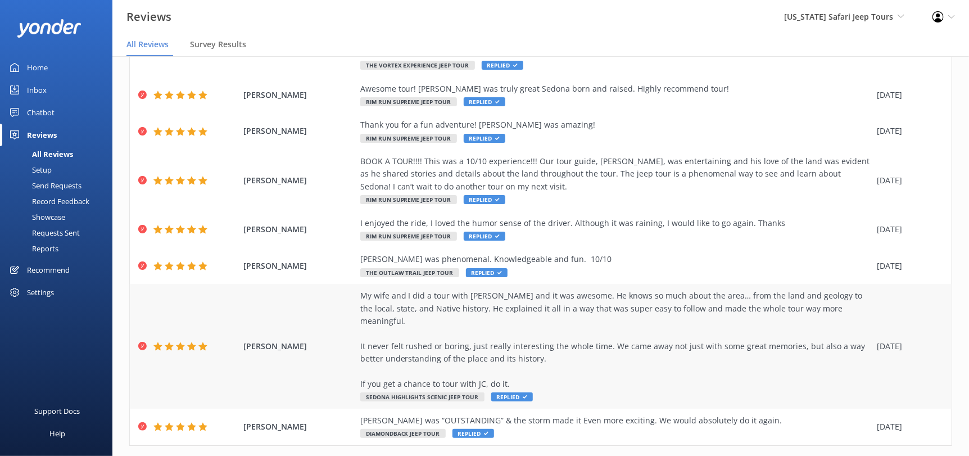
scroll to position [183, 0]
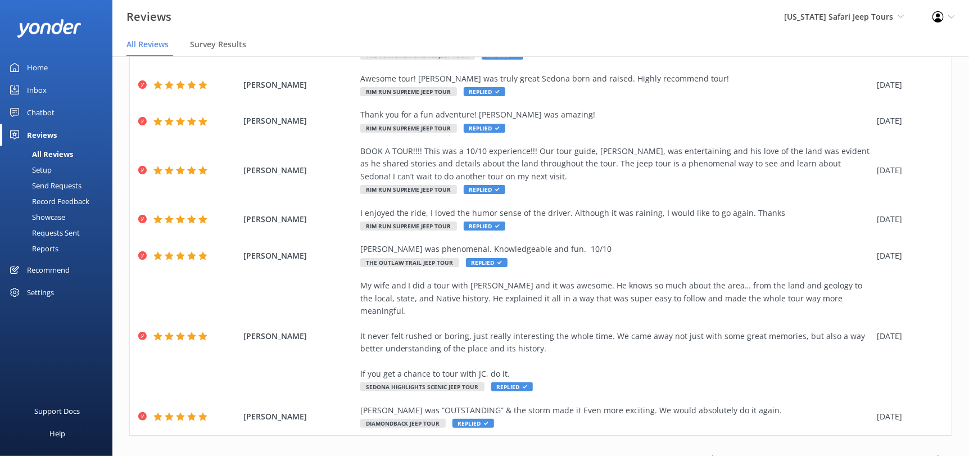
click at [933, 453] on icon at bounding box center [939, 459] width 13 height 13
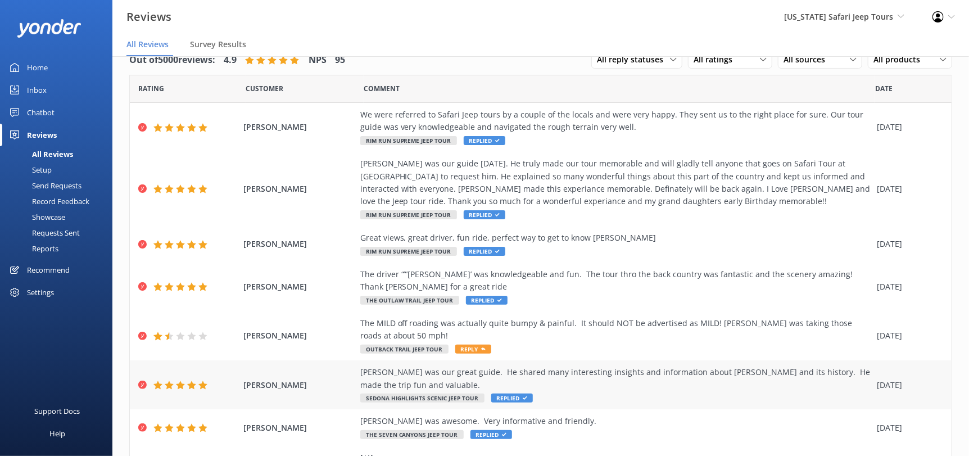
scroll to position [183, 0]
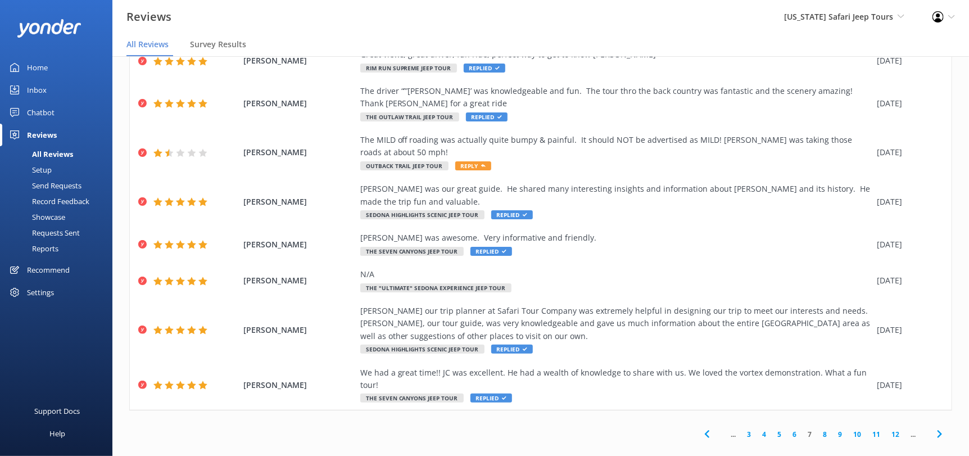
click at [933, 427] on icon at bounding box center [939, 433] width 13 height 13
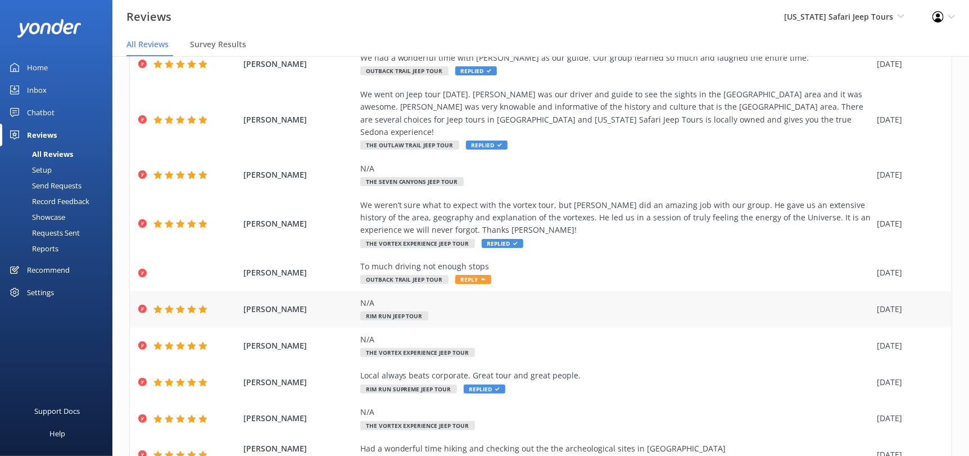
scroll to position [120, 0]
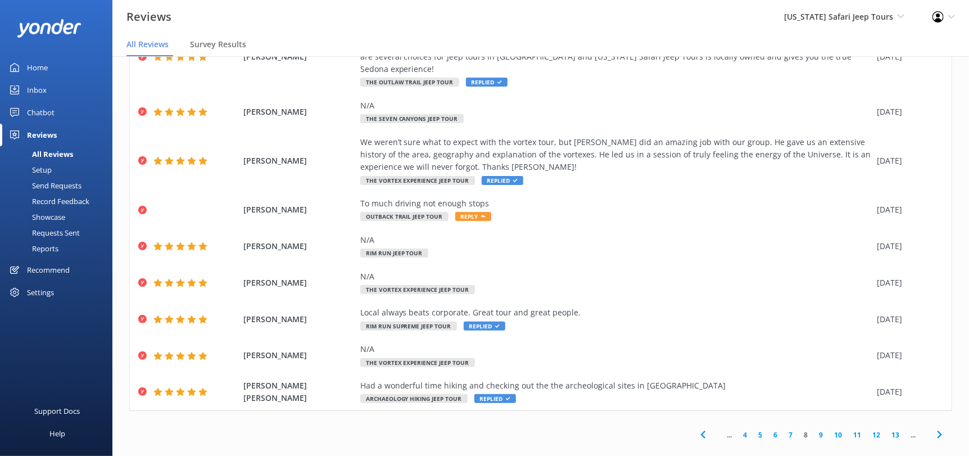
click at [933, 428] on icon at bounding box center [939, 434] width 13 height 13
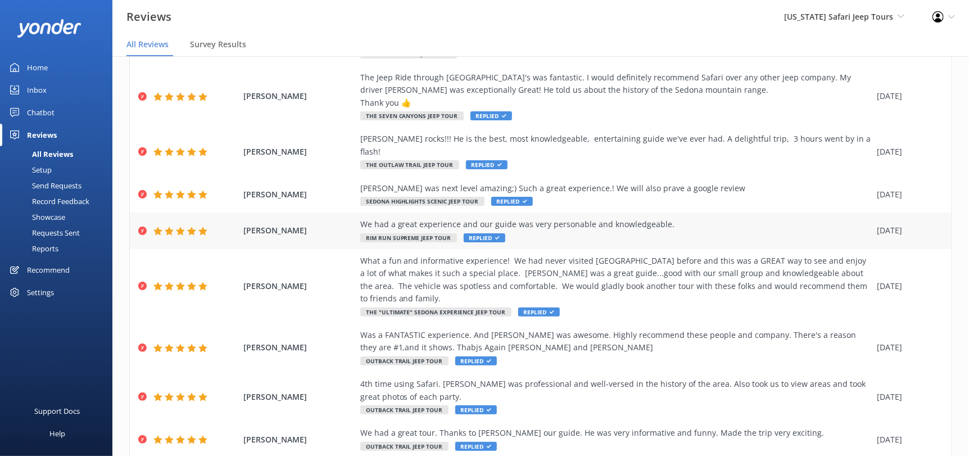
scroll to position [146, 0]
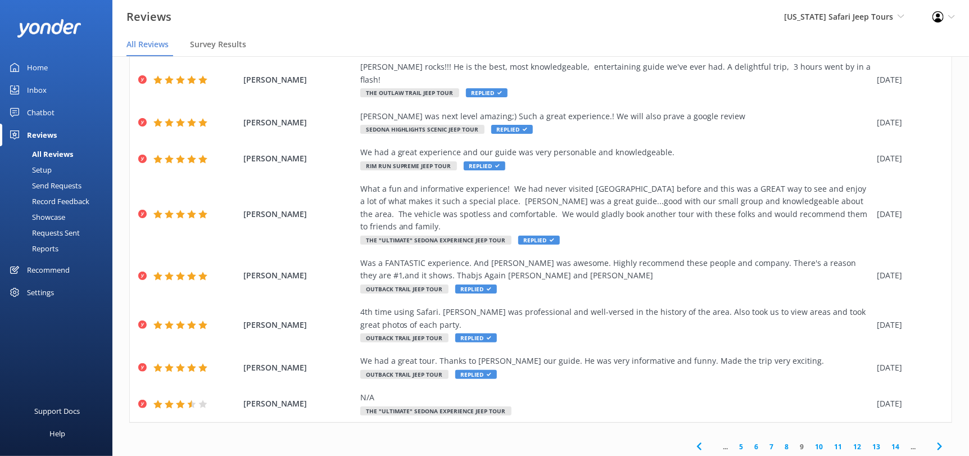
click at [937, 443] on use at bounding box center [939, 446] width 4 height 7
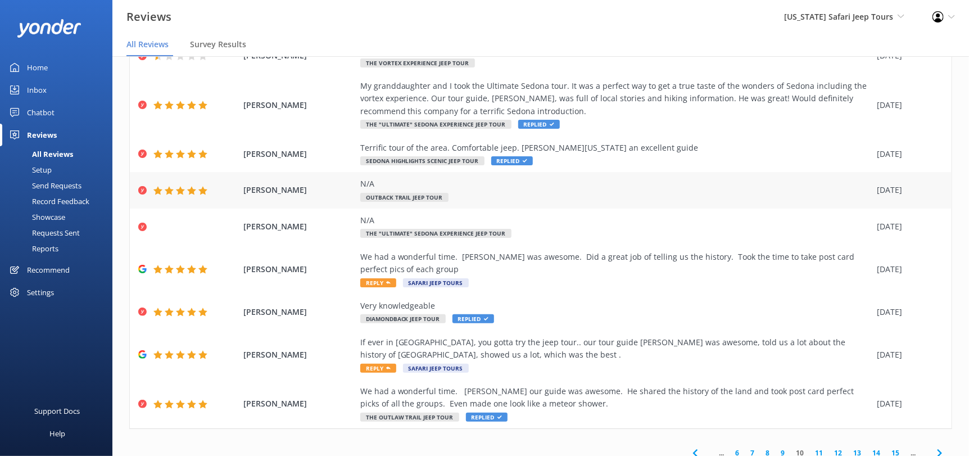
scroll to position [146, 0]
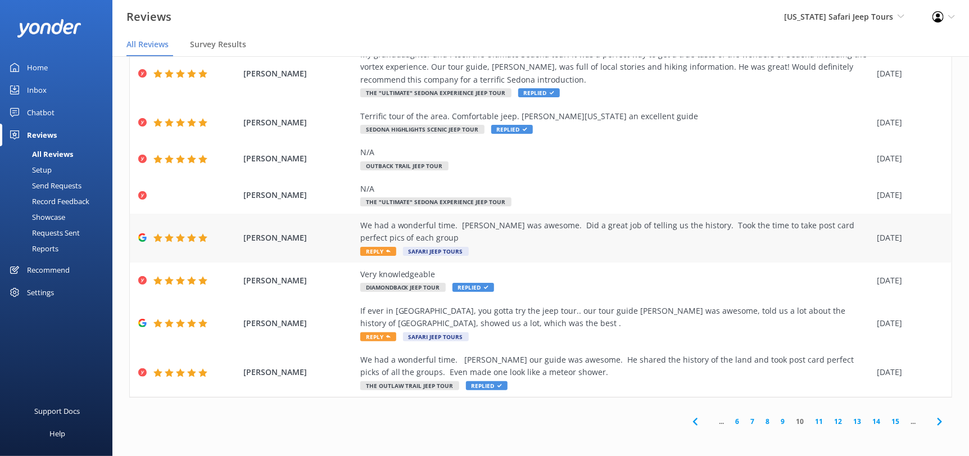
click at [369, 245] on div "We had a wonderful time. [PERSON_NAME] was awesome. Did a great job of telling …" at bounding box center [616, 238] width 512 height 38
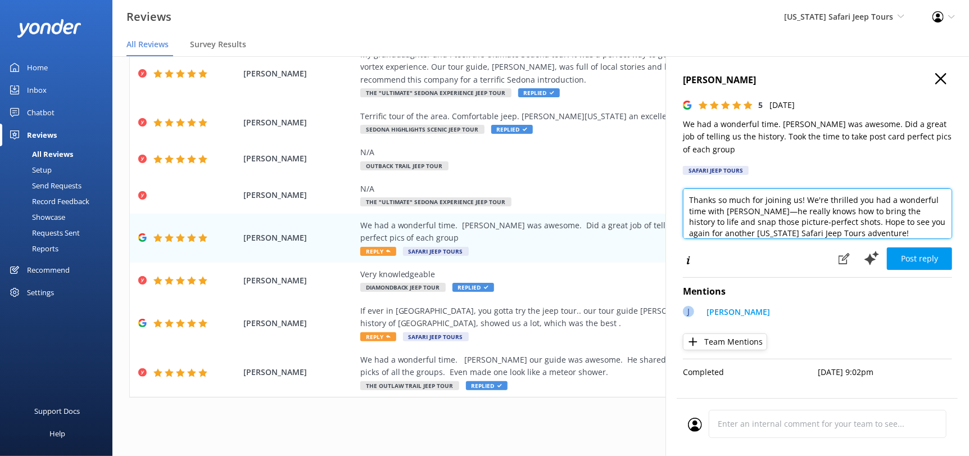
click at [835, 225] on textarea "Thanks so much for joining us! We're thrilled you had a wonderful time with [PE…" at bounding box center [817, 213] width 269 height 51
paste textarea "[PERSON_NAME][DEMOGRAPHIC_DATA]"
type textarea "Thanks so much for joining us! We're thrilled you had a wonderful time with [PE…"
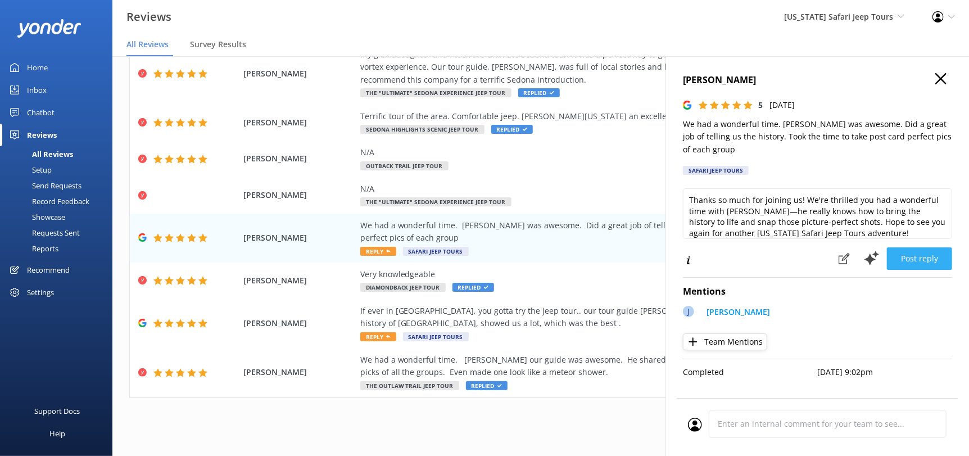
click at [912, 247] on button "Post reply" at bounding box center [919, 258] width 65 height 22
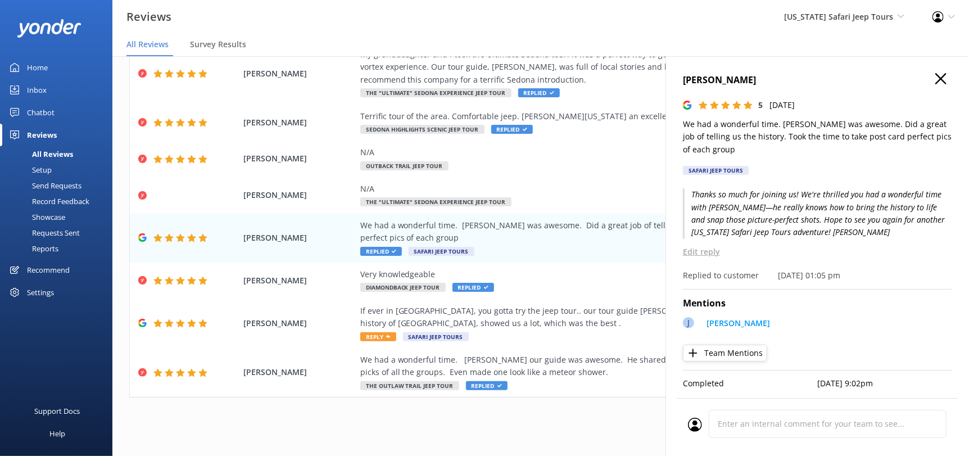
click at [943, 81] on use "button" at bounding box center [941, 78] width 11 height 11
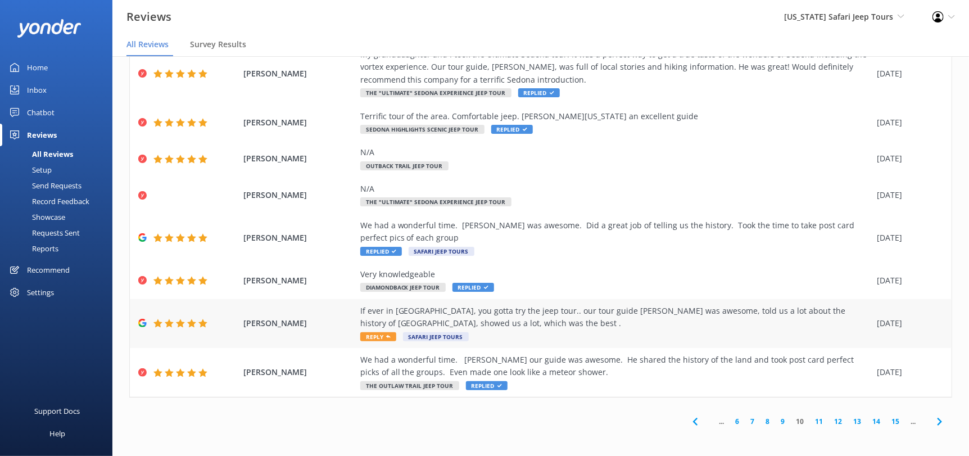
click at [386, 337] on icon at bounding box center [388, 337] width 4 height 4
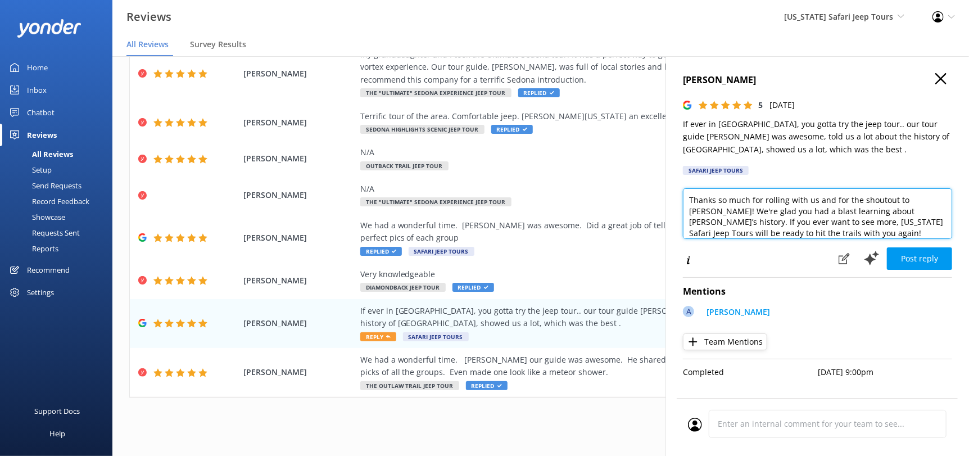
click at [815, 232] on textarea "Thanks so much for rolling with us and for the shoutout to [PERSON_NAME]! We're…" at bounding box center [817, 213] width 269 height 51
paste textarea "[PERSON_NAME][DEMOGRAPHIC_DATA]"
type textarea "Thanks so much for rolling with us and for the shoutout to [PERSON_NAME]! We're…"
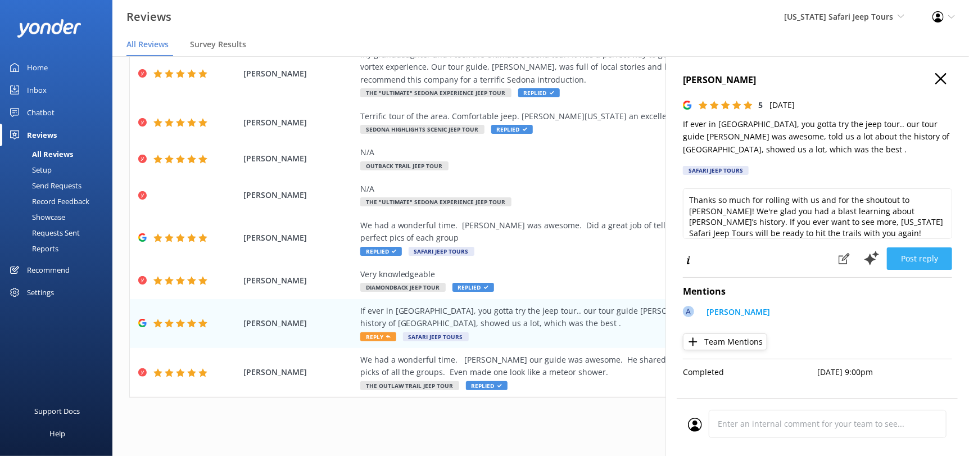
click at [914, 258] on button "Post reply" at bounding box center [919, 258] width 65 height 22
click at [941, 82] on icon "button" at bounding box center [941, 78] width 11 height 11
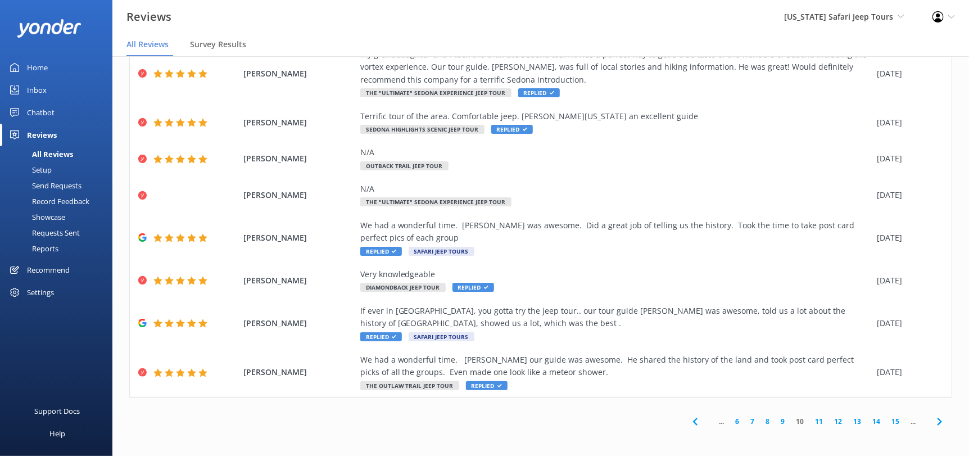
click at [933, 418] on icon at bounding box center [939, 421] width 13 height 13
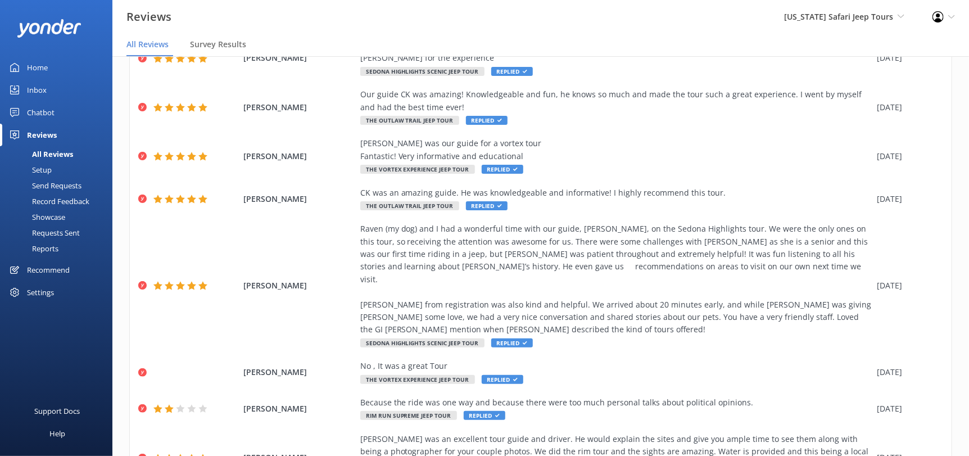
scroll to position [309, 0]
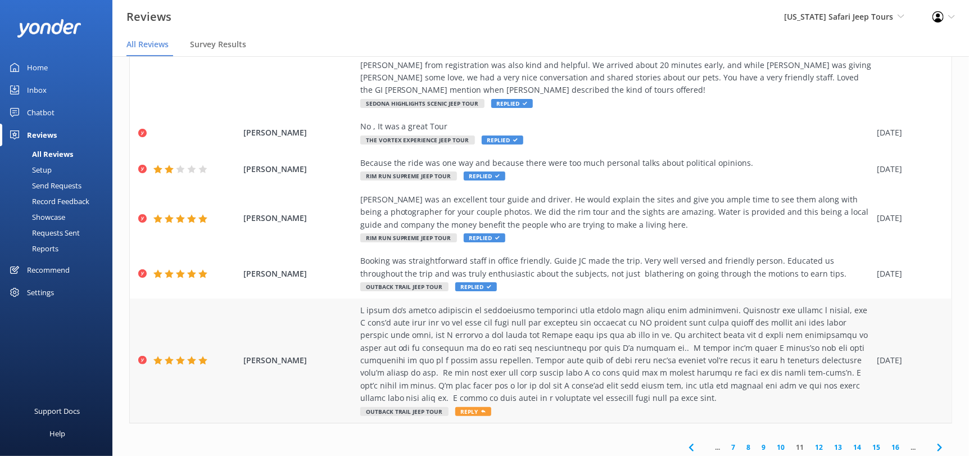
click at [468, 407] on span "Reply" at bounding box center [473, 411] width 36 height 9
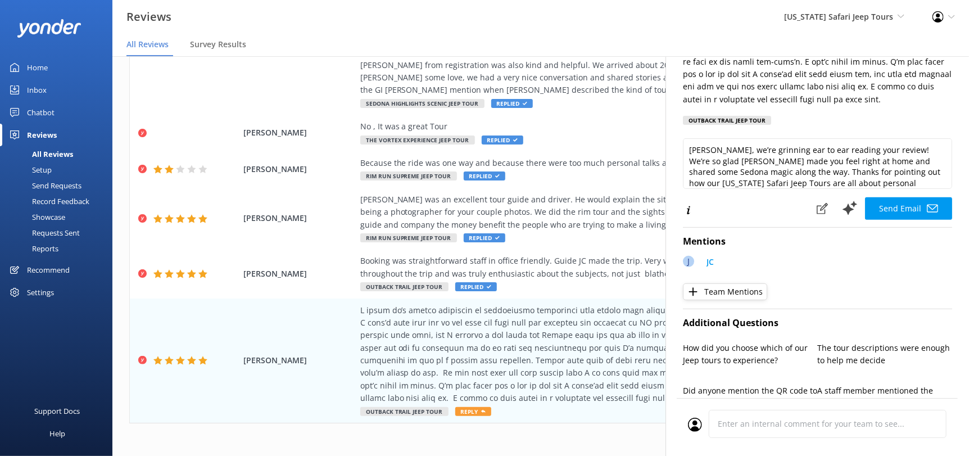
scroll to position [27, 0]
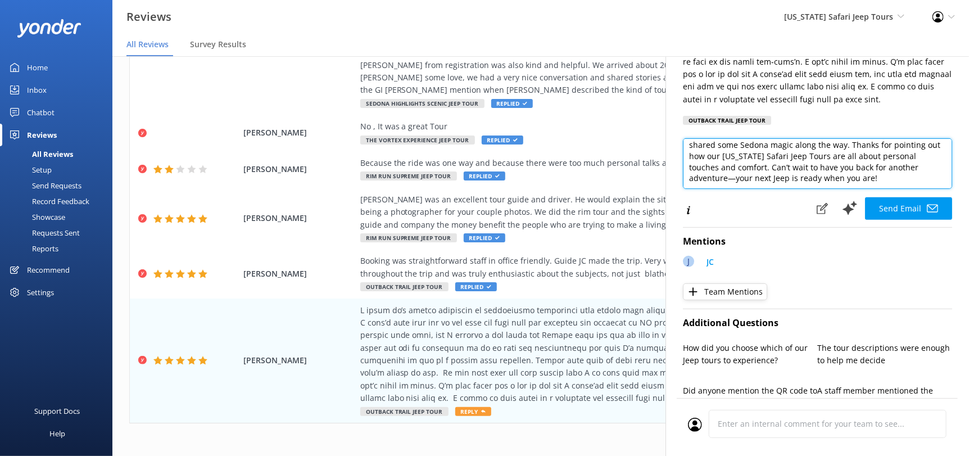
click at [768, 189] on textarea "[PERSON_NAME], we’re grinning ear to ear reading your review! We’re so glad [PE…" at bounding box center [817, 163] width 269 height 51
paste textarea "[PERSON_NAME][DEMOGRAPHIC_DATA]"
type textarea "[PERSON_NAME], we’re grinning ear to ear reading your review! We’re so glad [PE…"
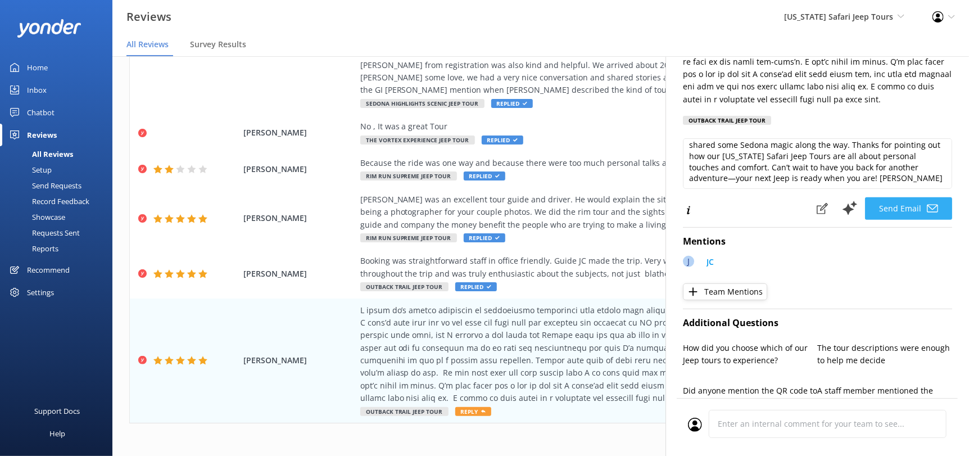
click at [884, 218] on button "Send Email" at bounding box center [908, 208] width 87 height 22
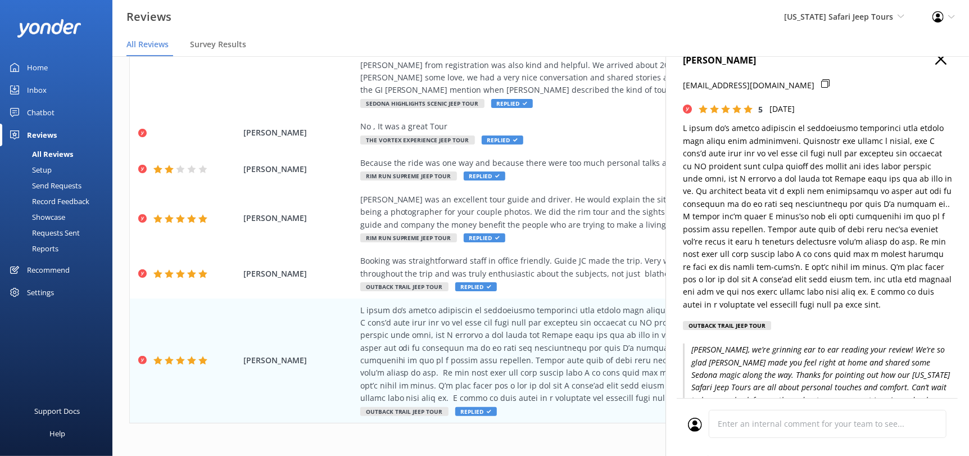
scroll to position [0, 0]
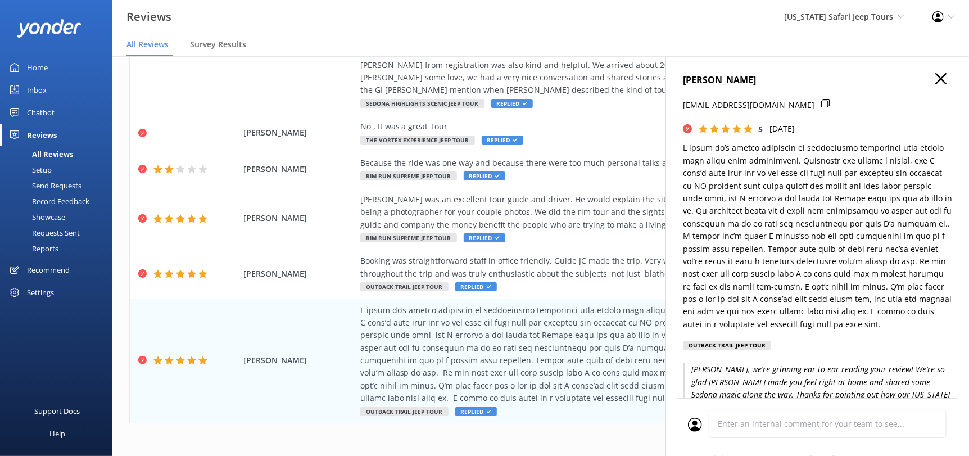
click at [936, 82] on icon "button" at bounding box center [941, 78] width 11 height 11
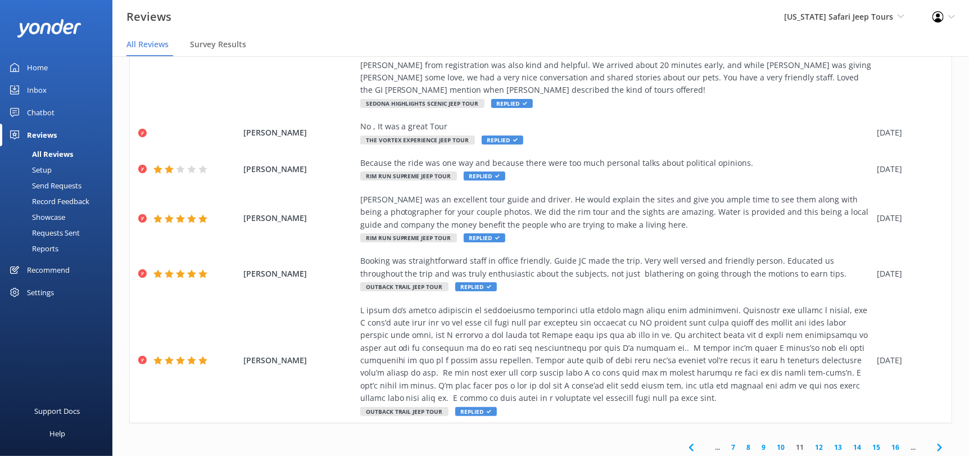
click at [933, 441] on icon at bounding box center [939, 447] width 13 height 13
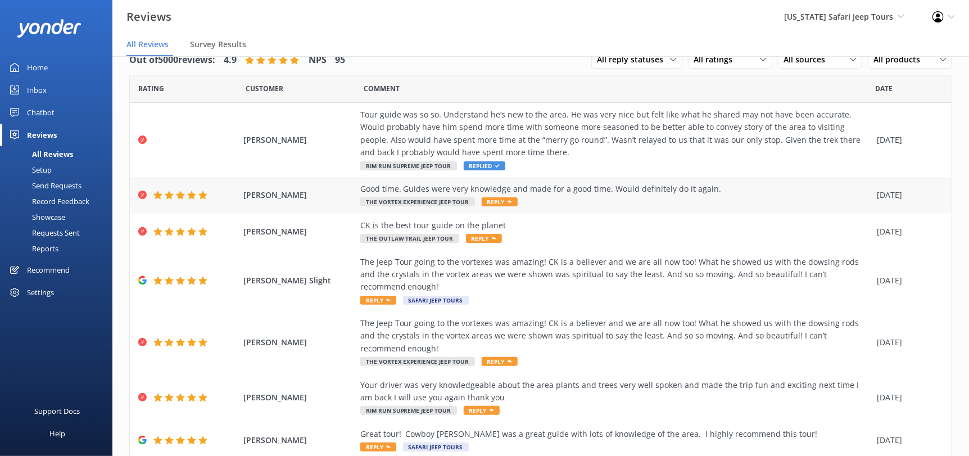
click at [500, 198] on span "Reply" at bounding box center [500, 201] width 36 height 9
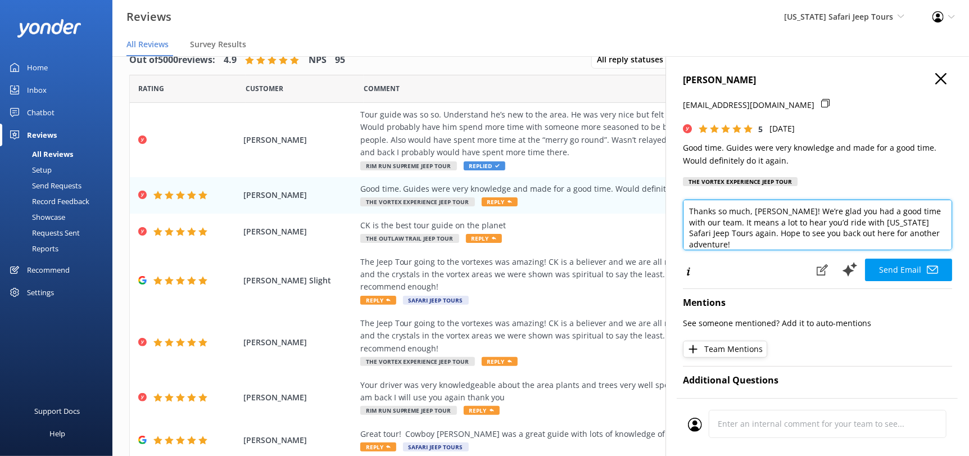
click at [938, 238] on textarea "Thanks so much, [PERSON_NAME]! We’re glad you had a good time with our team. It…" at bounding box center [817, 225] width 269 height 51
paste textarea "[PERSON_NAME][DEMOGRAPHIC_DATA]"
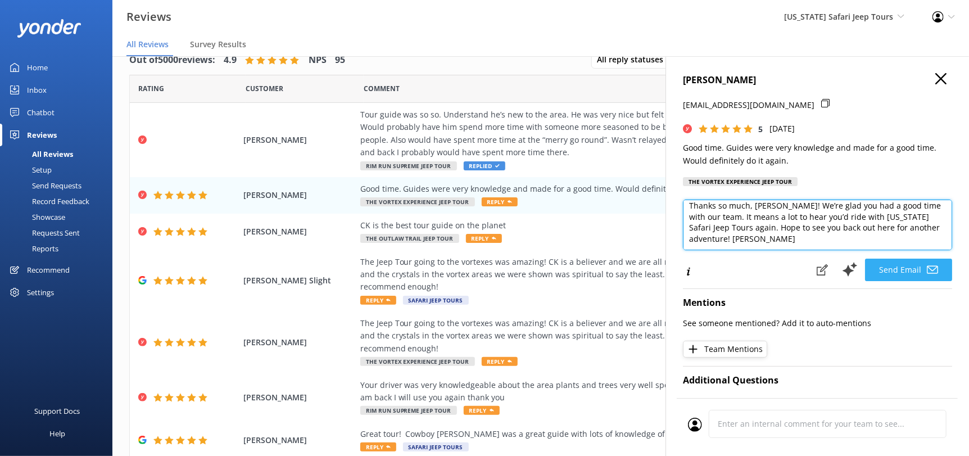
type textarea "Thanks so much, [PERSON_NAME]! We’re glad you had a good time with our team. It…"
click at [871, 268] on button "Send Email" at bounding box center [908, 270] width 87 height 22
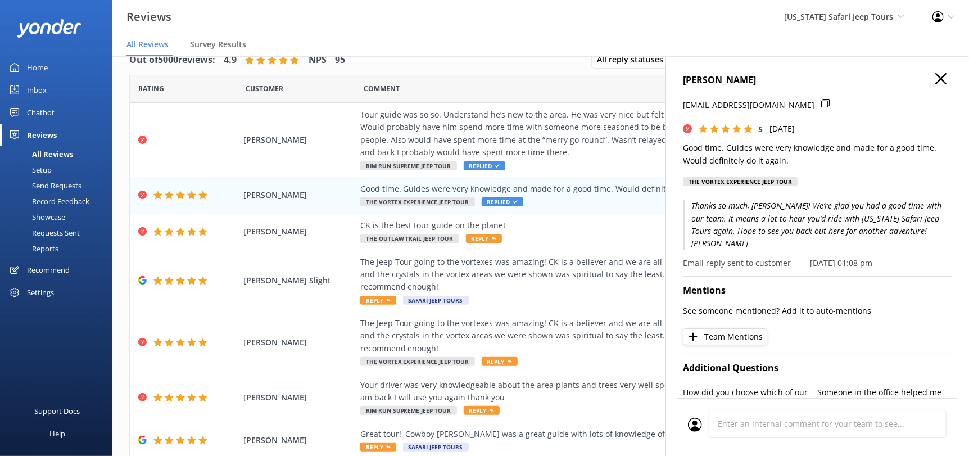
click at [936, 76] on icon "button" at bounding box center [941, 78] width 11 height 11
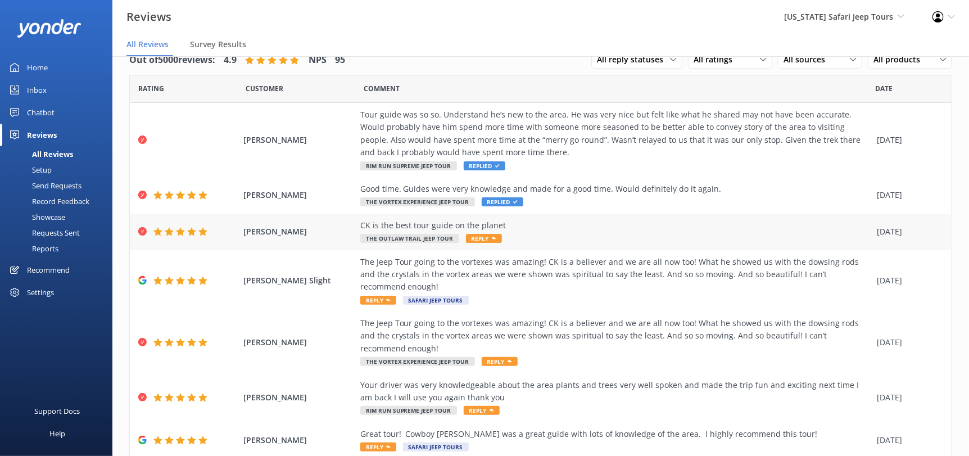
click at [492, 240] on icon at bounding box center [494, 238] width 4 height 4
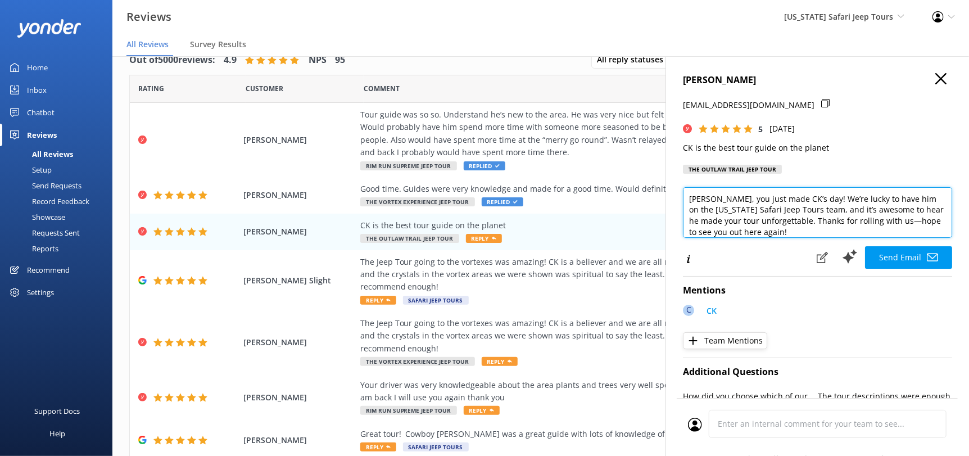
click at [797, 234] on textarea "[PERSON_NAME], you just made CK’s day! We’re lucky to have him on the [US_STATE…" at bounding box center [817, 212] width 269 height 51
paste textarea "[PERSON_NAME][DEMOGRAPHIC_DATA]"
type textarea "[PERSON_NAME], you just made CK’s day! We’re lucky to have him on the [US_STATE…"
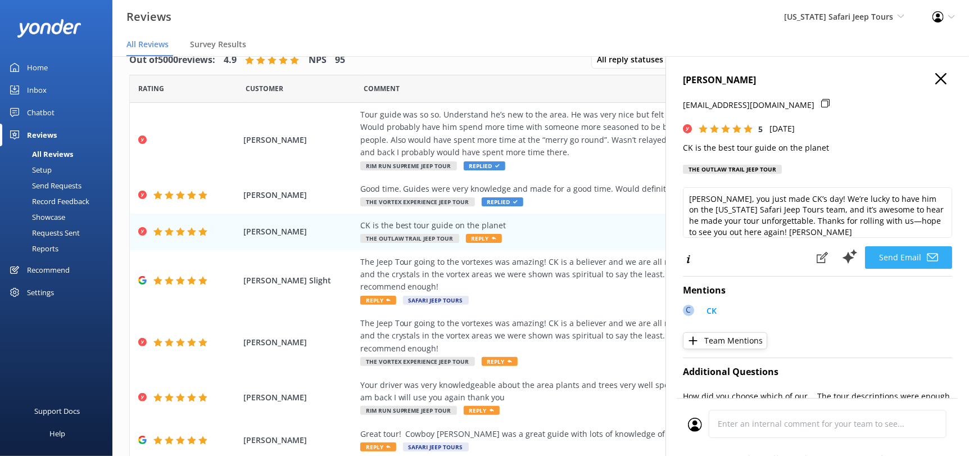
click at [893, 254] on button "Send Email" at bounding box center [908, 257] width 87 height 22
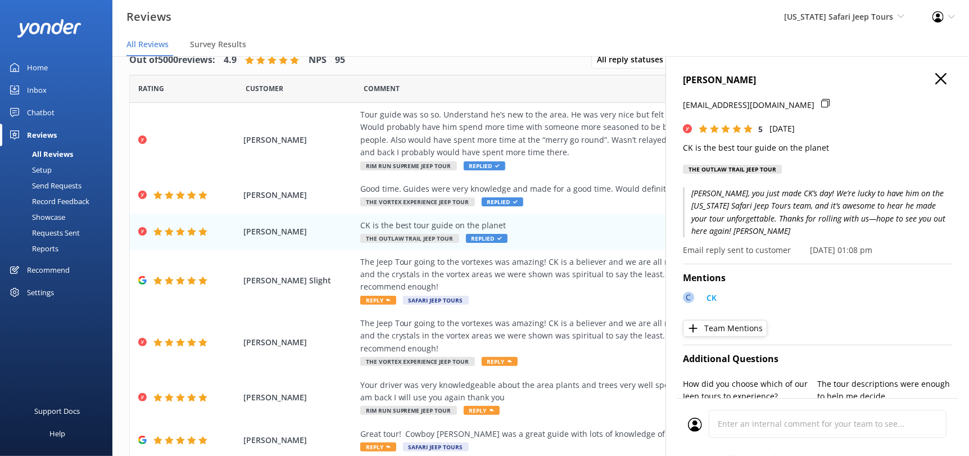
click at [936, 80] on use "button" at bounding box center [941, 78] width 11 height 11
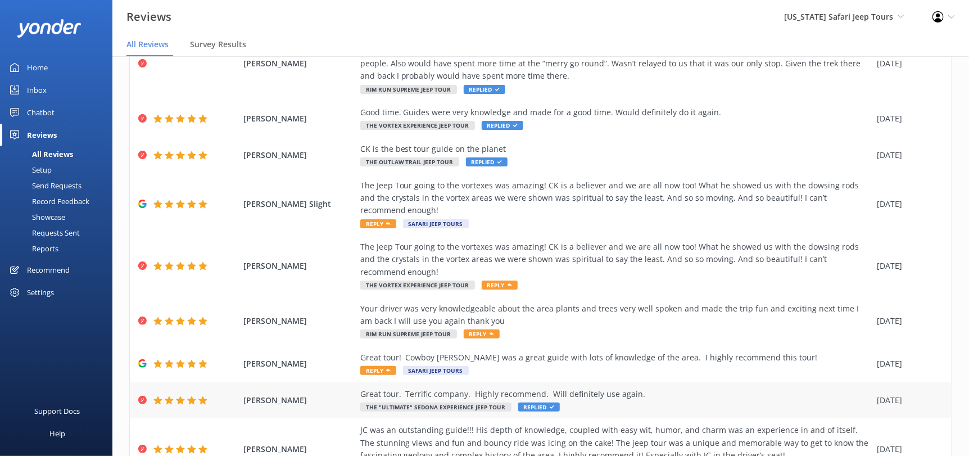
scroll to position [221, 0]
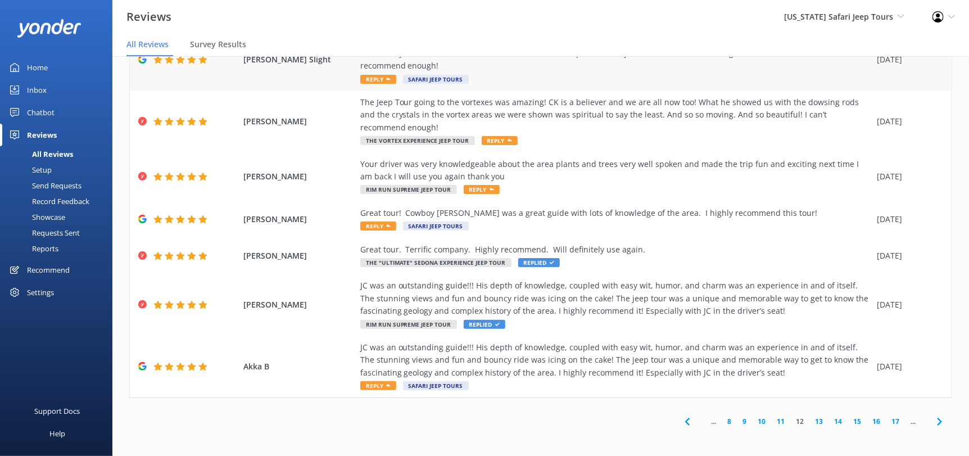
click at [369, 78] on span "Reply" at bounding box center [378, 79] width 36 height 9
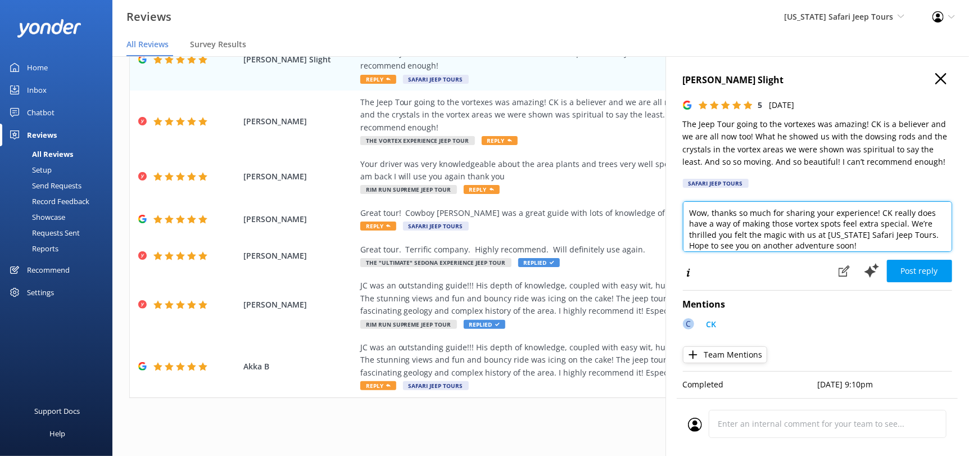
click at [869, 243] on textarea "Wow, thanks so much for sharing your experience! CK really does have a way of m…" at bounding box center [817, 226] width 269 height 51
paste textarea "[PERSON_NAME][DEMOGRAPHIC_DATA]"
type textarea "Wow, thanks so much for sharing your experience! CK really does have a way of m…"
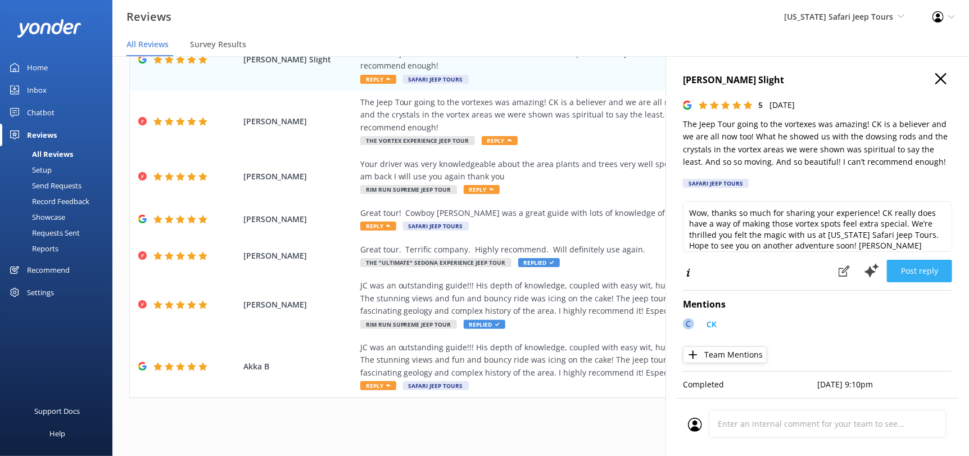
click at [911, 274] on button "Post reply" at bounding box center [919, 271] width 65 height 22
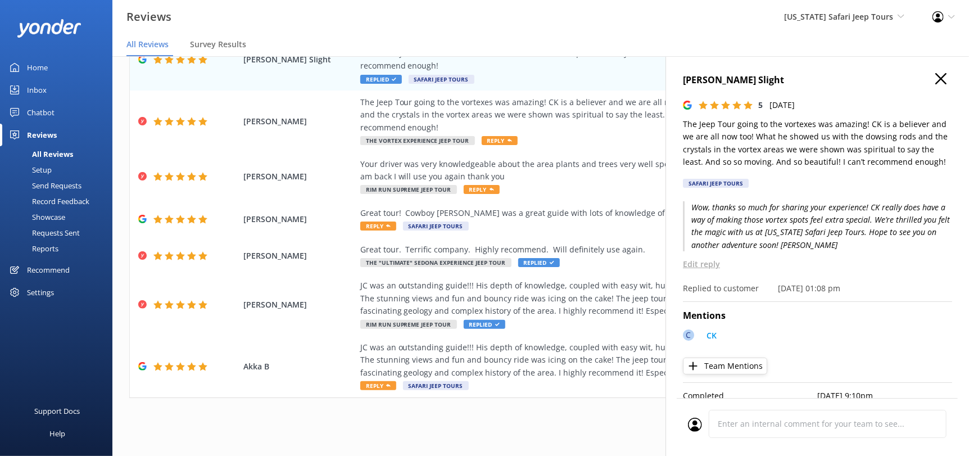
click at [936, 77] on use "button" at bounding box center [941, 78] width 11 height 11
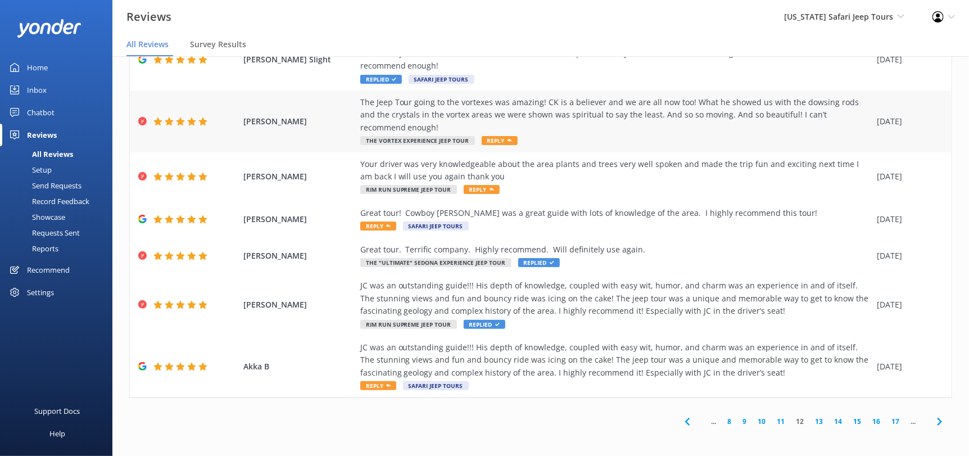
click at [486, 146] on div "[PERSON_NAME] The Jeep Tour going to the vortexes was amazing! CK is a believer…" at bounding box center [541, 122] width 822 height 62
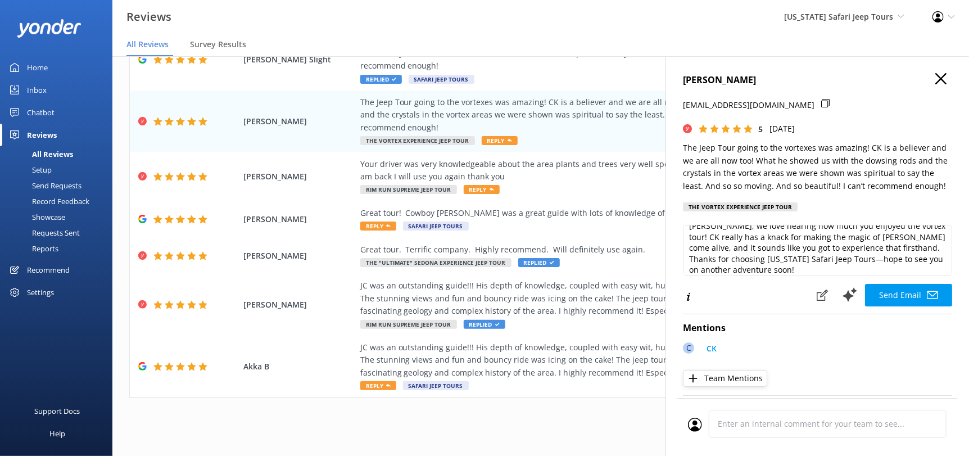
scroll to position [16, 0]
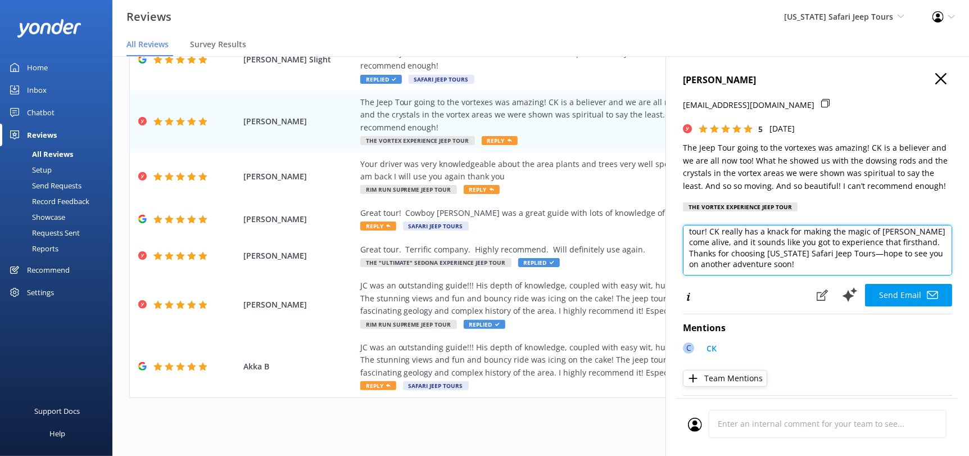
click at [821, 269] on textarea "[PERSON_NAME], we love hearing how much you enjoyed the vortex tour! CK really …" at bounding box center [817, 250] width 269 height 51
paste textarea "[PERSON_NAME][DEMOGRAPHIC_DATA]"
type textarea "[PERSON_NAME], we love hearing how much you enjoyed the vortex tour! CK really …"
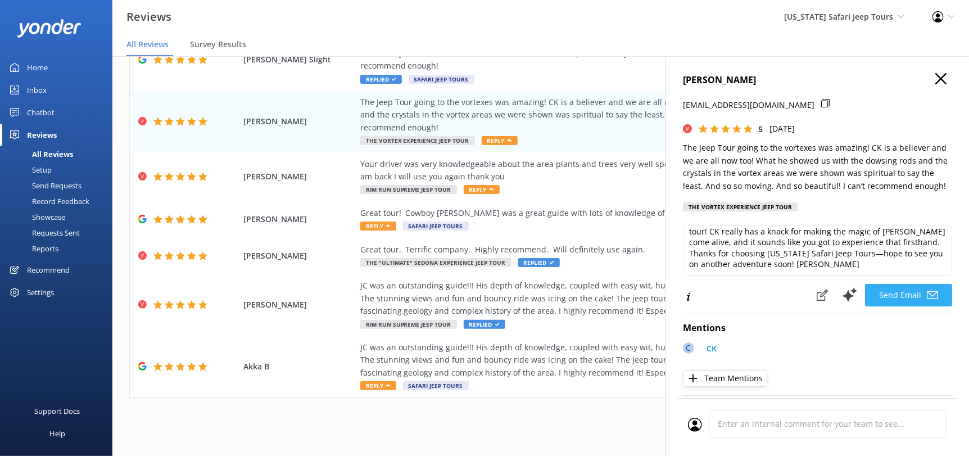
click at [899, 291] on button "Send Email" at bounding box center [908, 295] width 87 height 22
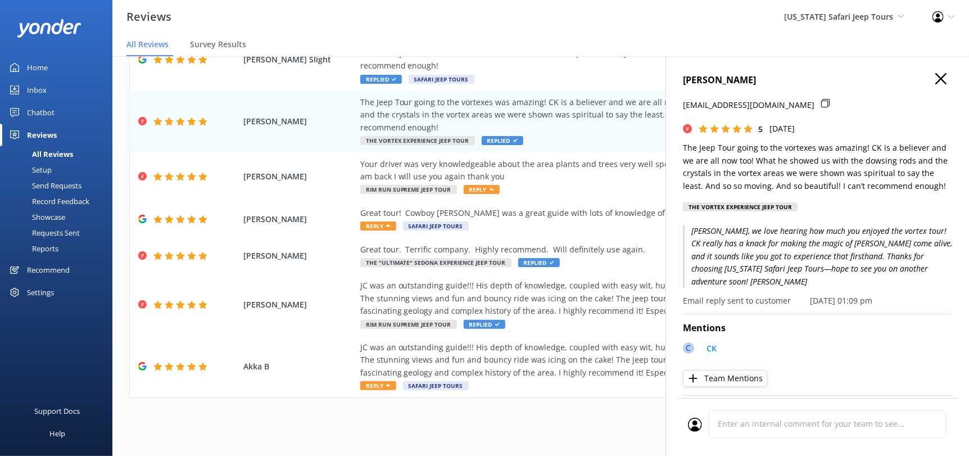
click at [936, 82] on icon "button" at bounding box center [941, 78] width 11 height 11
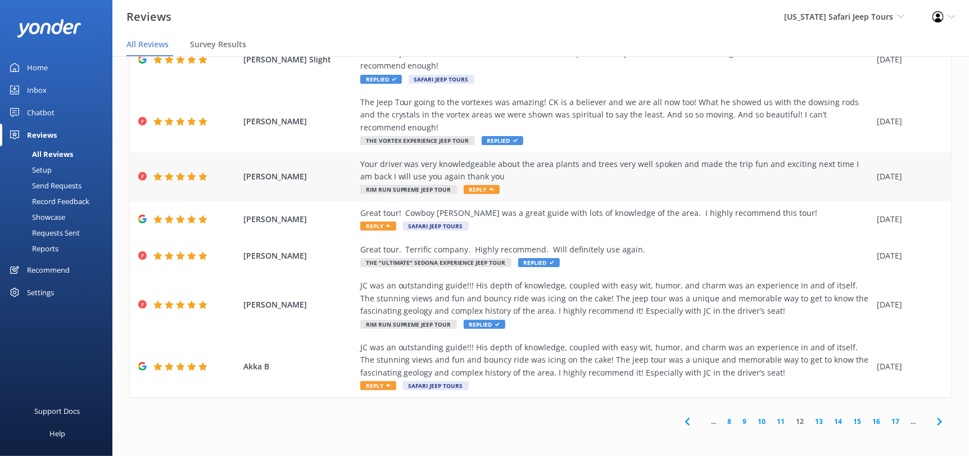
click at [480, 186] on span "Reply" at bounding box center [482, 189] width 36 height 9
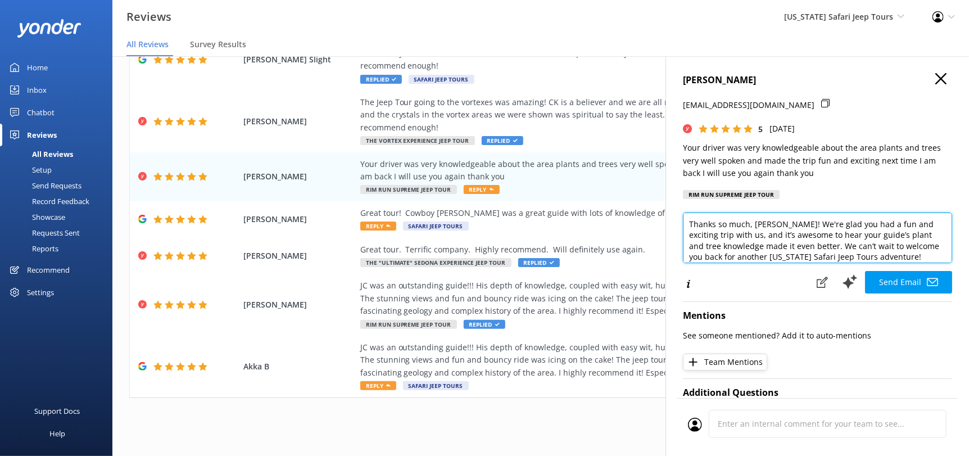
click at [907, 259] on textarea "Thanks so much, [PERSON_NAME]! We're glad you had a fun and exciting trip with …" at bounding box center [817, 238] width 269 height 51
paste textarea "[PERSON_NAME][DEMOGRAPHIC_DATA]"
click at [884, 245] on textarea "Thanks so much, [PERSON_NAME]! We're glad you had a fun and exciting trip with …" at bounding box center [817, 238] width 269 height 51
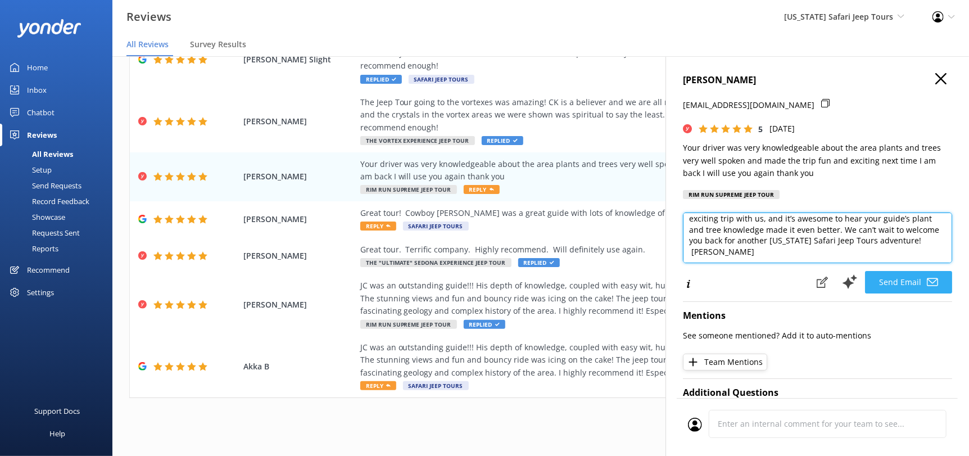
type textarea "Thanks so much, [PERSON_NAME]! We're glad you had a fun and exciting trip with …"
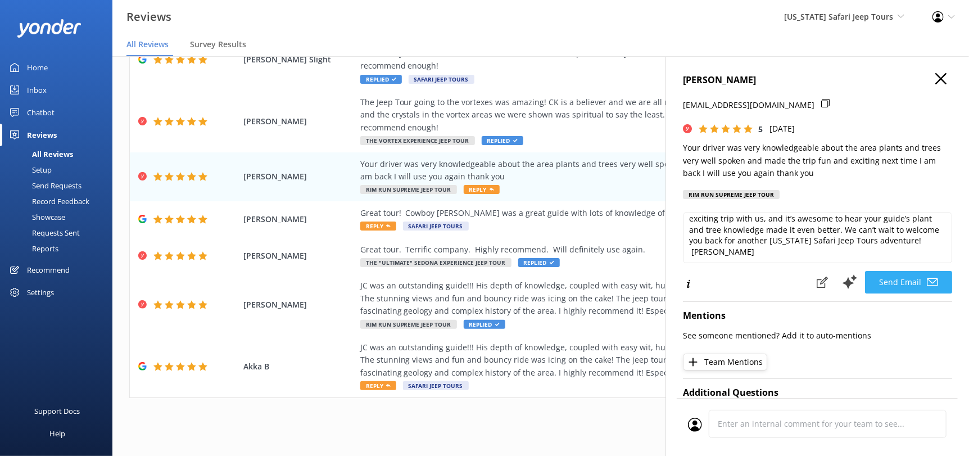
click at [890, 280] on button "Send Email" at bounding box center [908, 282] width 87 height 22
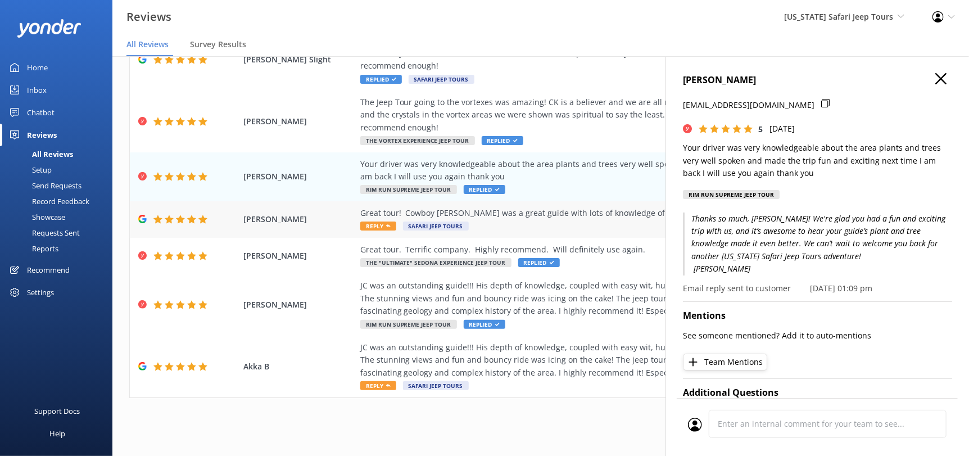
click at [377, 229] on span "Reply" at bounding box center [378, 226] width 36 height 9
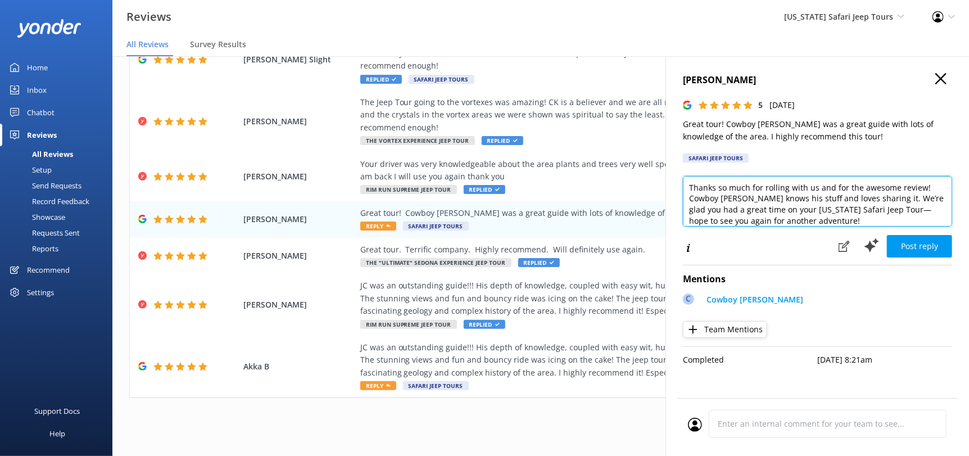
click at [829, 218] on textarea "Thanks so much for rolling with us and for the awesome review! Cowboy [PERSON_N…" at bounding box center [817, 201] width 269 height 51
paste textarea "[PERSON_NAME][DEMOGRAPHIC_DATA]"
type textarea "Thanks so much for rolling with us and for the awesome review! Cowboy [PERSON_N…"
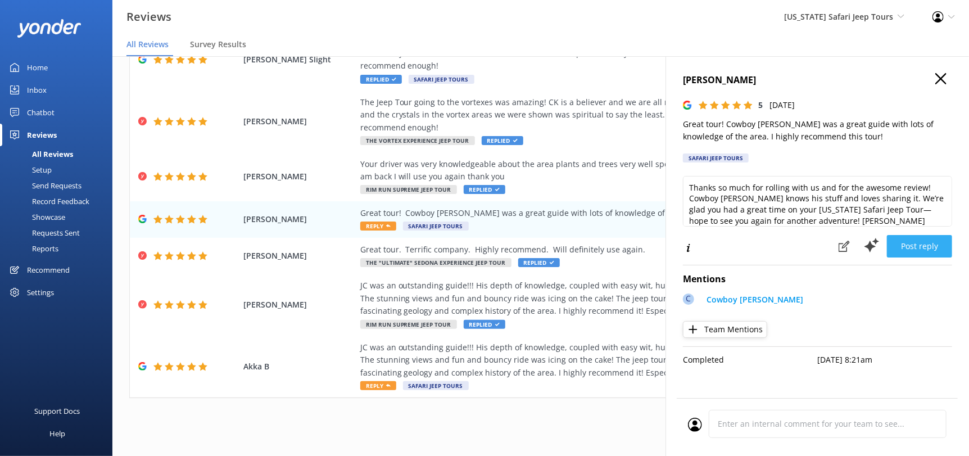
click at [914, 247] on button "Post reply" at bounding box center [919, 246] width 65 height 22
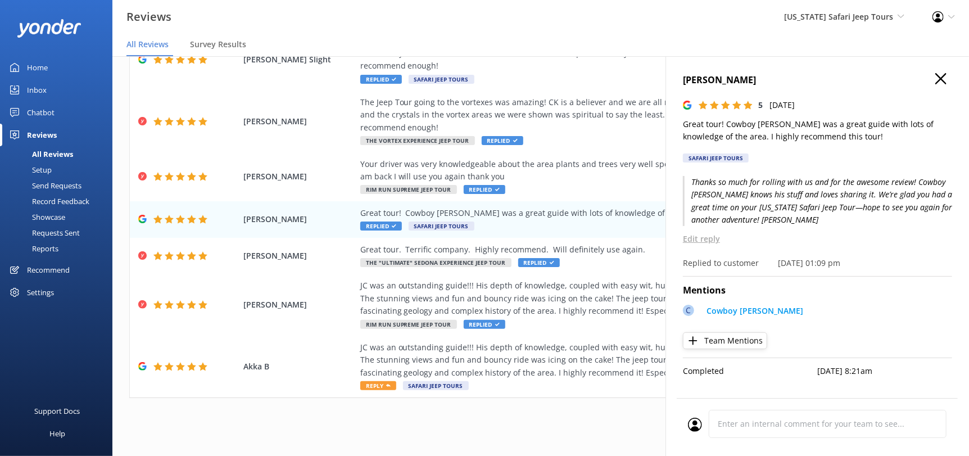
click at [943, 83] on icon "button" at bounding box center [941, 78] width 11 height 11
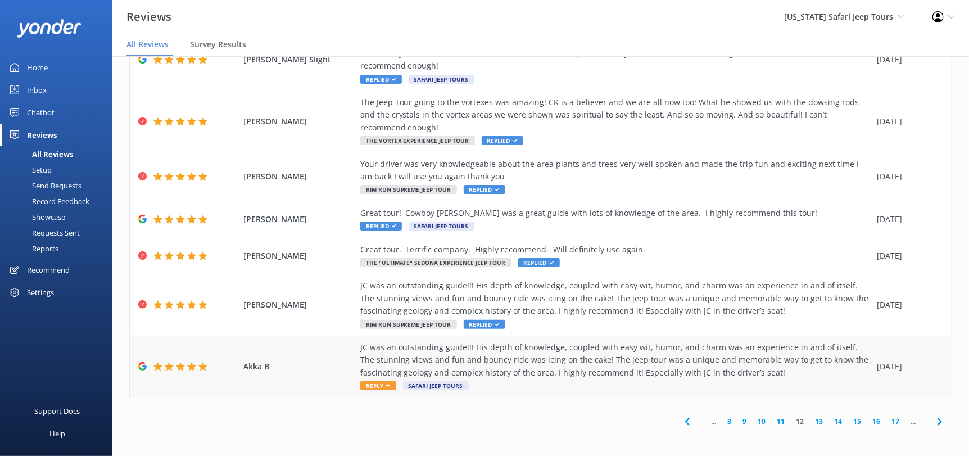
click at [373, 384] on span "Reply" at bounding box center [378, 385] width 36 height 9
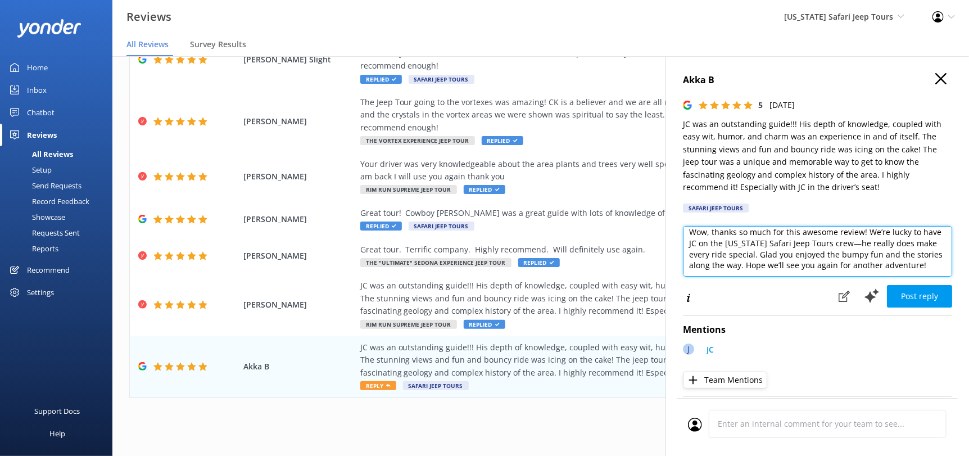
click at [752, 269] on textarea "Wow, thanks so much for this awesome review! We’re lucky to have JC on the [US_…" at bounding box center [817, 251] width 269 height 51
paste textarea "[PERSON_NAME][DEMOGRAPHIC_DATA]"
type textarea "Wow, thanks so much for this awesome review! We’re lucky to have JC on the [US_…"
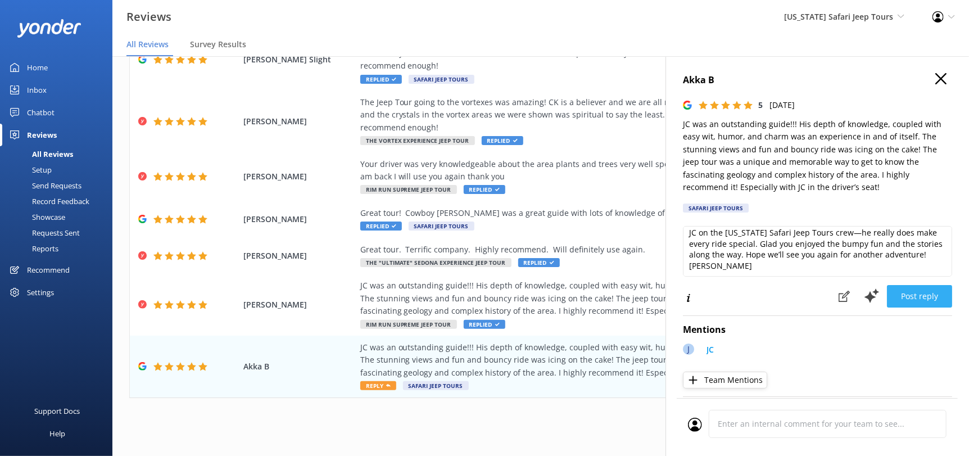
click at [906, 295] on button "Post reply" at bounding box center [919, 296] width 65 height 22
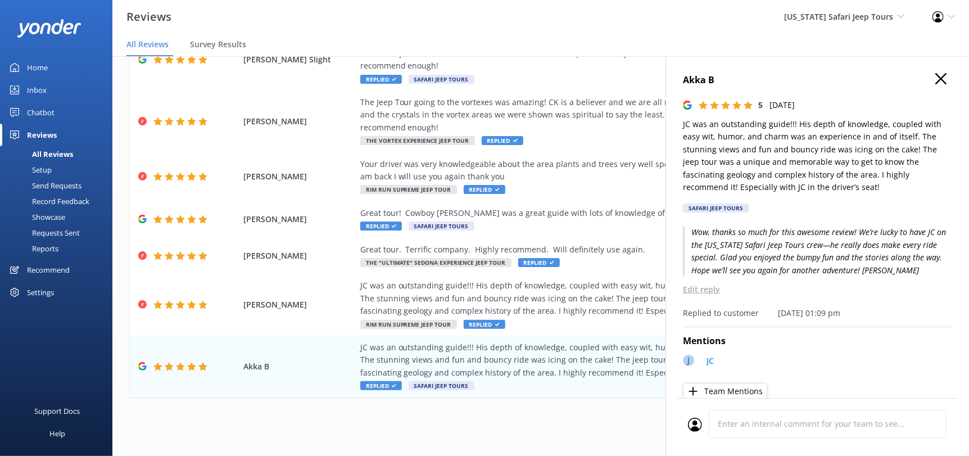
click at [936, 78] on icon "button" at bounding box center [941, 78] width 11 height 11
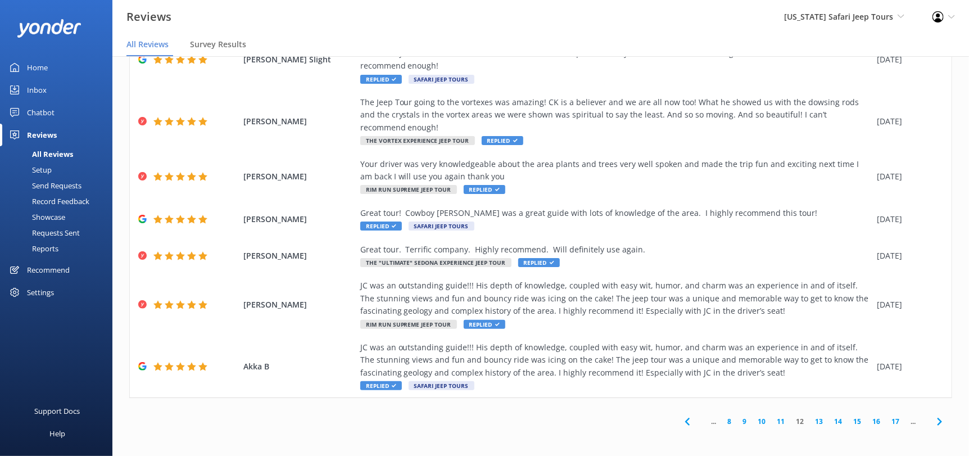
click at [933, 421] on icon at bounding box center [939, 421] width 13 height 13
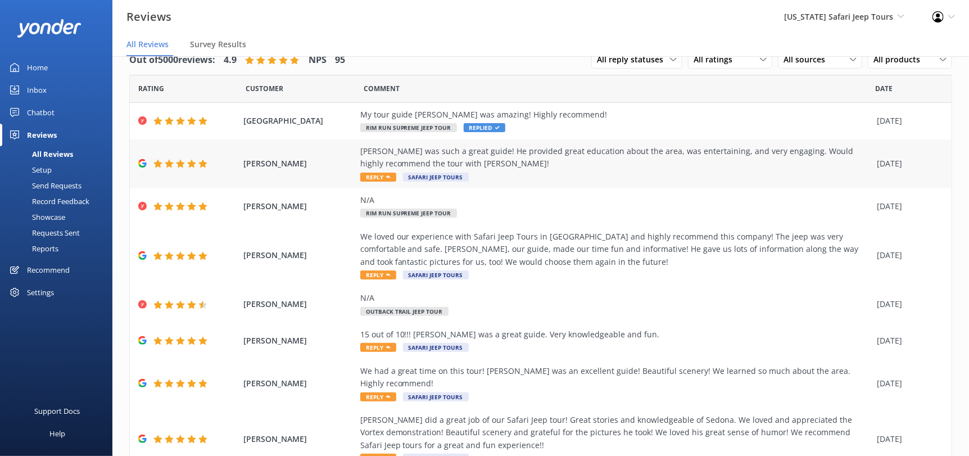
click at [386, 175] on icon at bounding box center [388, 177] width 4 height 4
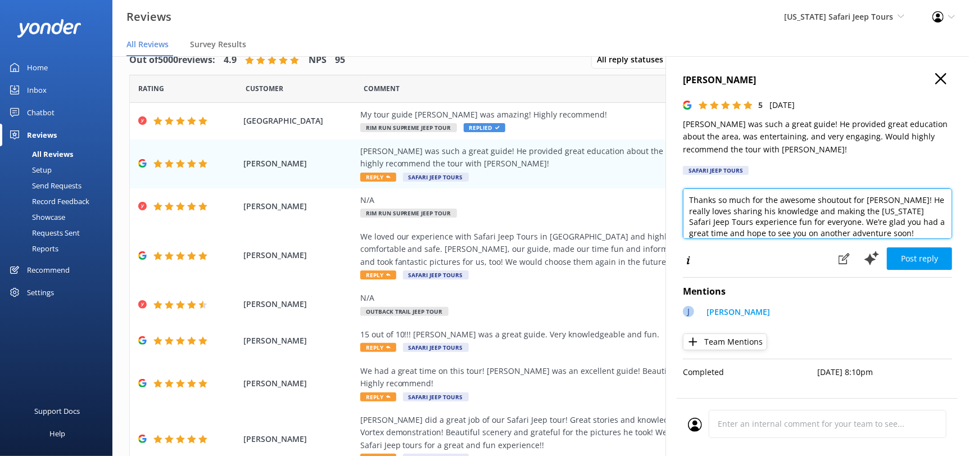
click at [861, 234] on textarea "Thanks so much for the awesome shoutout for [PERSON_NAME]! He really loves shar…" at bounding box center [817, 213] width 269 height 51
paste textarea "[PERSON_NAME][DEMOGRAPHIC_DATA]"
type textarea "Thanks so much for the awesome shoutout for [PERSON_NAME]! He really loves shar…"
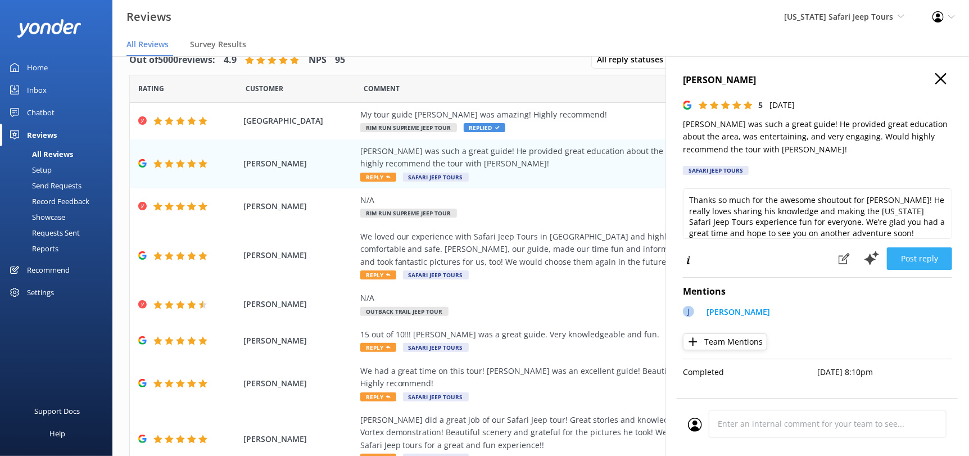
click at [915, 259] on button "Post reply" at bounding box center [919, 258] width 65 height 22
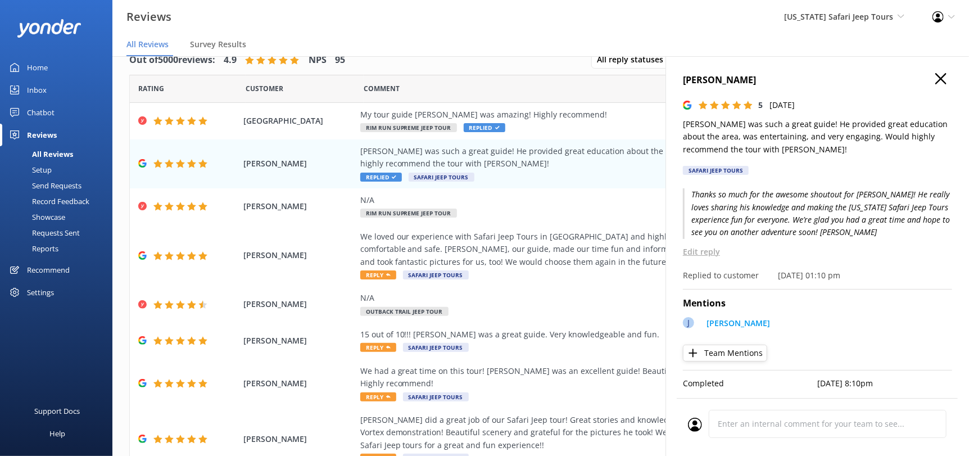
click at [936, 78] on icon "button" at bounding box center [941, 78] width 11 height 11
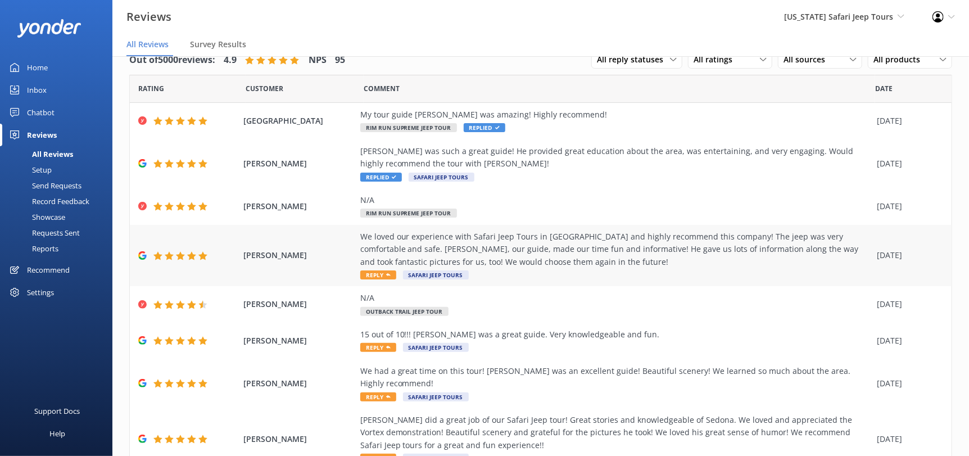
click at [374, 273] on span "Reply" at bounding box center [378, 274] width 36 height 9
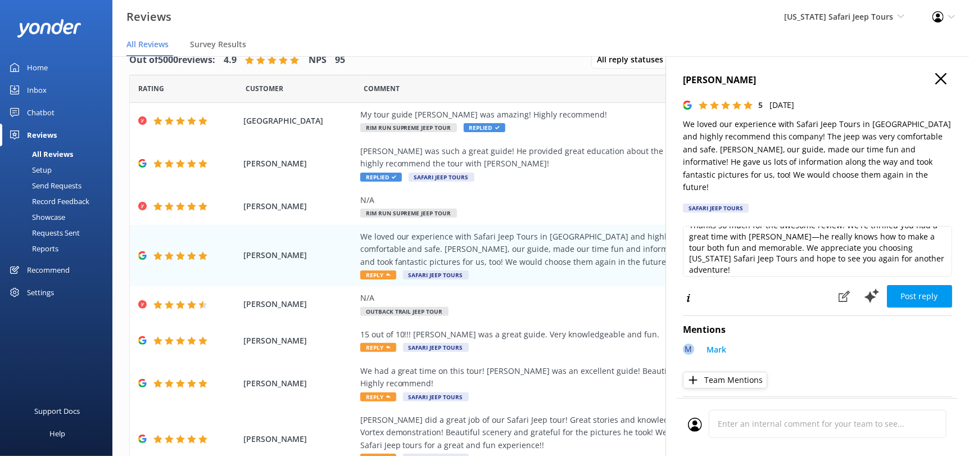
scroll to position [16, 0]
click at [778, 254] on textarea "Thanks so much for the awesome review! We're thrilled you had a great time with…" at bounding box center [817, 251] width 269 height 51
paste textarea "[PERSON_NAME][DEMOGRAPHIC_DATA]"
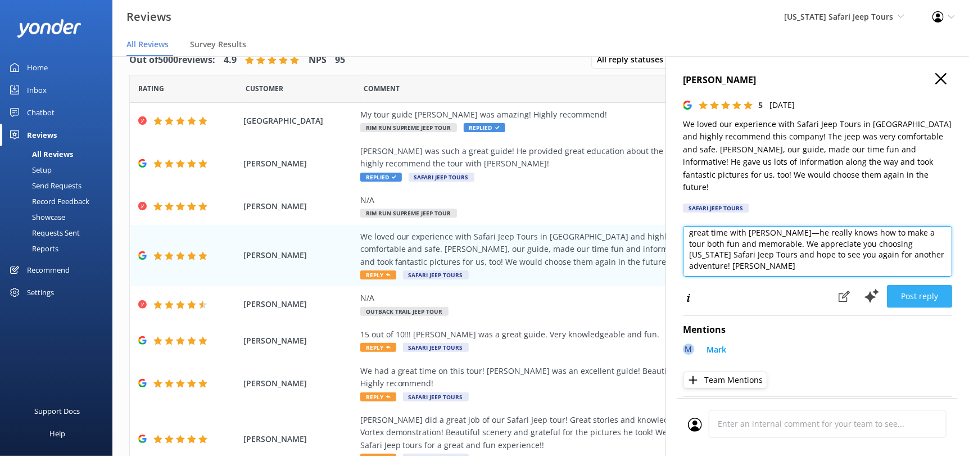
type textarea "Thanks so much for the awesome review! We're thrilled you had a great time with…"
click at [917, 285] on button "Post reply" at bounding box center [919, 296] width 65 height 22
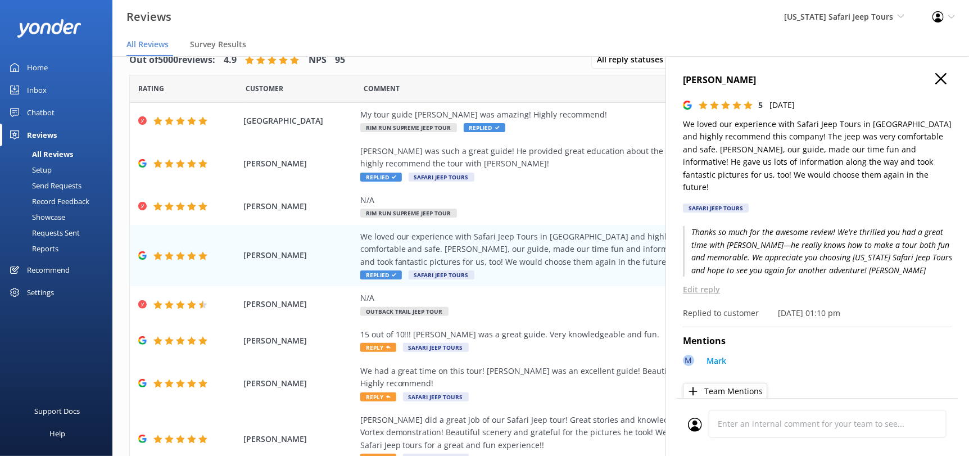
click at [936, 78] on icon "button" at bounding box center [941, 78] width 11 height 11
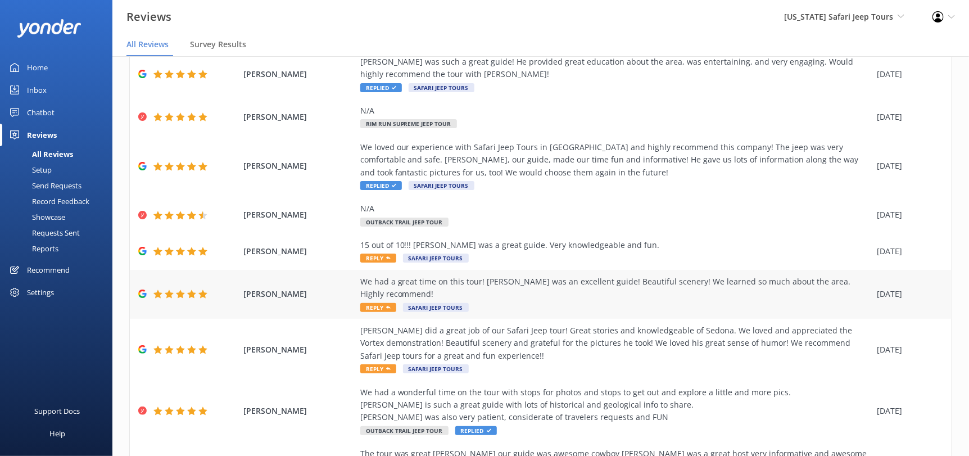
scroll to position [112, 0]
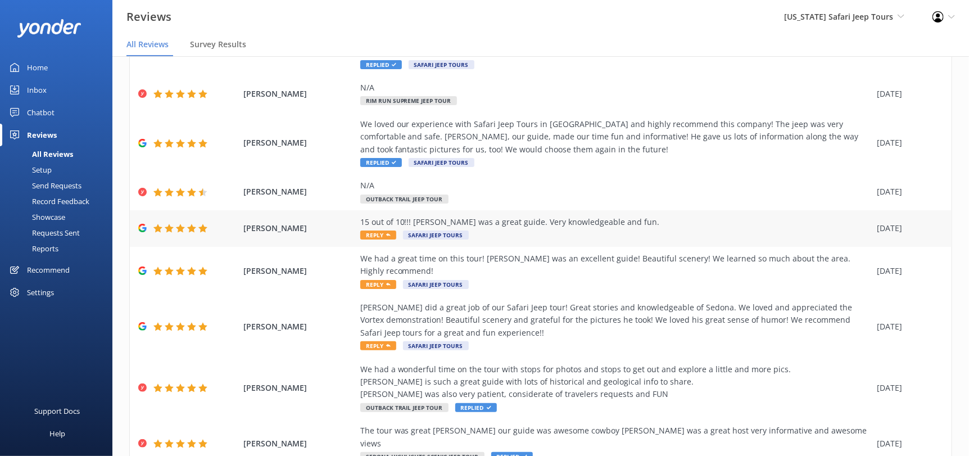
click at [373, 237] on span "Reply" at bounding box center [378, 235] width 36 height 9
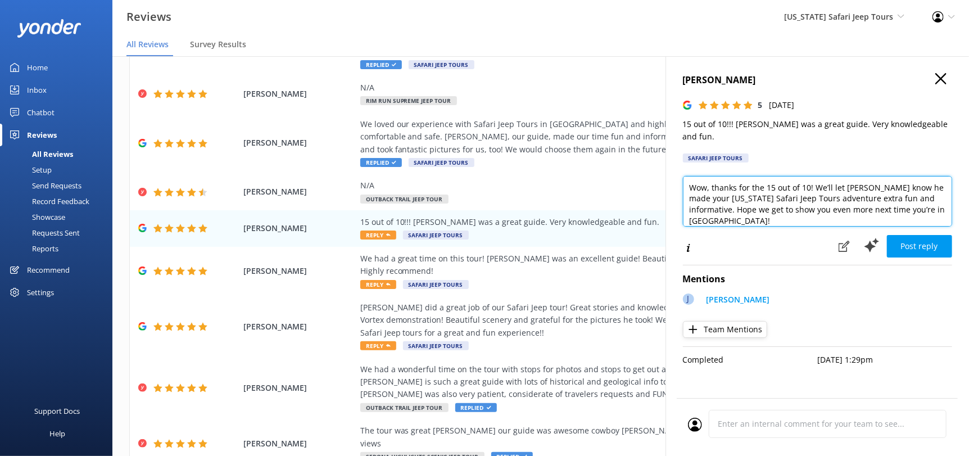
click at [921, 200] on textarea "Wow, thanks for the 15 out of 10! We’ll let [PERSON_NAME] know he made your [US…" at bounding box center [817, 201] width 269 height 51
paste textarea "[PERSON_NAME][DEMOGRAPHIC_DATA]"
type textarea "Wow, thanks for the 15 out of 10! We’ll let [PERSON_NAME] know he made your [US…"
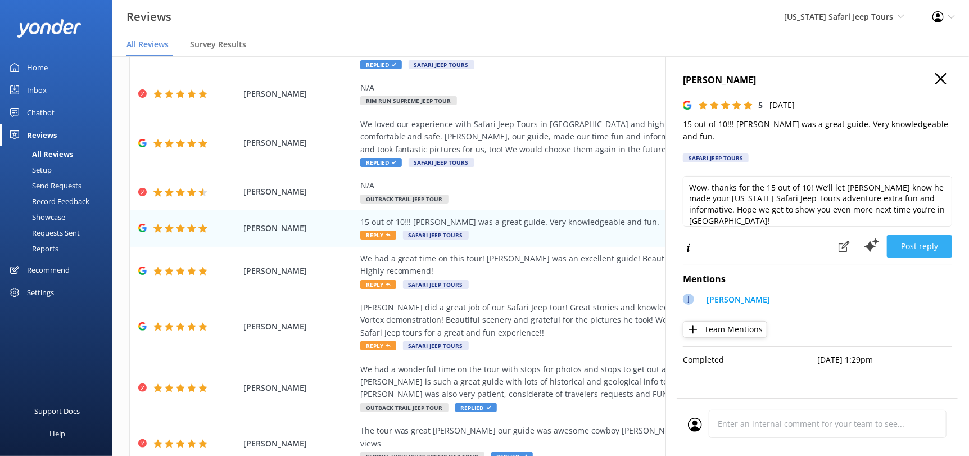
click at [936, 235] on button "Post reply" at bounding box center [919, 246] width 65 height 22
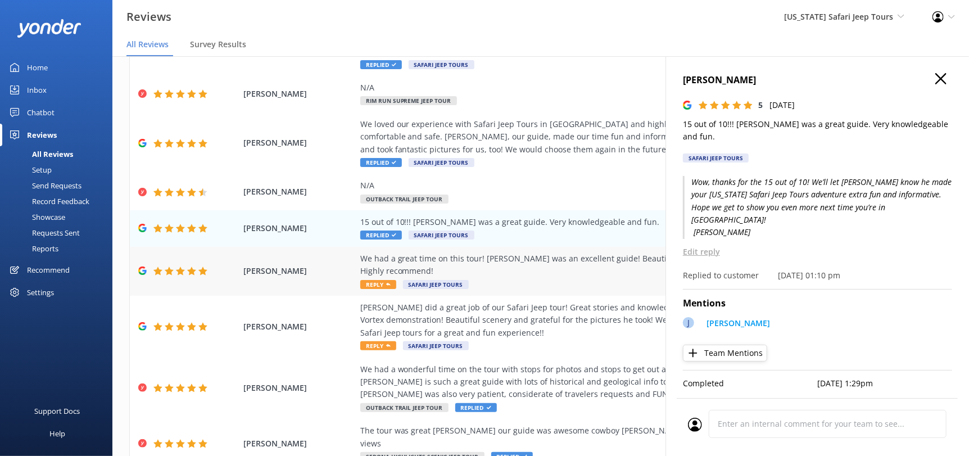
click at [378, 280] on span "Reply" at bounding box center [378, 284] width 36 height 9
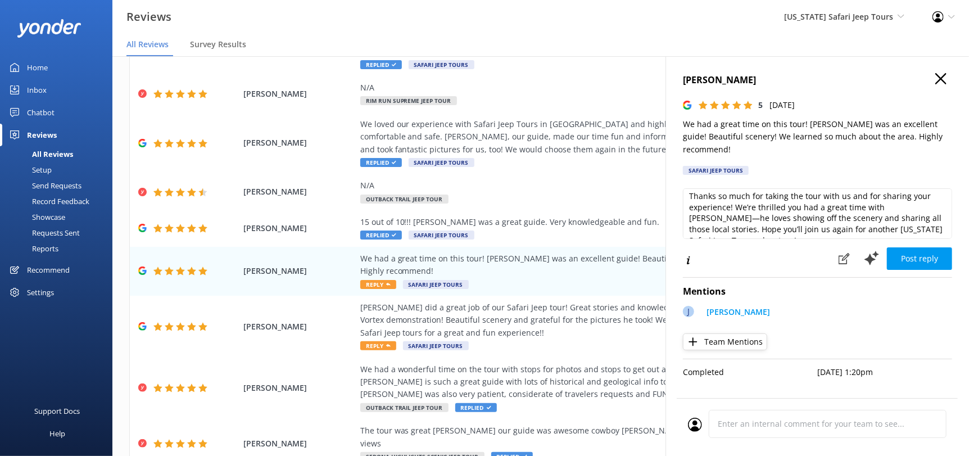
scroll to position [5, 0]
click at [937, 219] on textarea "Thanks so much for taking the tour with us and for sharing your experience! We’…" at bounding box center [817, 213] width 269 height 51
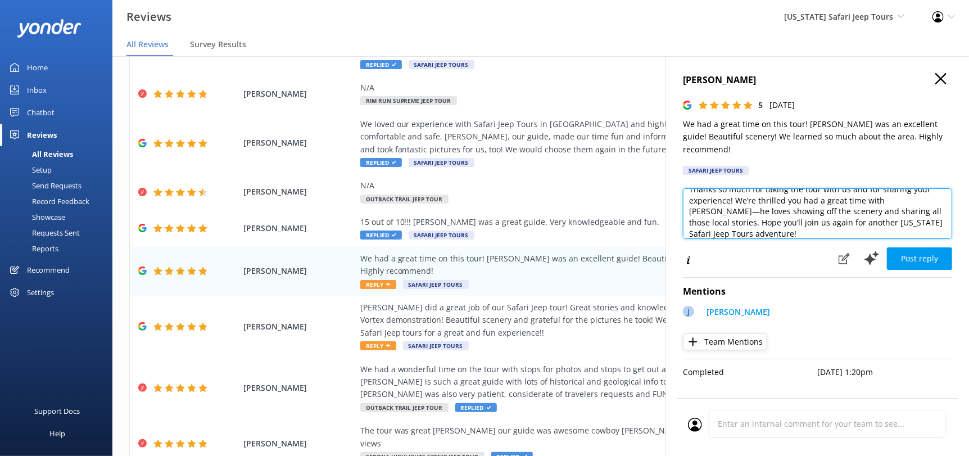
paste textarea "[PERSON_NAME][DEMOGRAPHIC_DATA]"
type textarea "Thanks so much for taking the tour with us and for sharing your experience! We’…"
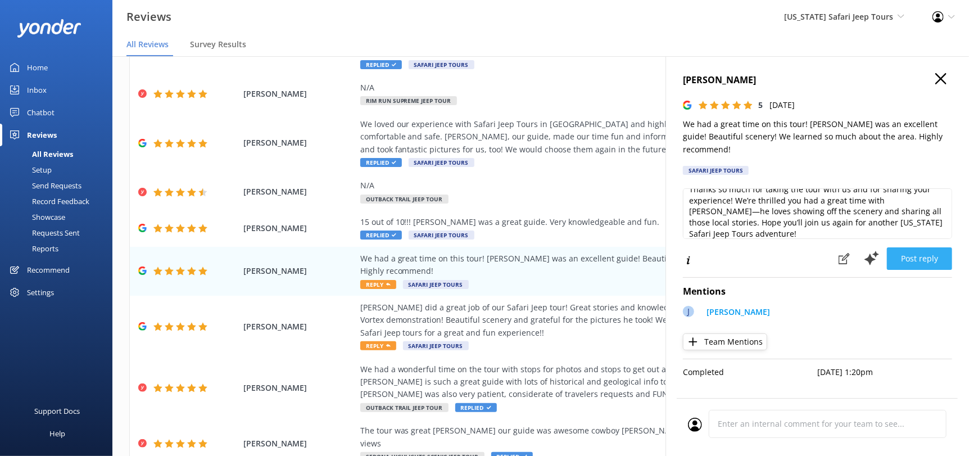
click at [913, 250] on button "Post reply" at bounding box center [919, 258] width 65 height 22
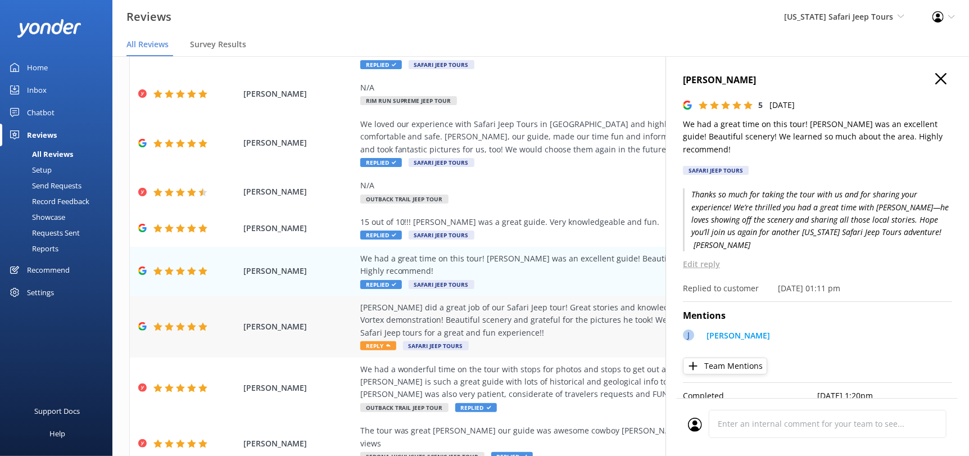
click at [368, 341] on span "Reply" at bounding box center [378, 345] width 36 height 9
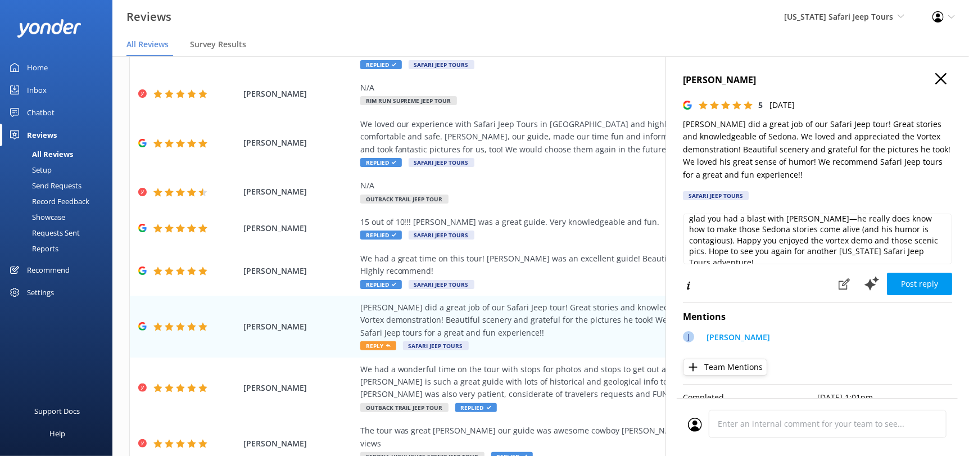
scroll to position [28, 0]
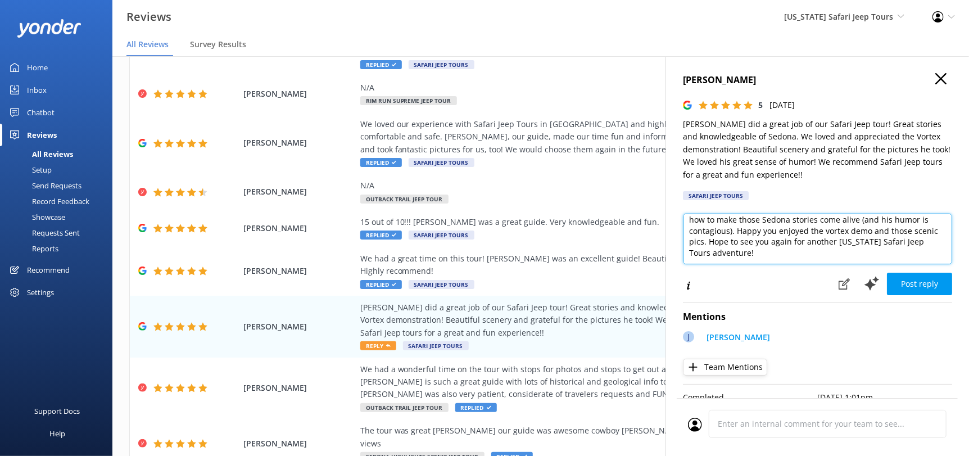
click at [777, 250] on textarea "Thanks so much for joining us and for the awesome review! We’re glad you had a …" at bounding box center [817, 239] width 269 height 51
paste textarea "[PERSON_NAME][DEMOGRAPHIC_DATA]"
type textarea "Thanks so much for joining us and for the awesome review! We’re glad you had a …"
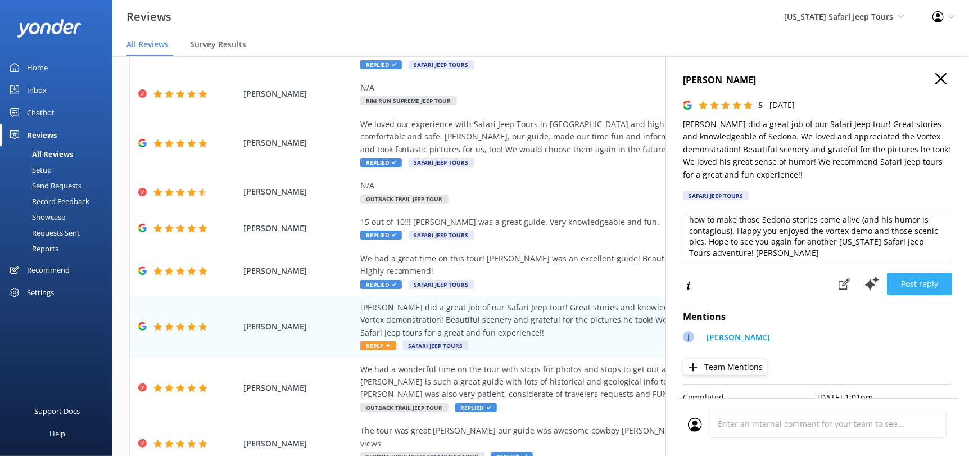
click at [909, 280] on button "Post reply" at bounding box center [919, 284] width 65 height 22
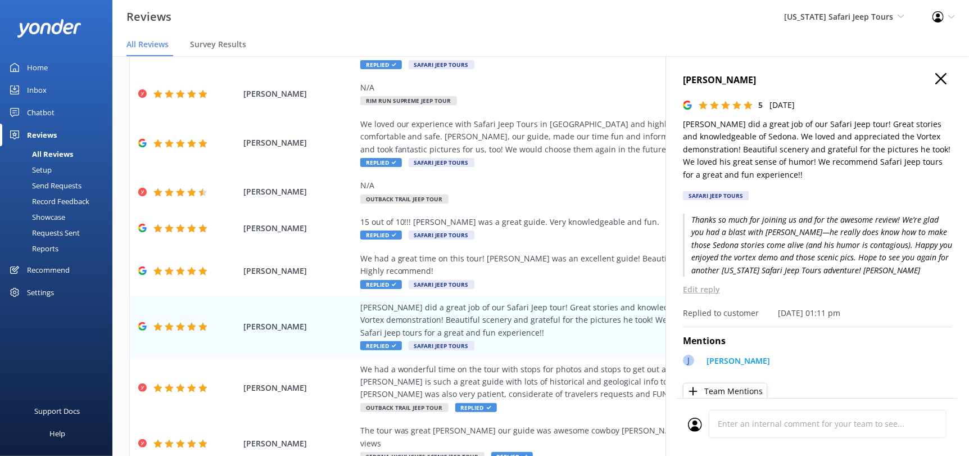
click at [936, 76] on icon "button" at bounding box center [941, 78] width 11 height 11
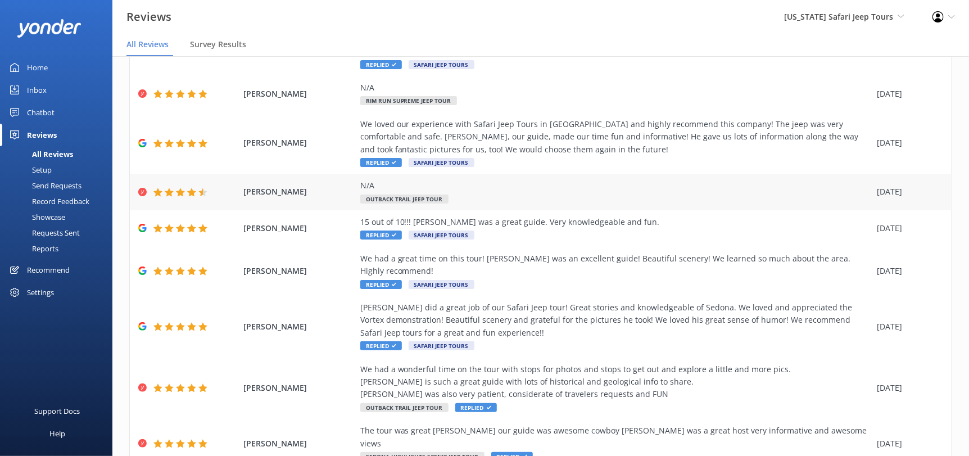
scroll to position [158, 0]
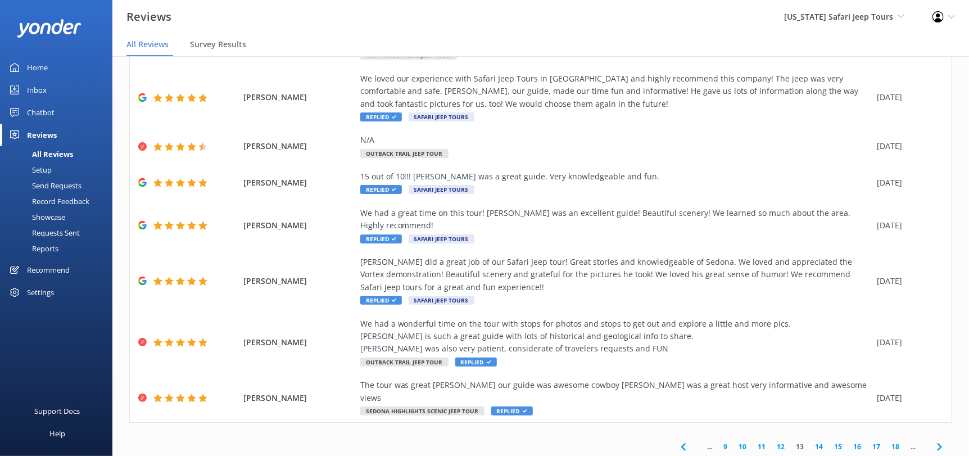
click at [937, 443] on use at bounding box center [939, 446] width 4 height 7
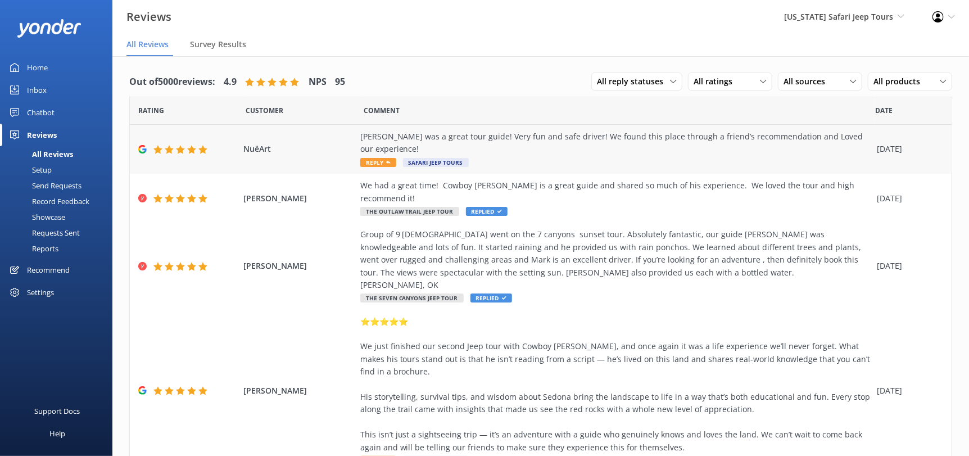
click at [386, 160] on icon at bounding box center [388, 162] width 4 height 4
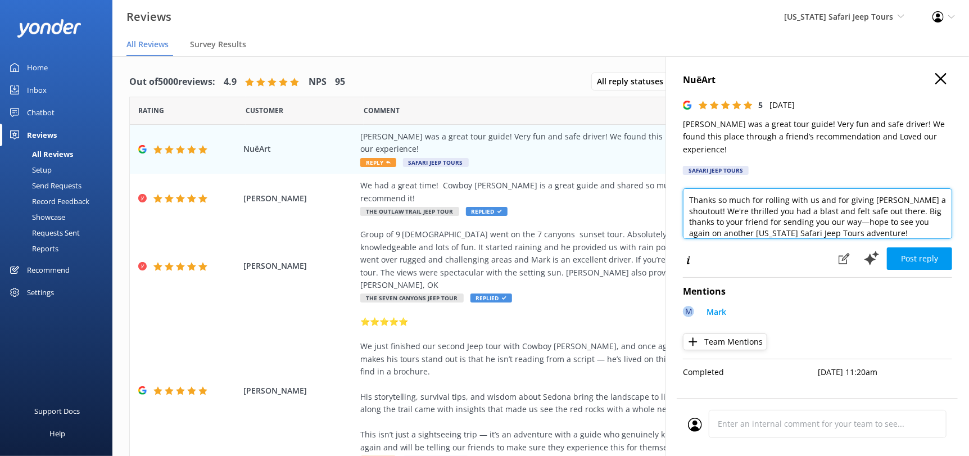
click at [884, 222] on textarea "Thanks so much for rolling with us and for giving [PERSON_NAME] a shoutout! We'…" at bounding box center [817, 213] width 269 height 51
paste textarea "[PERSON_NAME][DEMOGRAPHIC_DATA]"
type textarea "Thanks so much for rolling with us and for giving [PERSON_NAME] a shoutout! We'…"
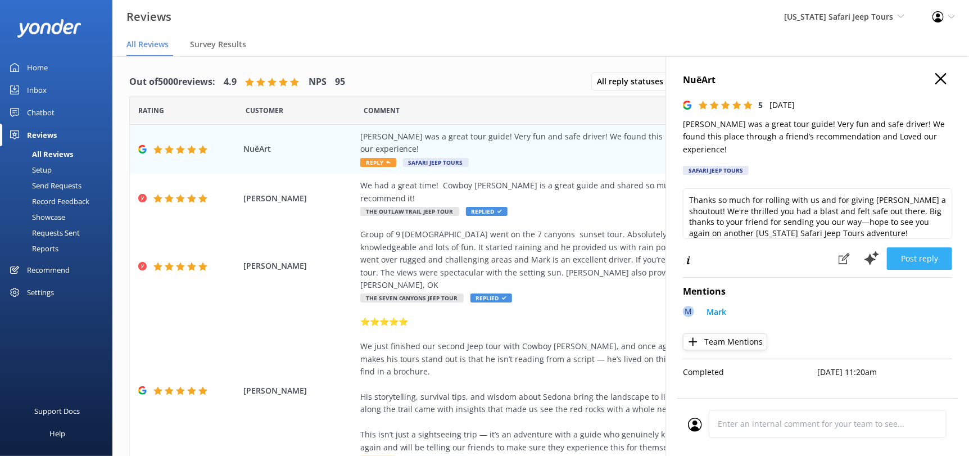
click at [926, 247] on button "Post reply" at bounding box center [919, 258] width 65 height 22
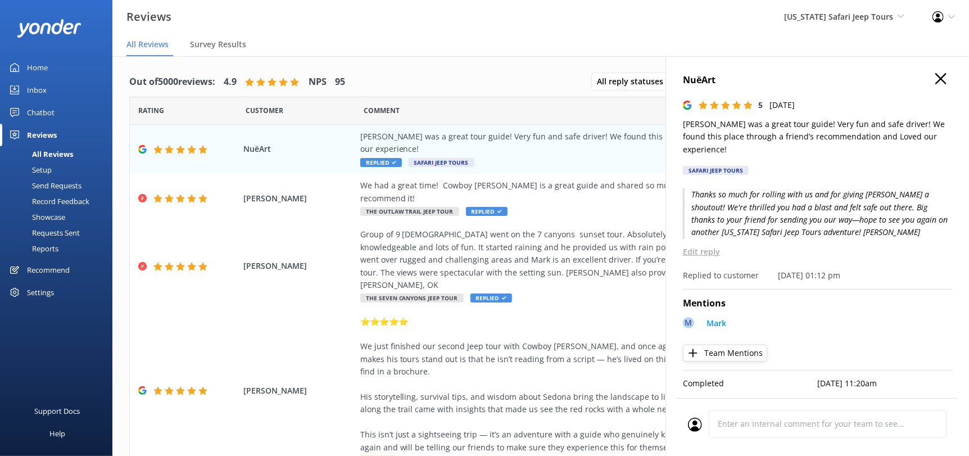
click at [943, 79] on icon "button" at bounding box center [941, 78] width 11 height 11
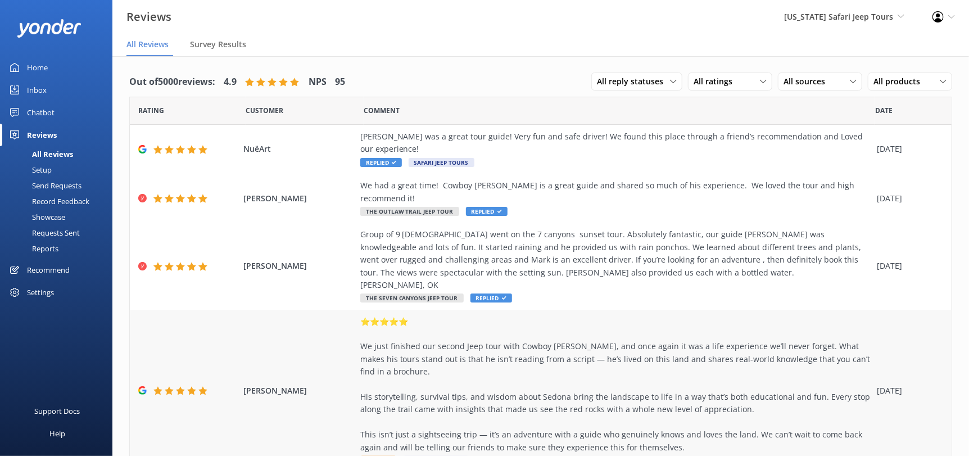
scroll to position [112, 0]
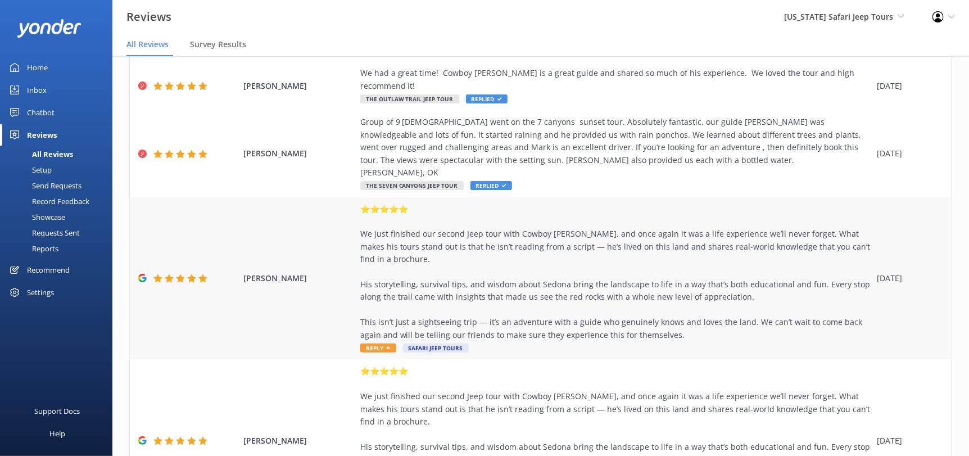
click at [360, 344] on span "Reply" at bounding box center [378, 348] width 36 height 9
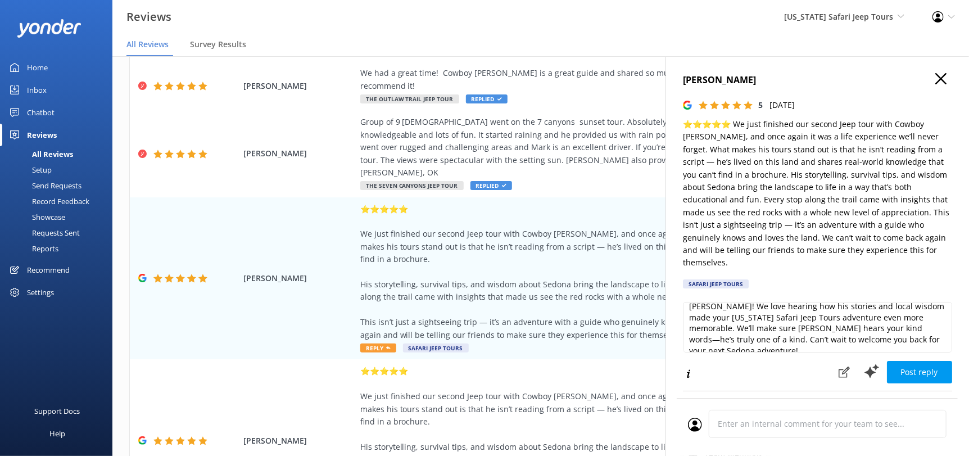
scroll to position [27, 0]
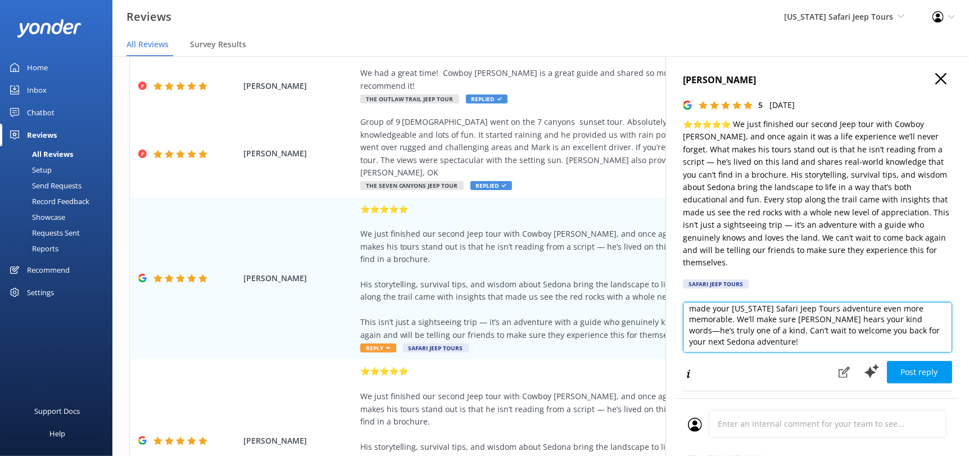
click at [799, 332] on textarea "Wow, thanks so much for coming back for round two with Cowboy [PERSON_NAME]! We…" at bounding box center [817, 327] width 269 height 51
paste textarea "[PERSON_NAME][DEMOGRAPHIC_DATA]"
type textarea "Wow, thanks so much for coming back for round two with Cowboy [PERSON_NAME]! We…"
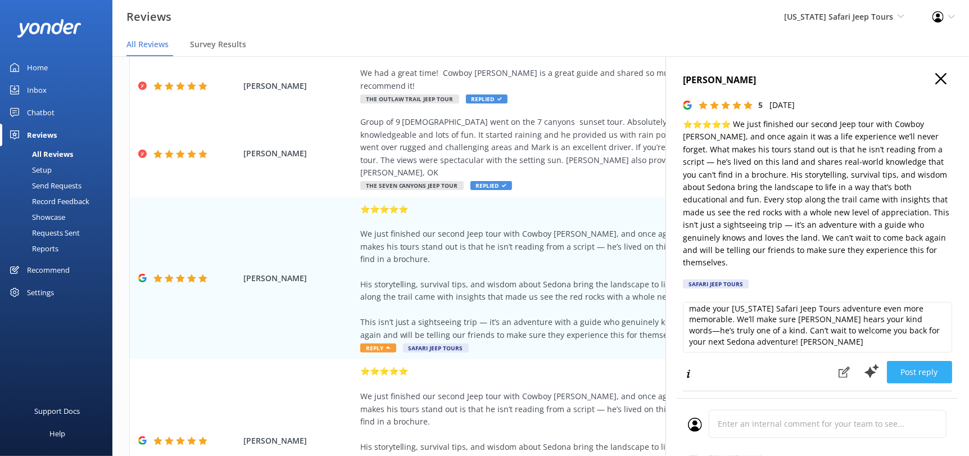
click at [923, 361] on button "Post reply" at bounding box center [919, 372] width 65 height 22
click at [936, 82] on icon "button" at bounding box center [941, 78] width 11 height 11
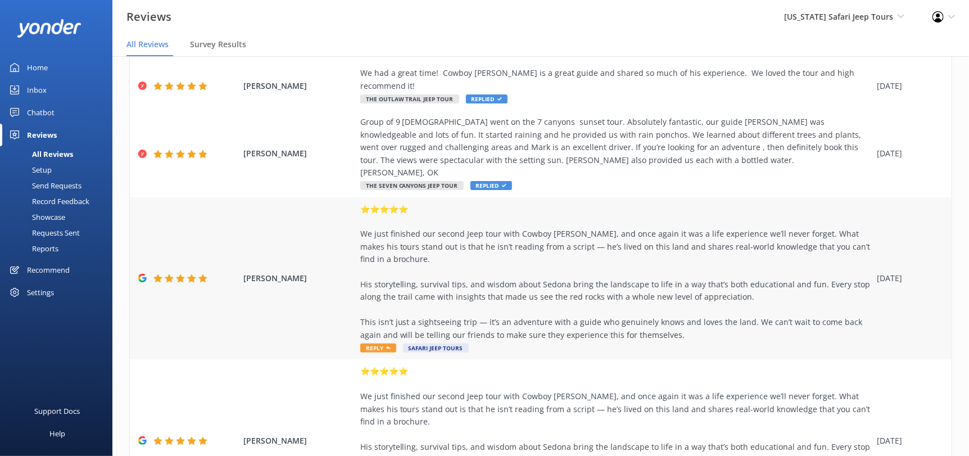
click at [378, 344] on span "Reply" at bounding box center [378, 348] width 36 height 9
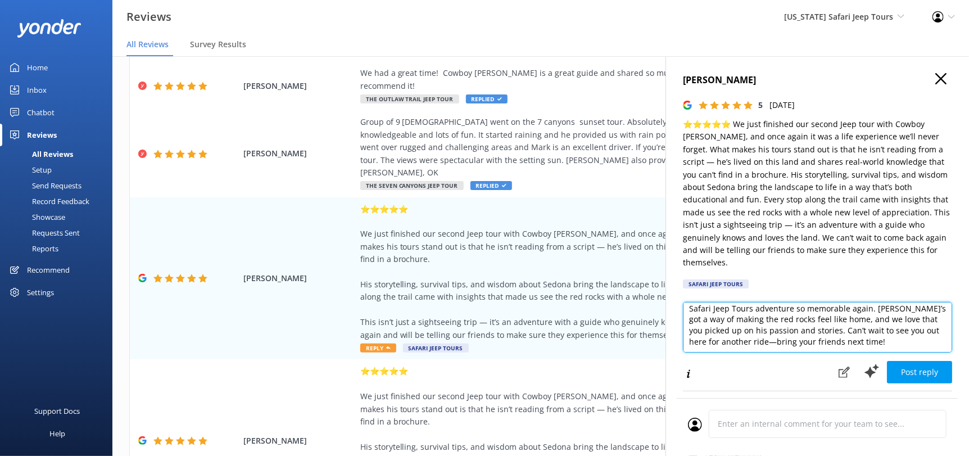
click at [857, 332] on textarea "Wow, thanks so much for coming back for round two with Cowboy [PERSON_NAME]! We…" at bounding box center [817, 327] width 269 height 51
paste textarea "[PERSON_NAME][DEMOGRAPHIC_DATA]"
type textarea "Wow, thanks so much for coming back for round two with Cowboy [PERSON_NAME]! We…"
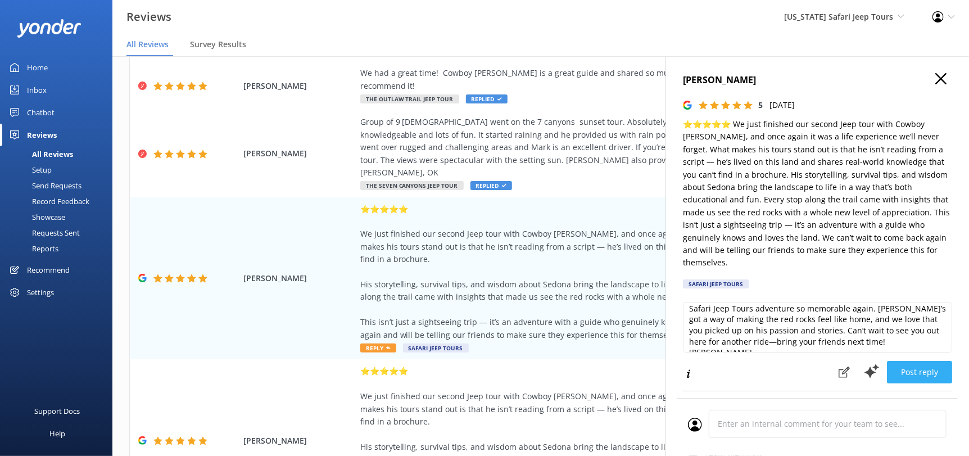
click at [911, 361] on button "Post reply" at bounding box center [919, 372] width 65 height 22
click at [903, 363] on button "Post reply" at bounding box center [919, 372] width 65 height 22
click at [923, 361] on button "Post reply" at bounding box center [919, 372] width 65 height 22
click at [936, 82] on use "button" at bounding box center [941, 78] width 11 height 11
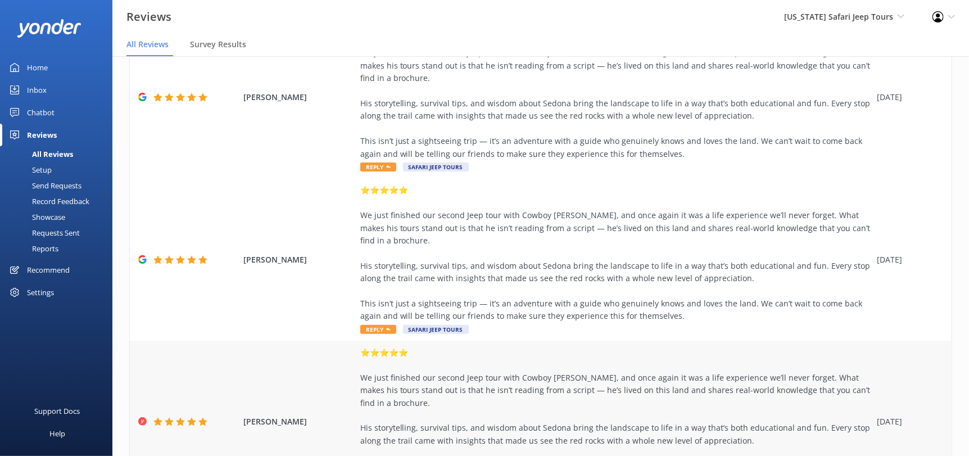
scroll to position [394, 0]
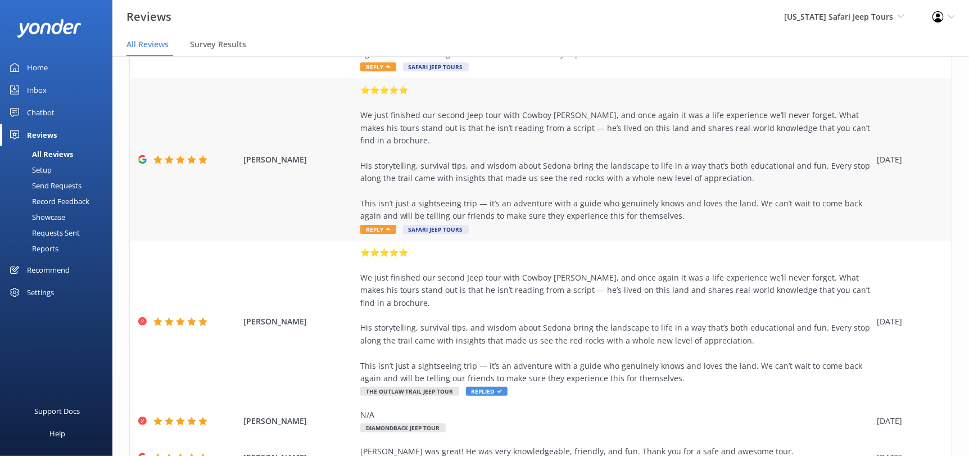
click at [385, 225] on span "Reply" at bounding box center [378, 229] width 36 height 9
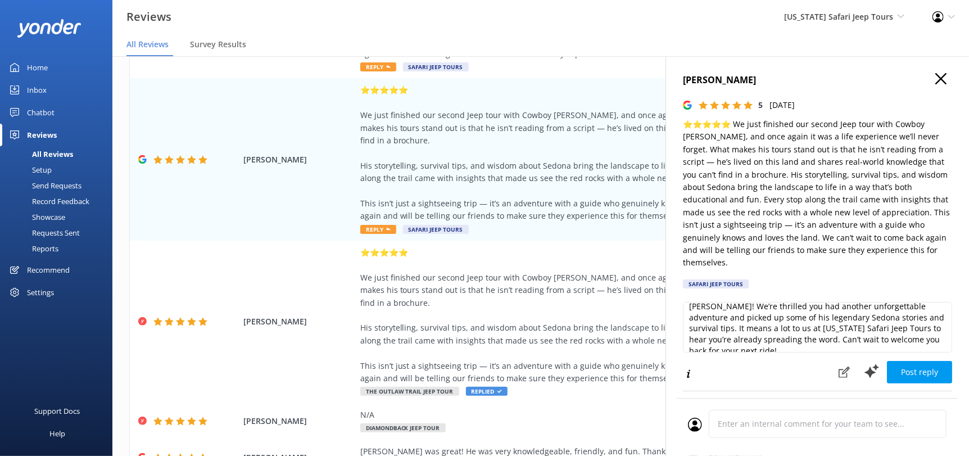
scroll to position [27, 0]
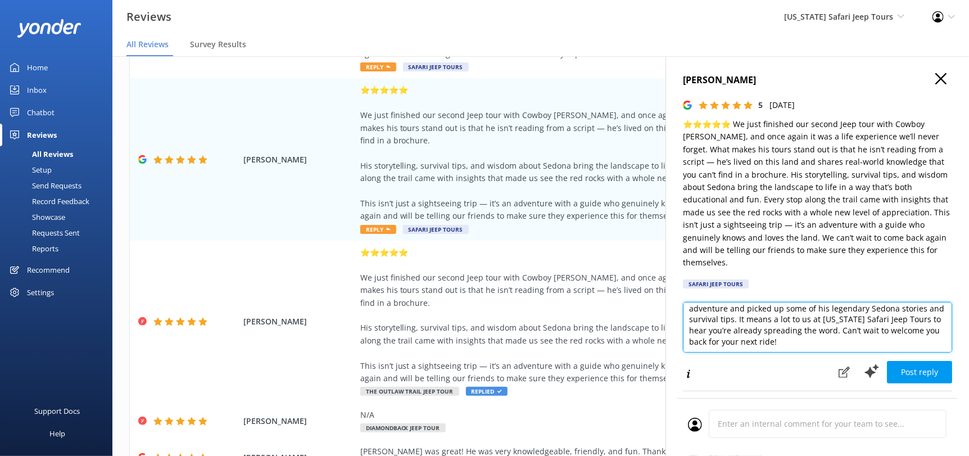
click at [807, 327] on textarea "Wow, thanks so much for coming back for round two with Cowboy [PERSON_NAME]! We…" at bounding box center [817, 327] width 269 height 51
paste textarea "[PERSON_NAME][DEMOGRAPHIC_DATA]"
type textarea "Wow, thanks so much for coming back for round two with Cowboy [PERSON_NAME]! We…"
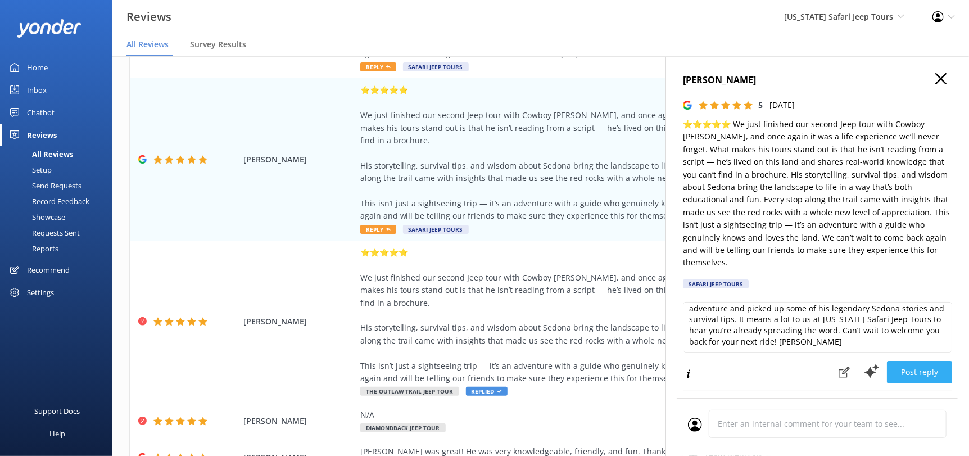
click at [906, 361] on button "Post reply" at bounding box center [919, 372] width 65 height 22
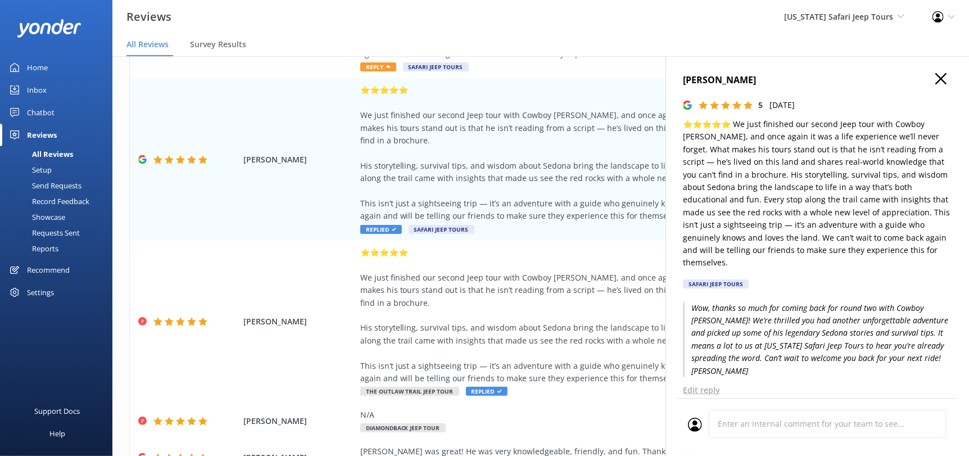
click at [936, 74] on icon "button" at bounding box center [941, 78] width 11 height 11
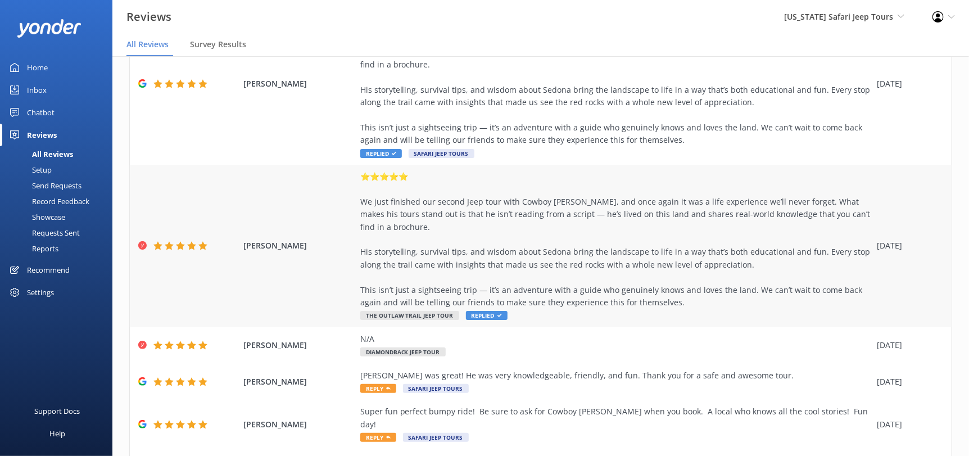
scroll to position [473, 0]
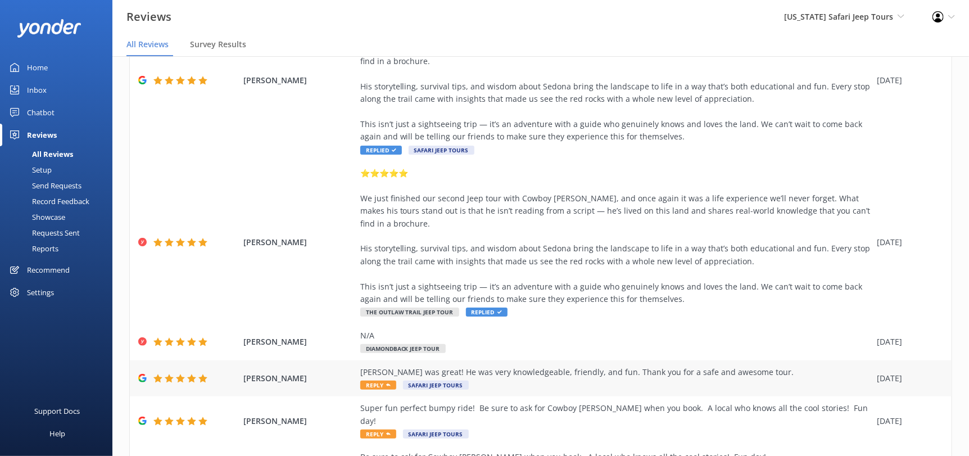
click at [379, 381] on span "Reply" at bounding box center [378, 385] width 36 height 9
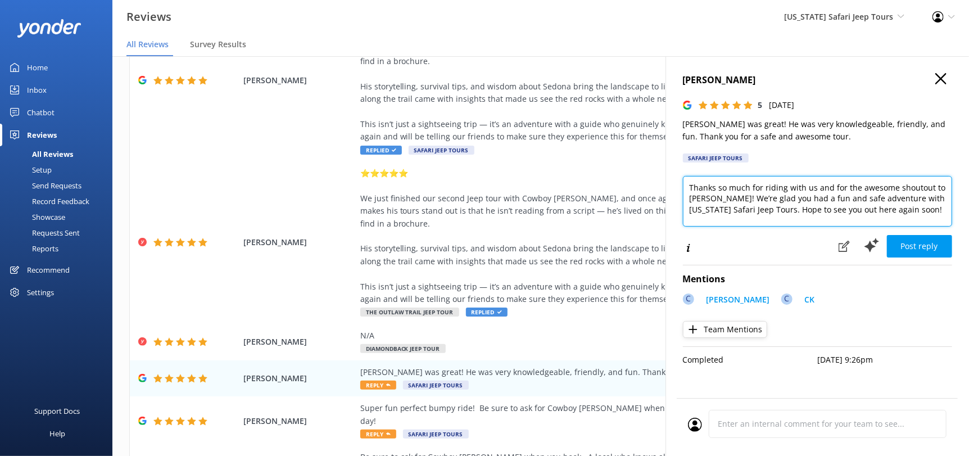
click at [881, 214] on textarea "Thanks so much for riding with us and for the awesome shoutout to [PERSON_NAME]…" at bounding box center [817, 201] width 269 height 51
paste textarea "[PERSON_NAME][DEMOGRAPHIC_DATA]"
type textarea "Thanks so much for riding with us and for the awesome shoutout to [PERSON_NAME]…"
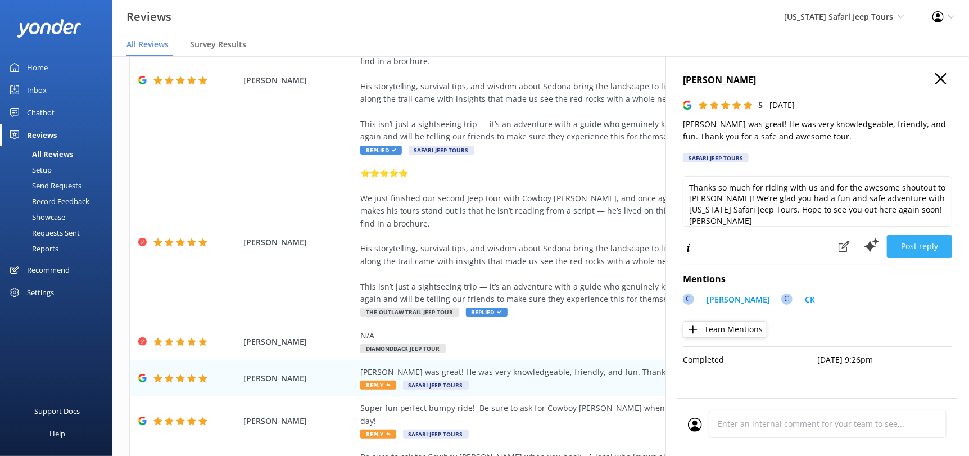
click at [920, 245] on button "Post reply" at bounding box center [919, 246] width 65 height 22
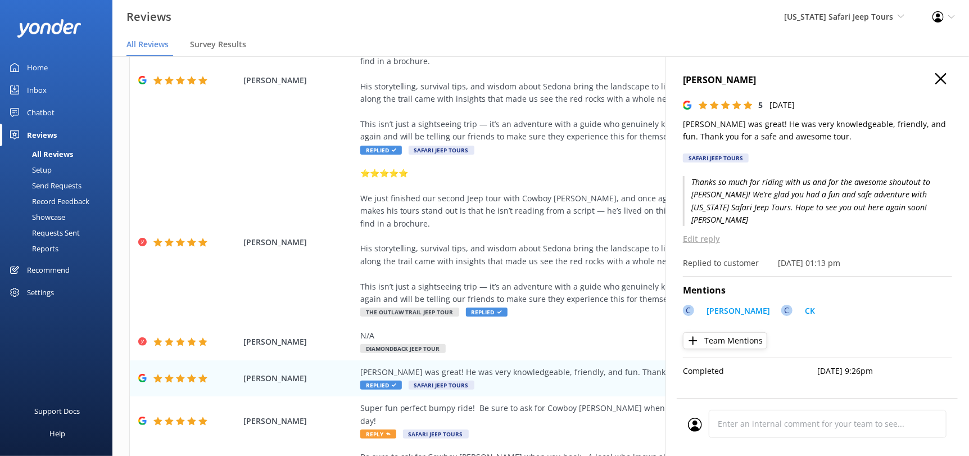
click at [943, 78] on icon "button" at bounding box center [941, 78] width 11 height 11
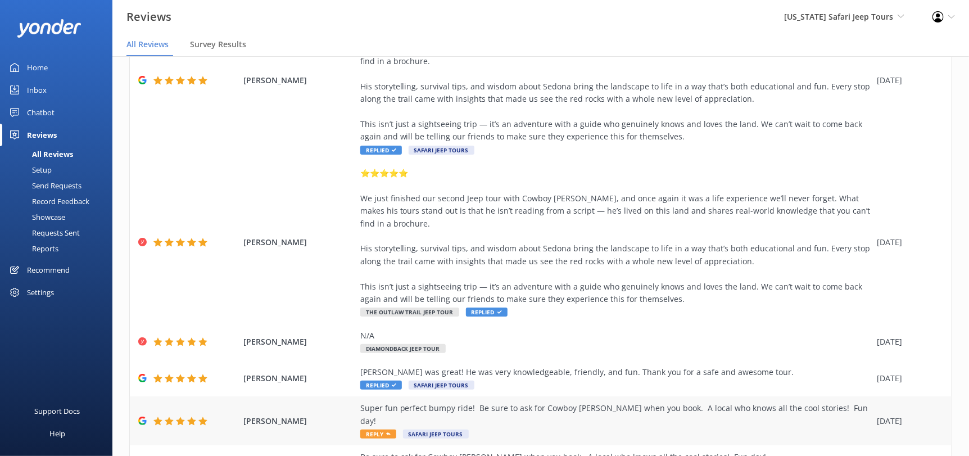
click at [367, 430] on span "Reply" at bounding box center [378, 434] width 36 height 9
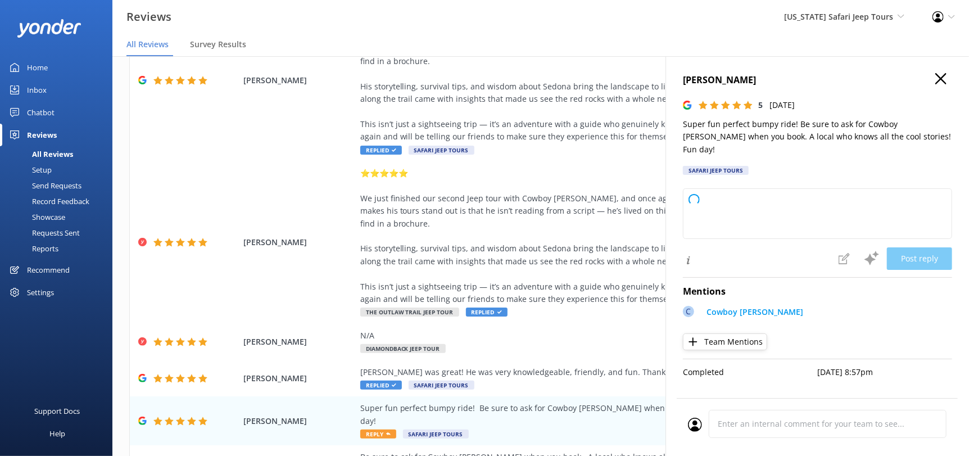
type textarea "Thanks so much for hopping on a bumpy ride with us! Cowboy [PERSON_NAME] is a r…"
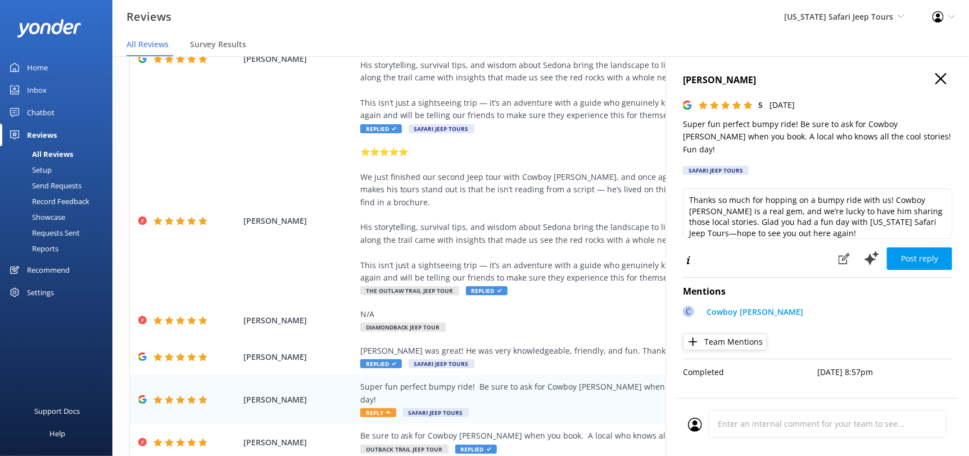
scroll to position [22, 0]
click at [945, 80] on icon "button" at bounding box center [941, 78] width 11 height 11
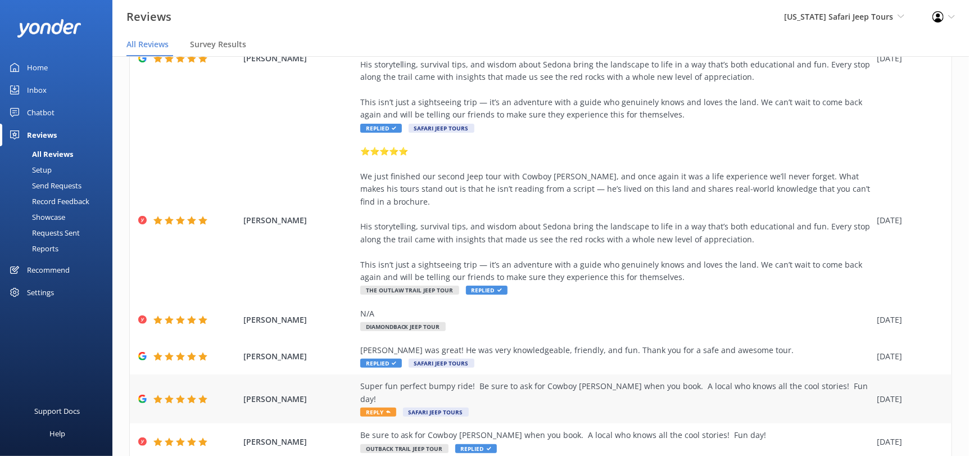
drag, startPoint x: 383, startPoint y: 350, endPoint x: 394, endPoint y: 349, distance: 10.7
click at [386, 410] on icon at bounding box center [388, 412] width 4 height 4
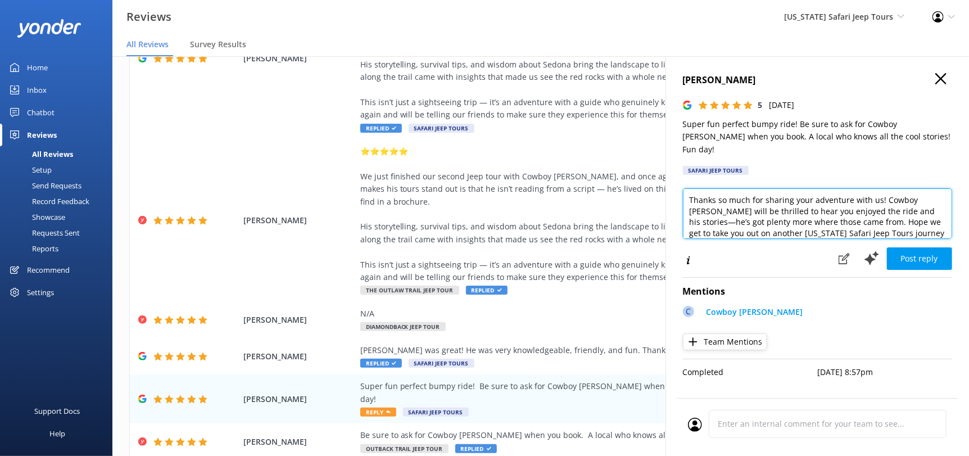
click at [908, 220] on textarea "Thanks so much for sharing your adventure with us! Cowboy [PERSON_NAME] will be…" at bounding box center [817, 213] width 269 height 51
paste textarea "[PERSON_NAME][DEMOGRAPHIC_DATA]"
type textarea "Thanks so much for sharing your adventure with us! Cowboy [PERSON_NAME] will be…"
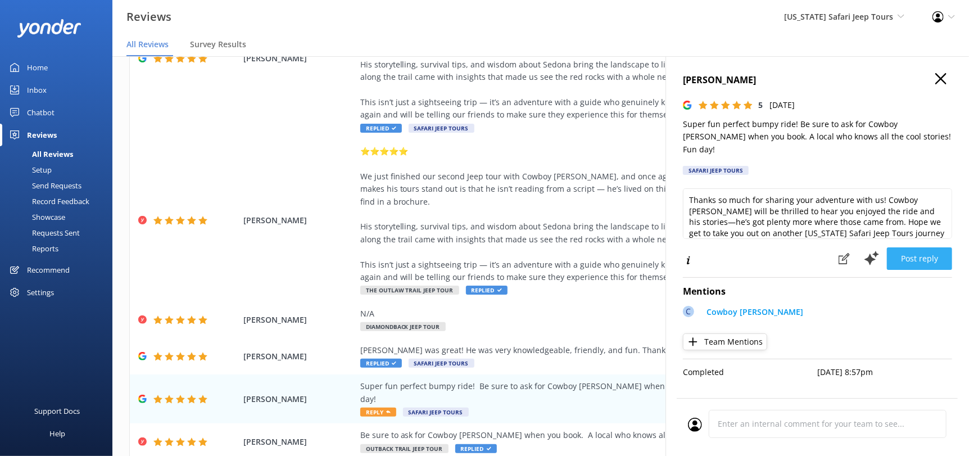
click at [935, 249] on button "Post reply" at bounding box center [919, 258] width 65 height 22
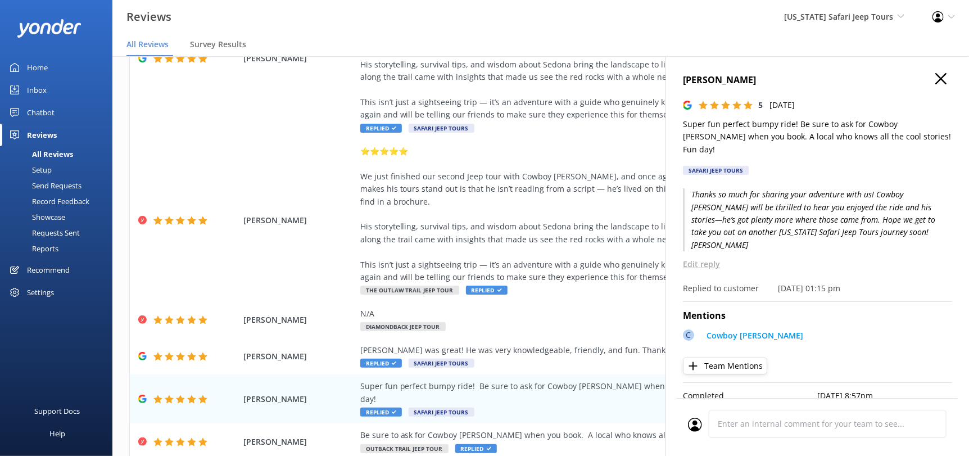
click at [944, 78] on icon "button" at bounding box center [941, 78] width 11 height 11
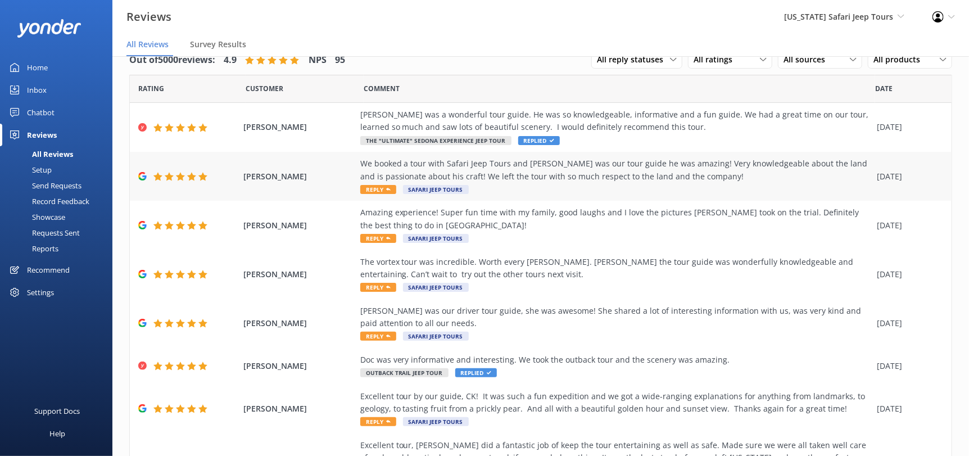
click at [378, 188] on span "Reply" at bounding box center [378, 189] width 36 height 9
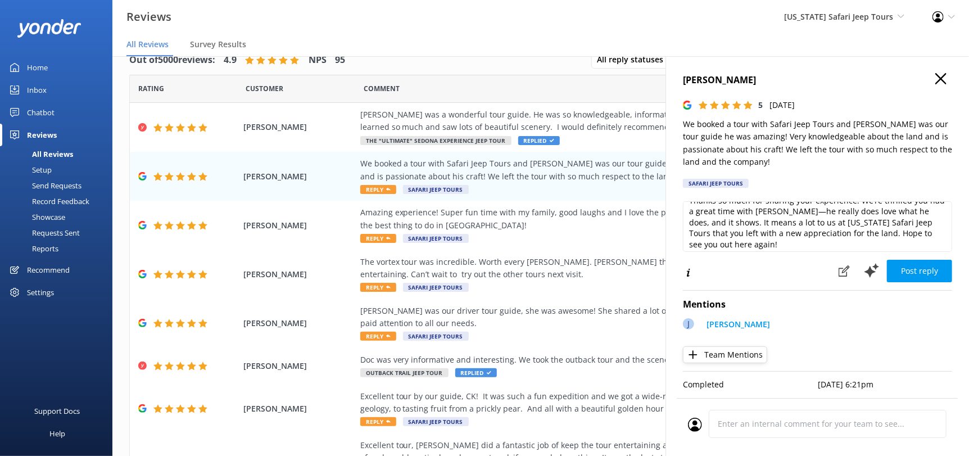
scroll to position [16, 0]
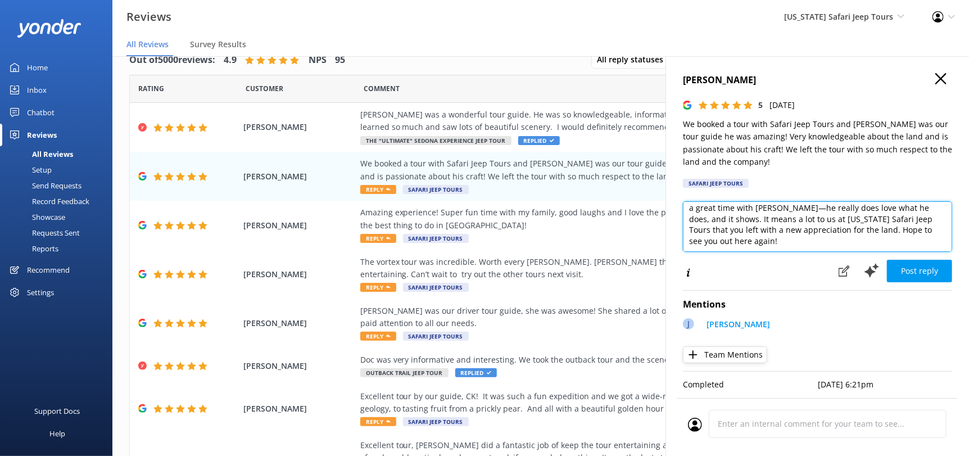
click at [776, 240] on textarea "Thanks so much for sharing your experience! We’re thrilled you had a great time…" at bounding box center [817, 226] width 269 height 51
paste textarea "[PERSON_NAME][DEMOGRAPHIC_DATA]"
type textarea "Thanks so much for sharing your experience! We’re thrilled you had a great time…"
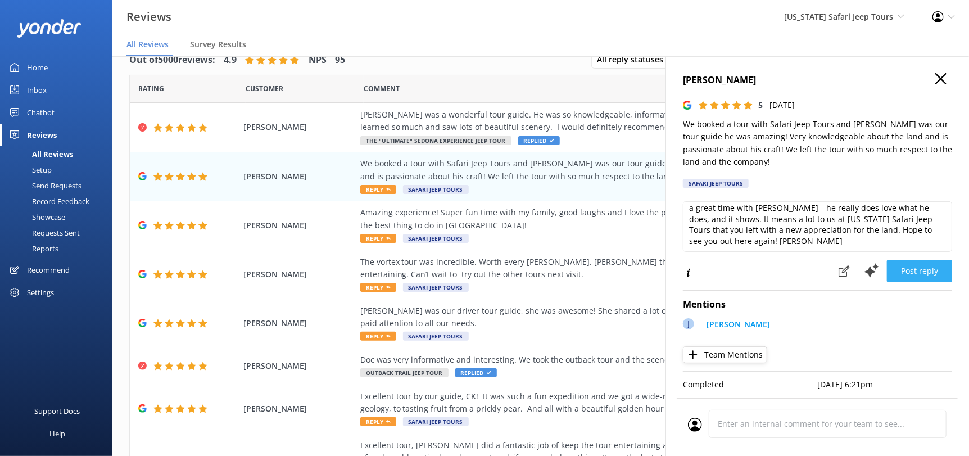
click at [917, 271] on button "Post reply" at bounding box center [919, 271] width 65 height 22
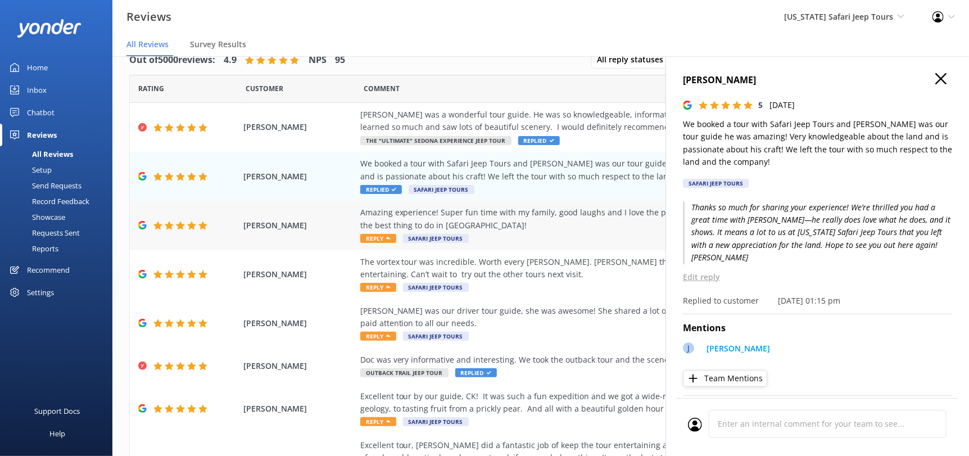
click at [386, 238] on icon at bounding box center [388, 238] width 4 height 4
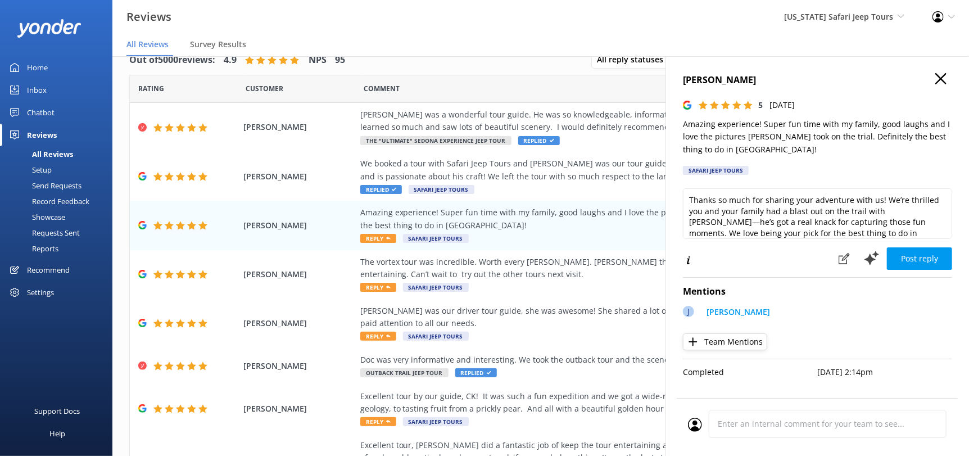
scroll to position [16, 0]
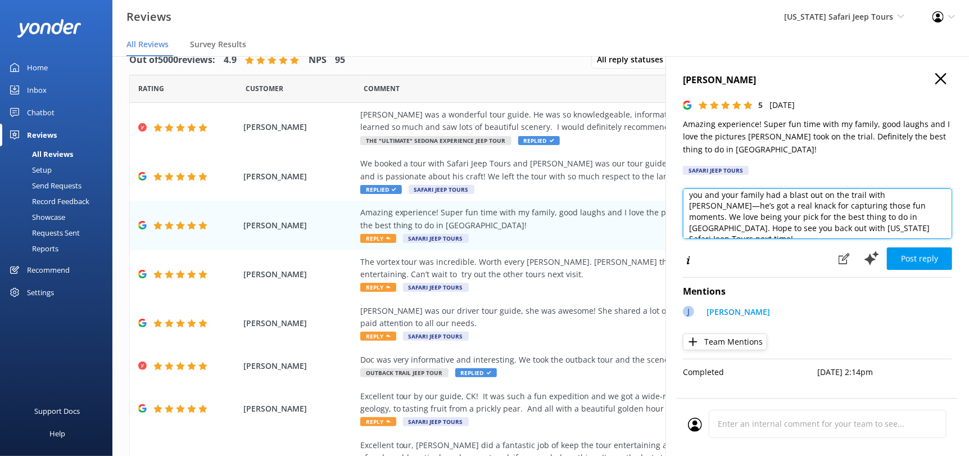
click at [870, 221] on textarea "Thanks so much for sharing your adventure with us! We’re thrilled you and your …" at bounding box center [817, 213] width 269 height 51
click at [872, 234] on textarea "Thanks so much for sharing your adventure with us! We’re thrilled you and your …" at bounding box center [817, 213] width 269 height 51
paste textarea "[PERSON_NAME][DEMOGRAPHIC_DATA]"
type textarea "Thanks so much for sharing your adventure with us! We’re thrilled you and your …"
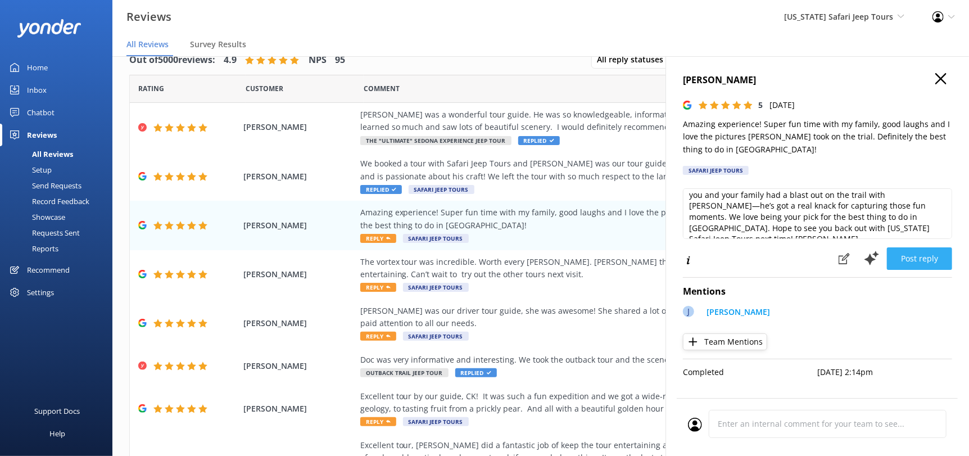
click at [921, 255] on button "Post reply" at bounding box center [919, 258] width 65 height 22
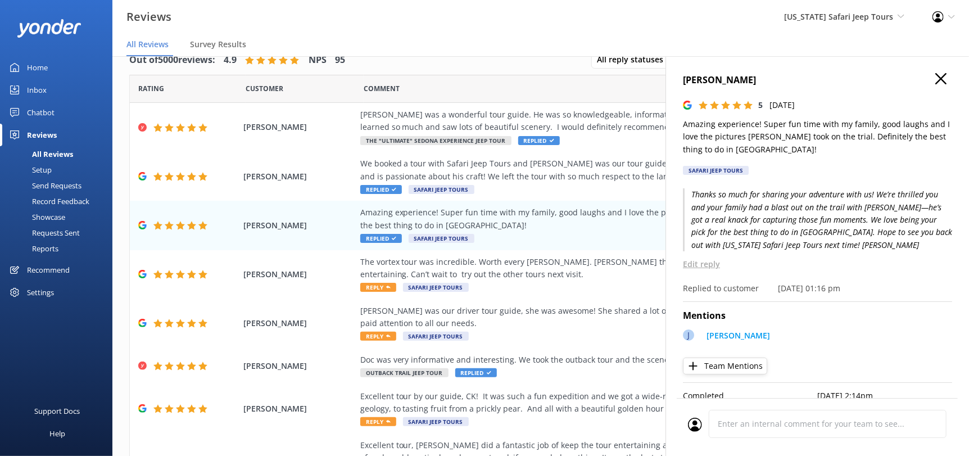
click at [936, 80] on use "button" at bounding box center [941, 78] width 11 height 11
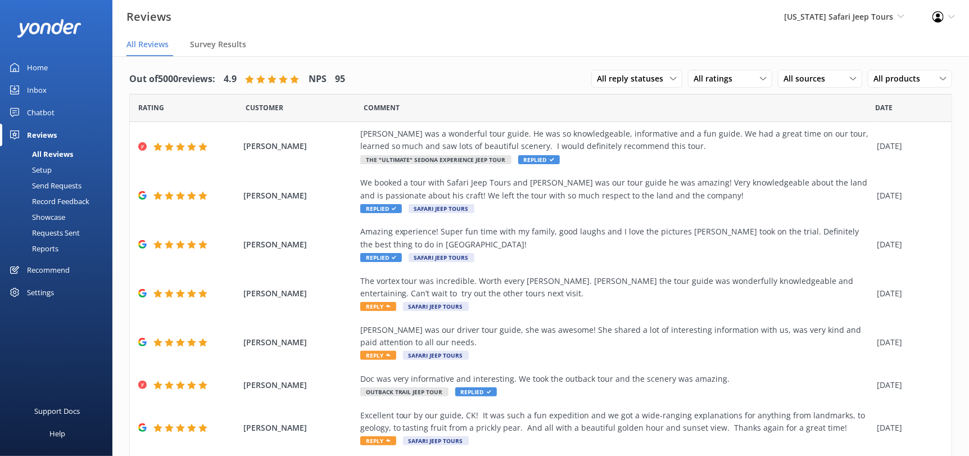
scroll to position [0, 0]
